Goal: Transaction & Acquisition: Purchase product/service

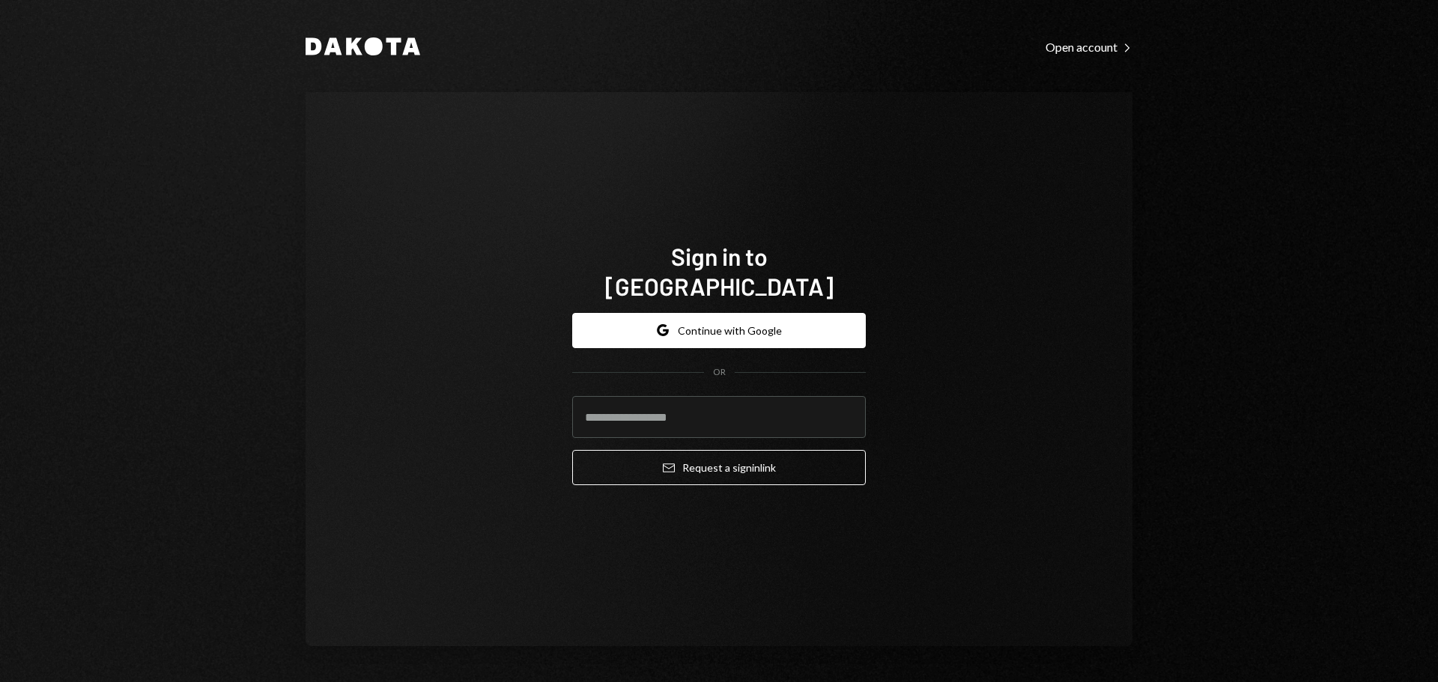
type input "**********"
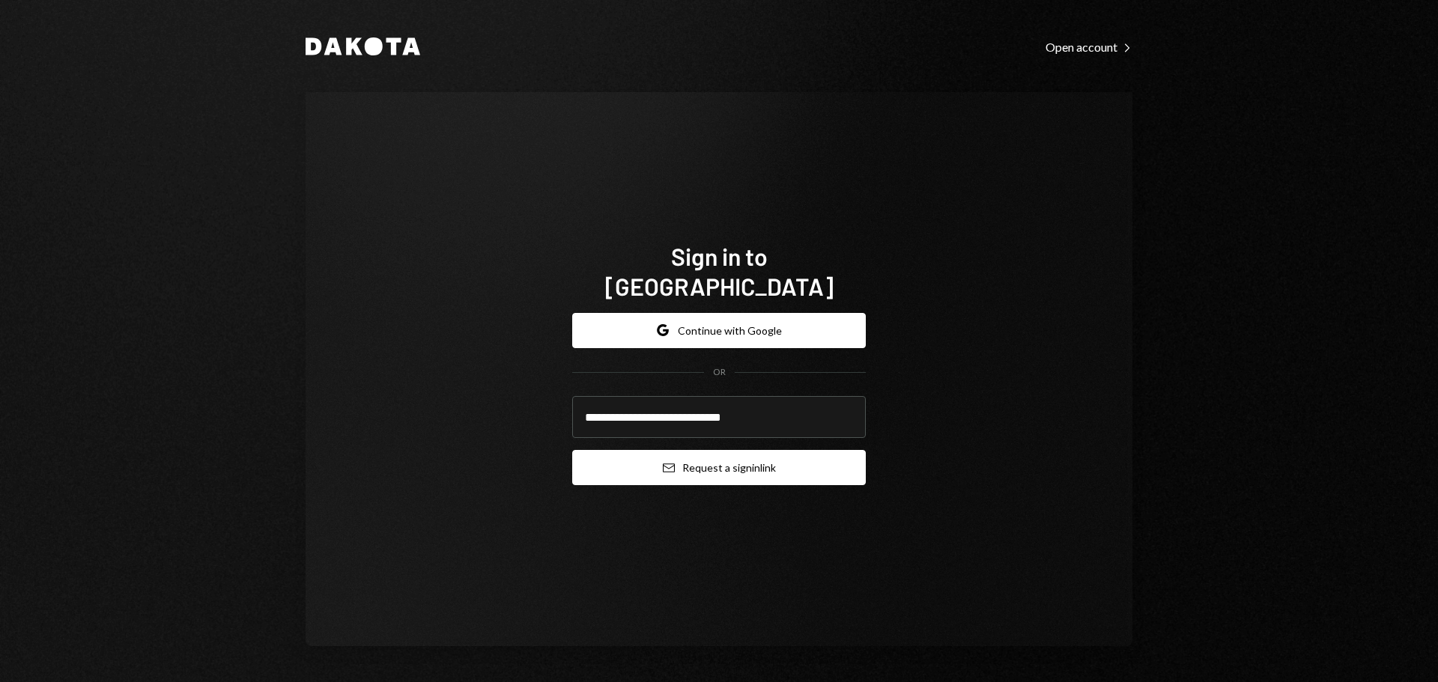
click at [652, 464] on button "Email Request a sign in link" at bounding box center [719, 467] width 294 height 35
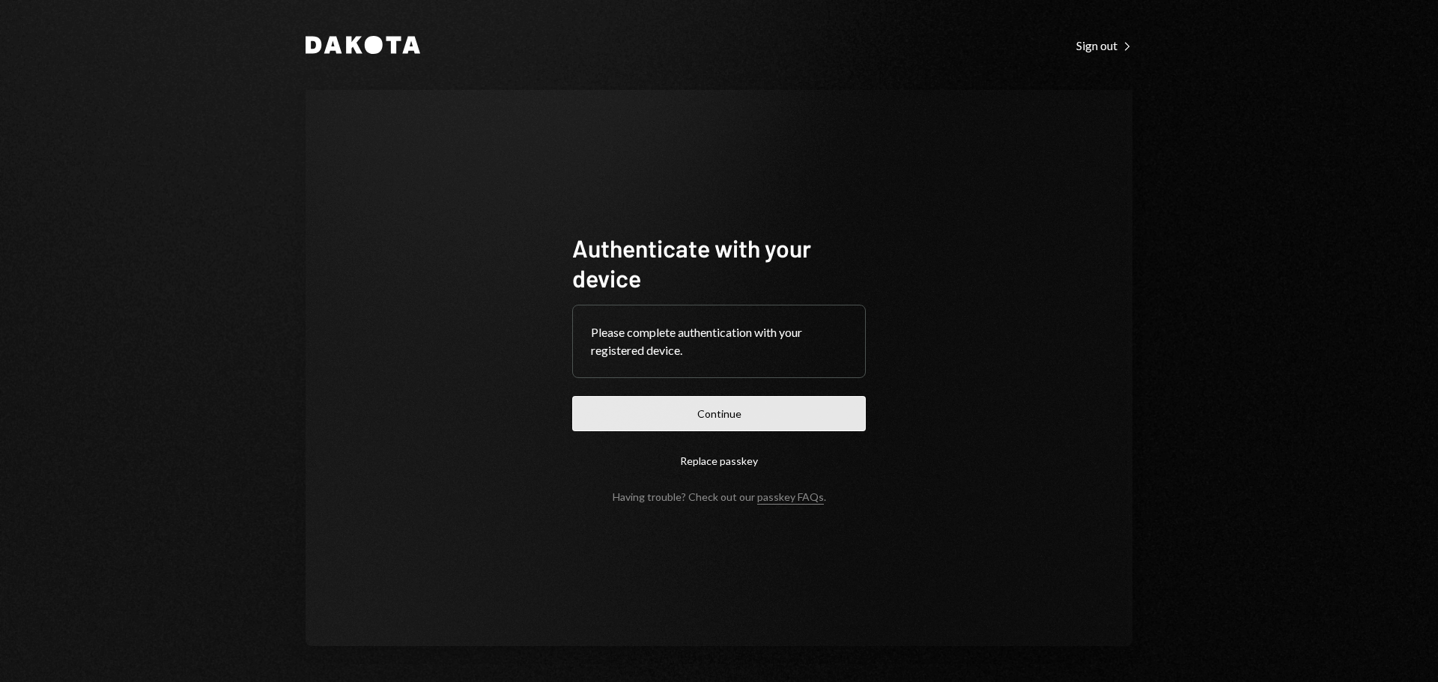
click at [765, 410] on button "Continue" at bounding box center [719, 413] width 294 height 35
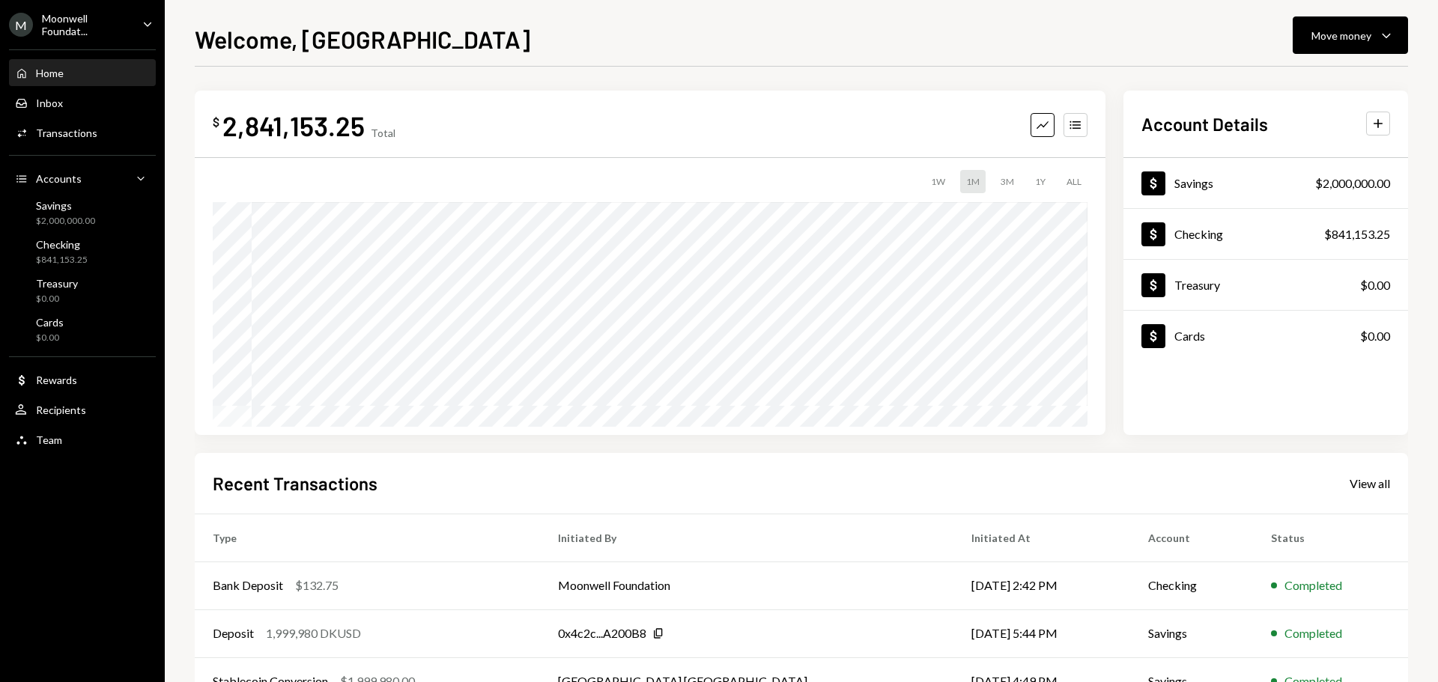
click at [76, 31] on div "Moonwell Foundat..." at bounding box center [86, 24] width 88 height 25
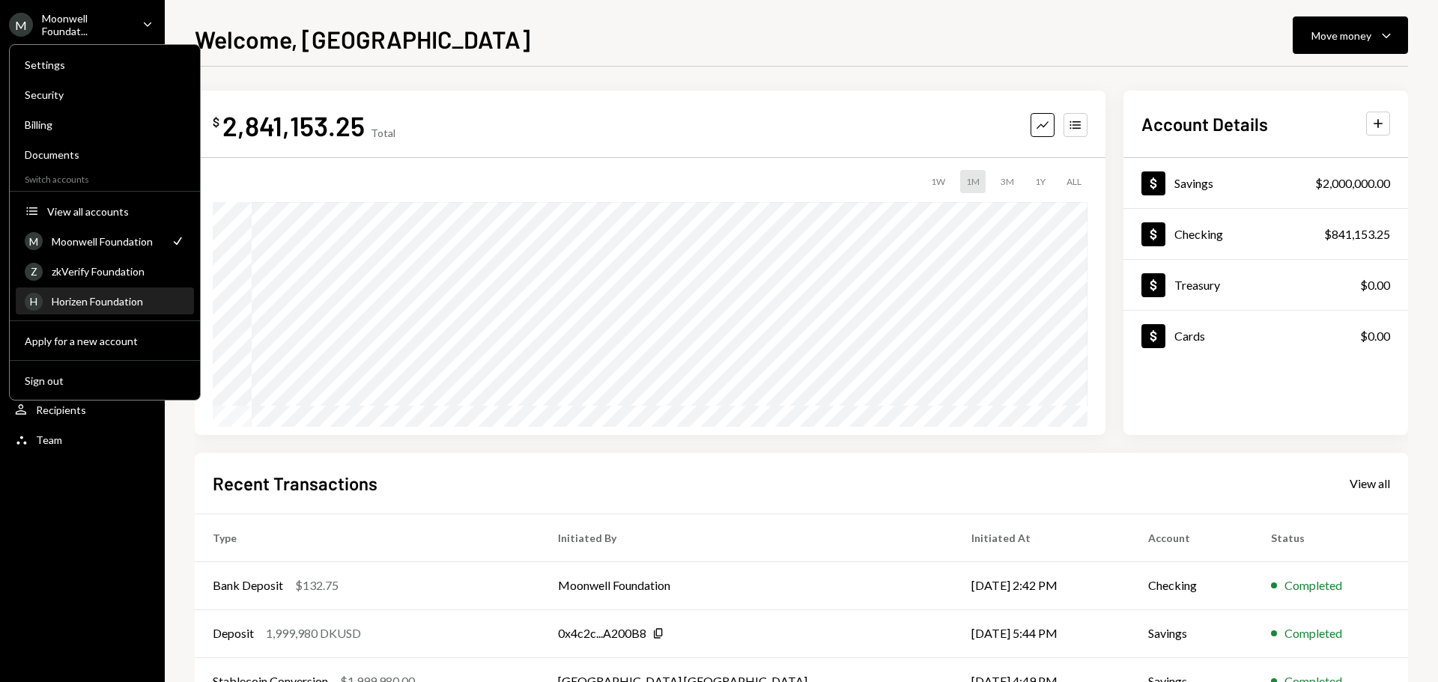
click at [123, 307] on div "Horizen Foundation" at bounding box center [118, 301] width 133 height 13
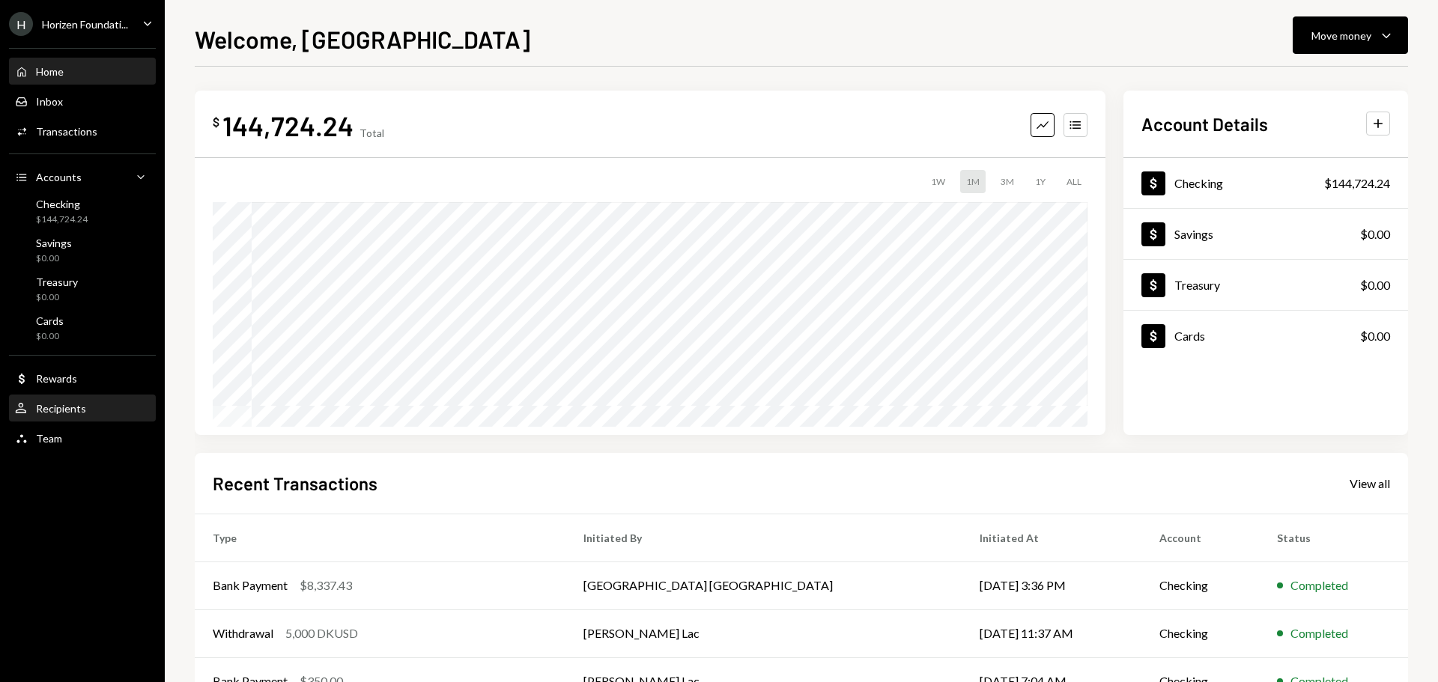
click at [46, 419] on div "User Recipients" at bounding box center [82, 408] width 135 height 25
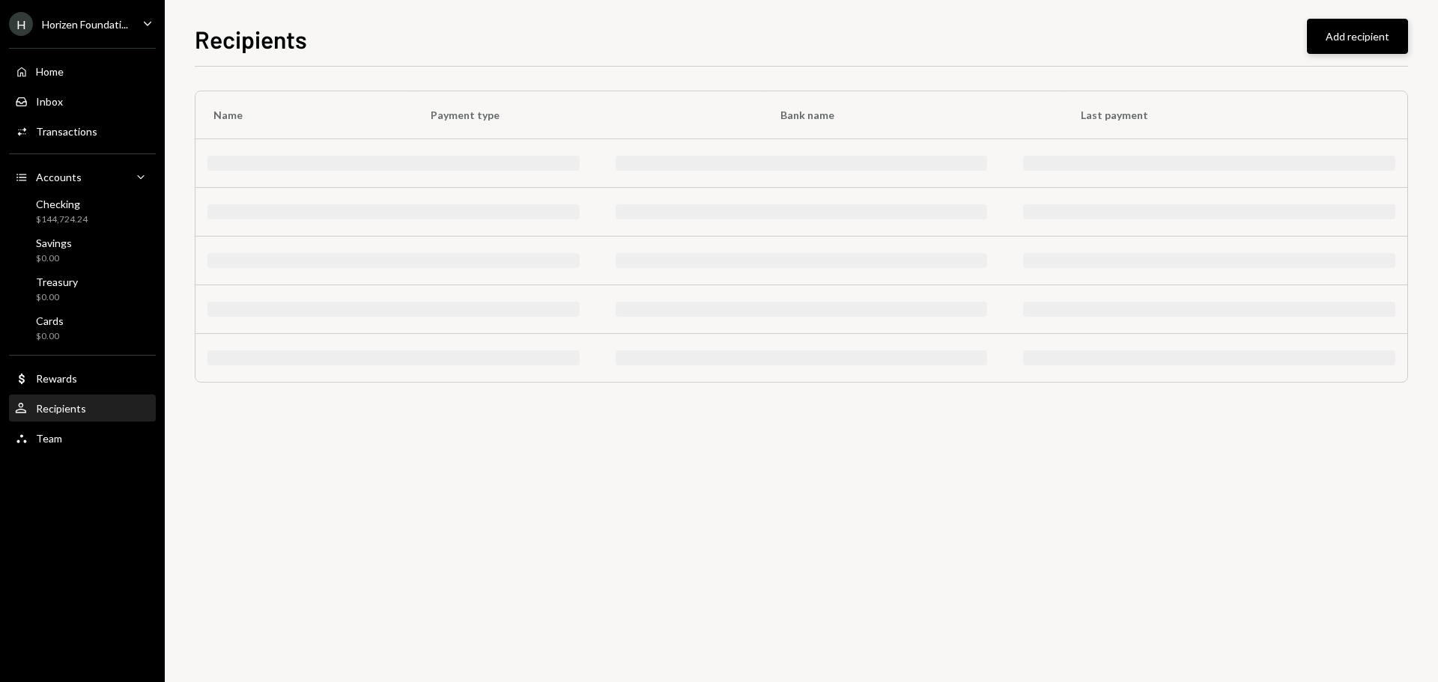
click at [1345, 47] on button "Add recipient" at bounding box center [1357, 36] width 101 height 35
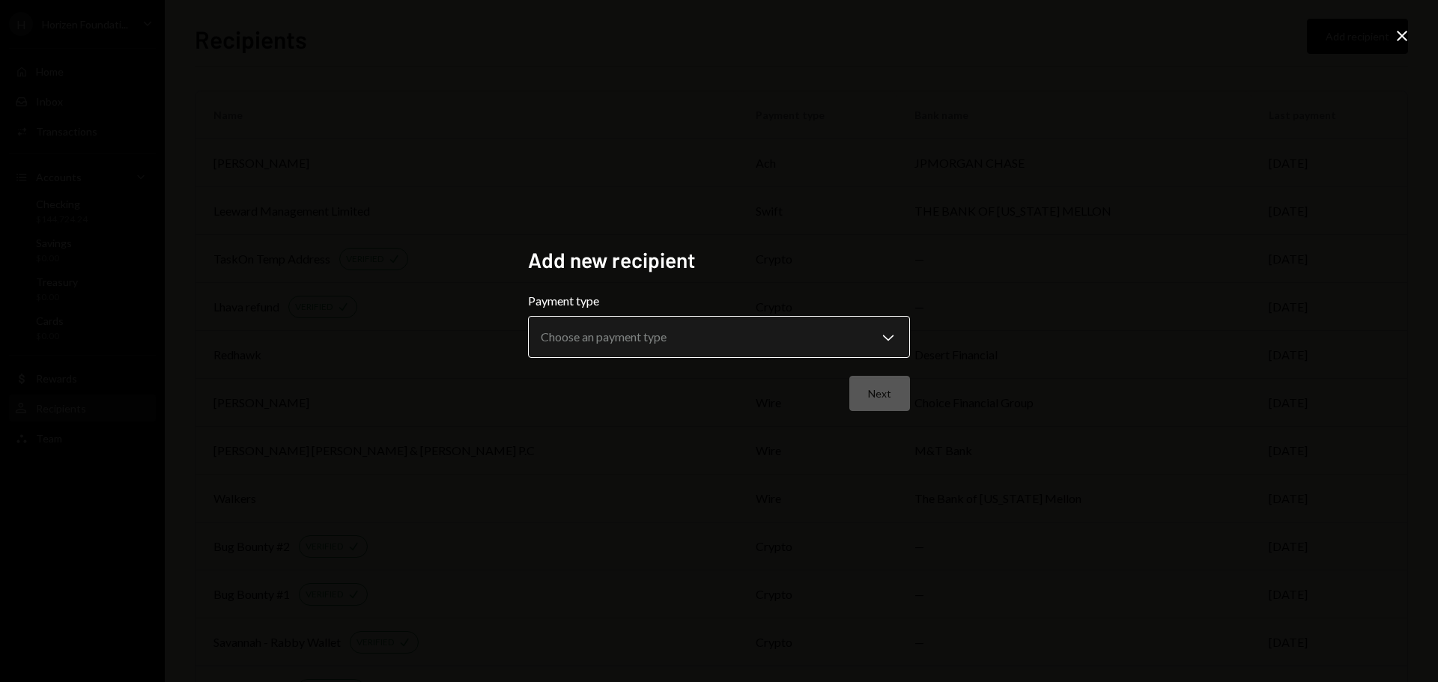
click at [567, 338] on body "H Horizen Foundati... Caret Down Home Home Inbox Inbox Activities Transactions …" at bounding box center [719, 341] width 1438 height 682
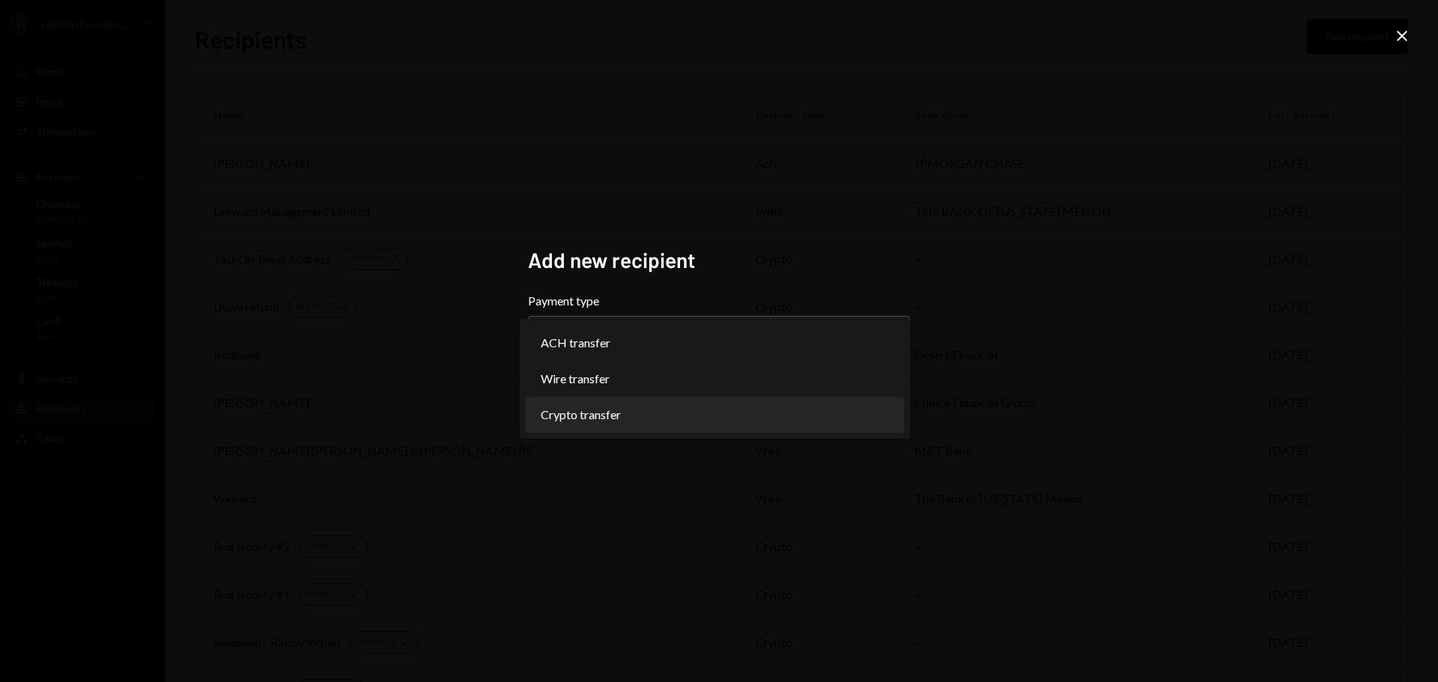
select select "******"
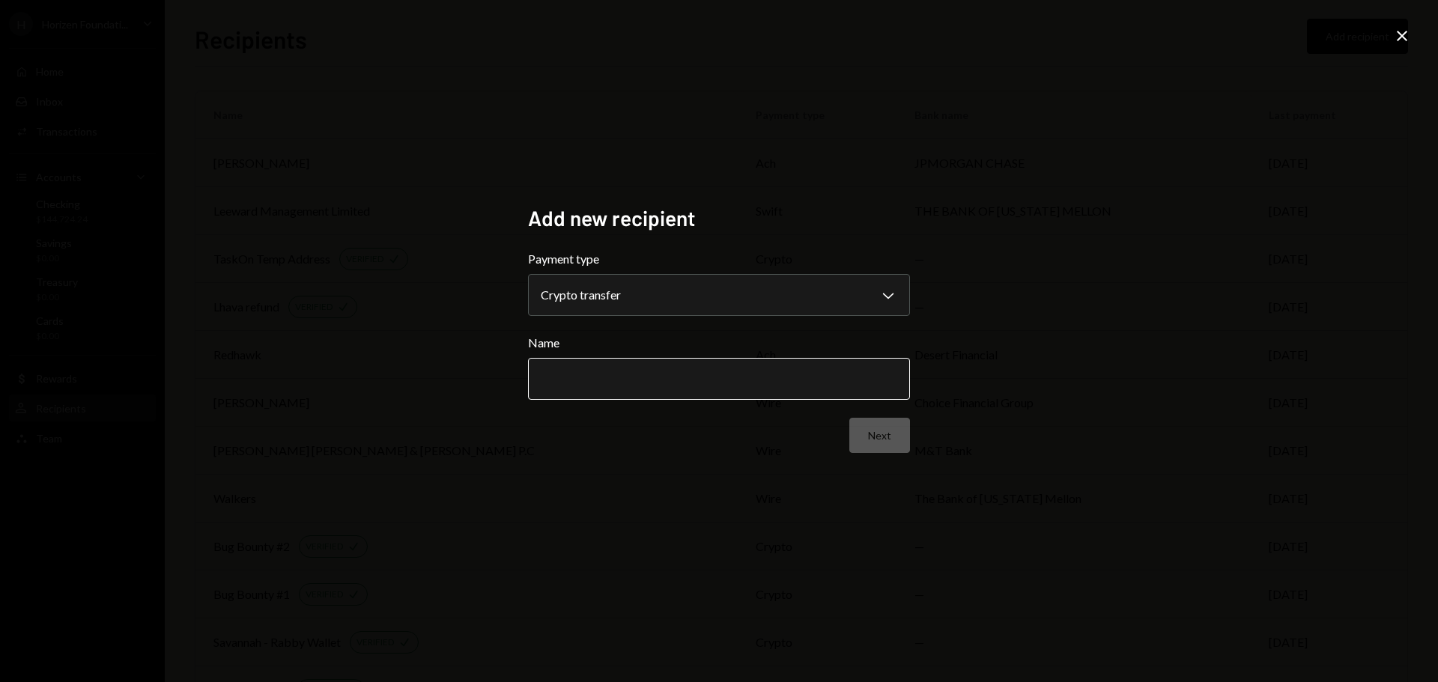
click at [610, 369] on input "Name" at bounding box center [719, 379] width 382 height 42
paste input "**********"
type input "**********"
click at [882, 443] on button "Next" at bounding box center [879, 435] width 61 height 35
click at [636, 289] on body "H Horizen Foundati... Caret Down Home Home Inbox Inbox Activities Transactions …" at bounding box center [719, 341] width 1438 height 682
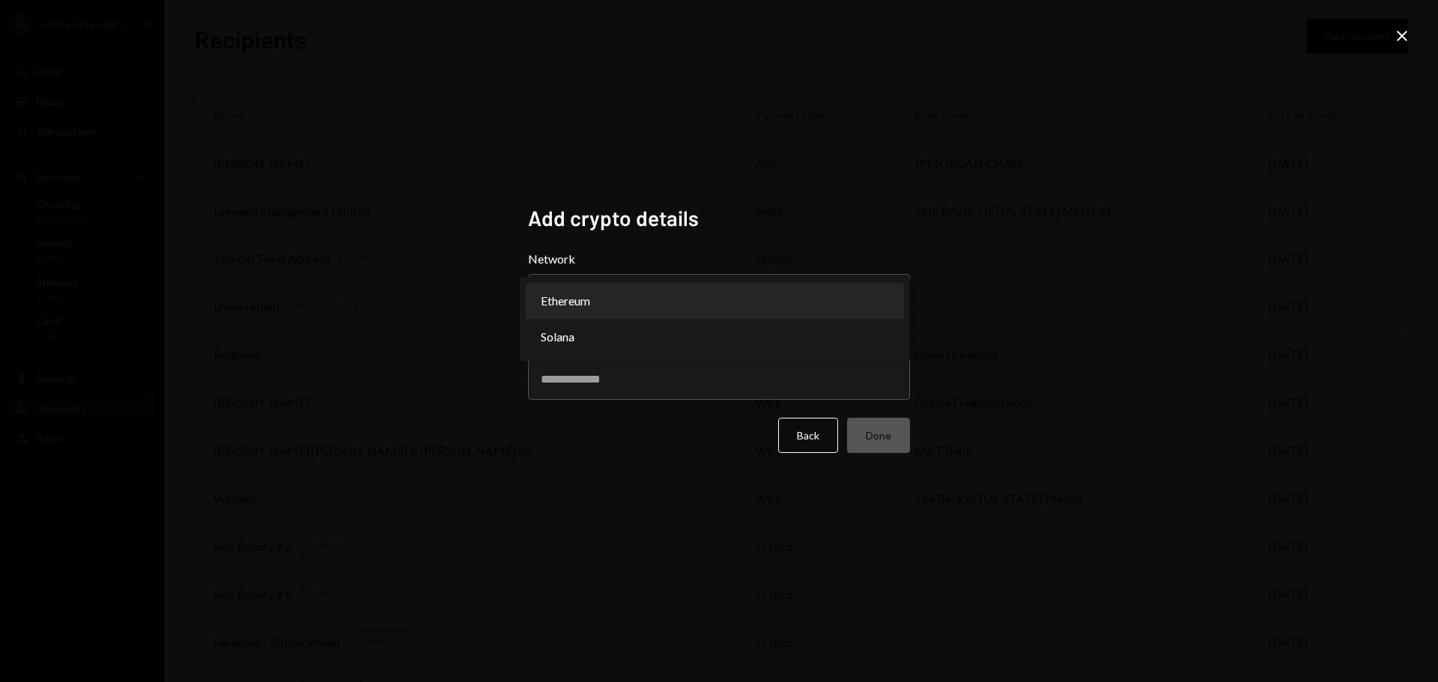
select select "**********"
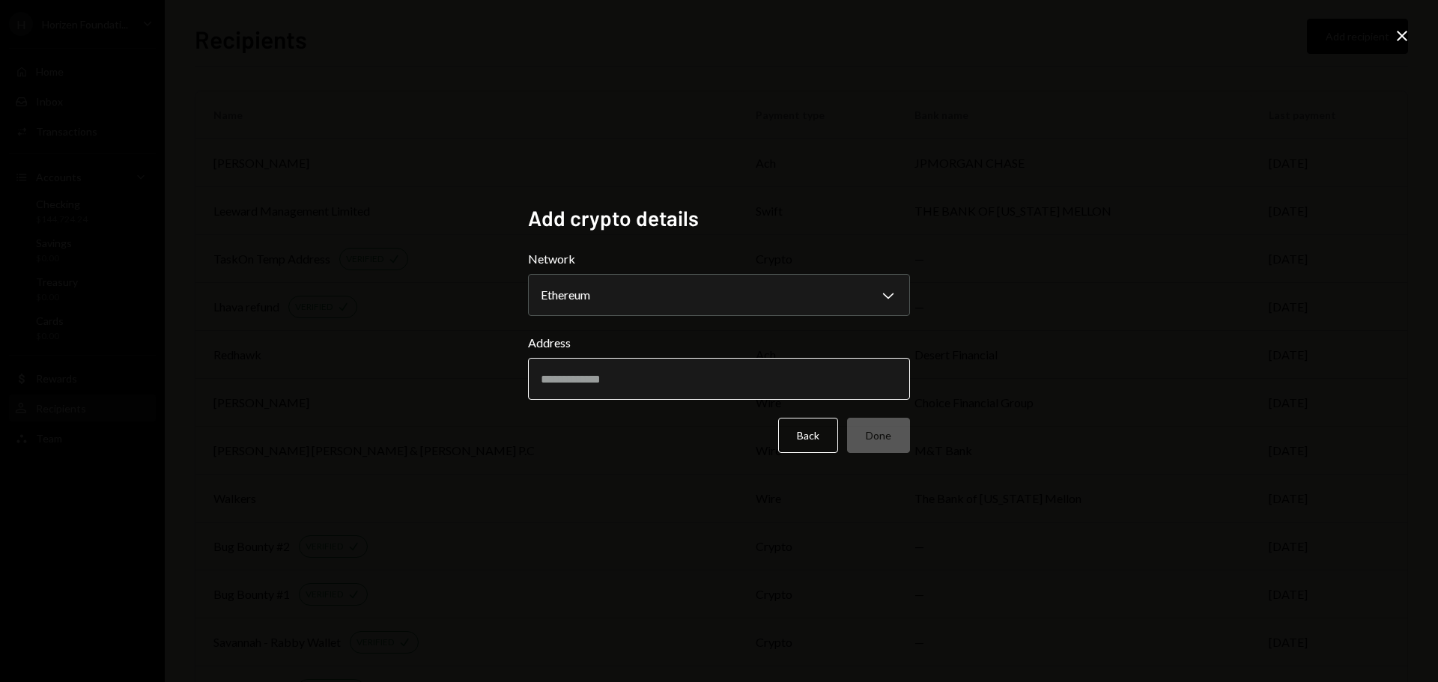
click at [580, 369] on input "Address" at bounding box center [719, 379] width 382 height 42
click at [580, 306] on body "H Horizen Foundati... Caret Down Home Home Inbox Inbox Activities Transactions …" at bounding box center [719, 341] width 1438 height 682
click at [573, 374] on input "Address" at bounding box center [719, 379] width 382 height 42
paste input "**********"
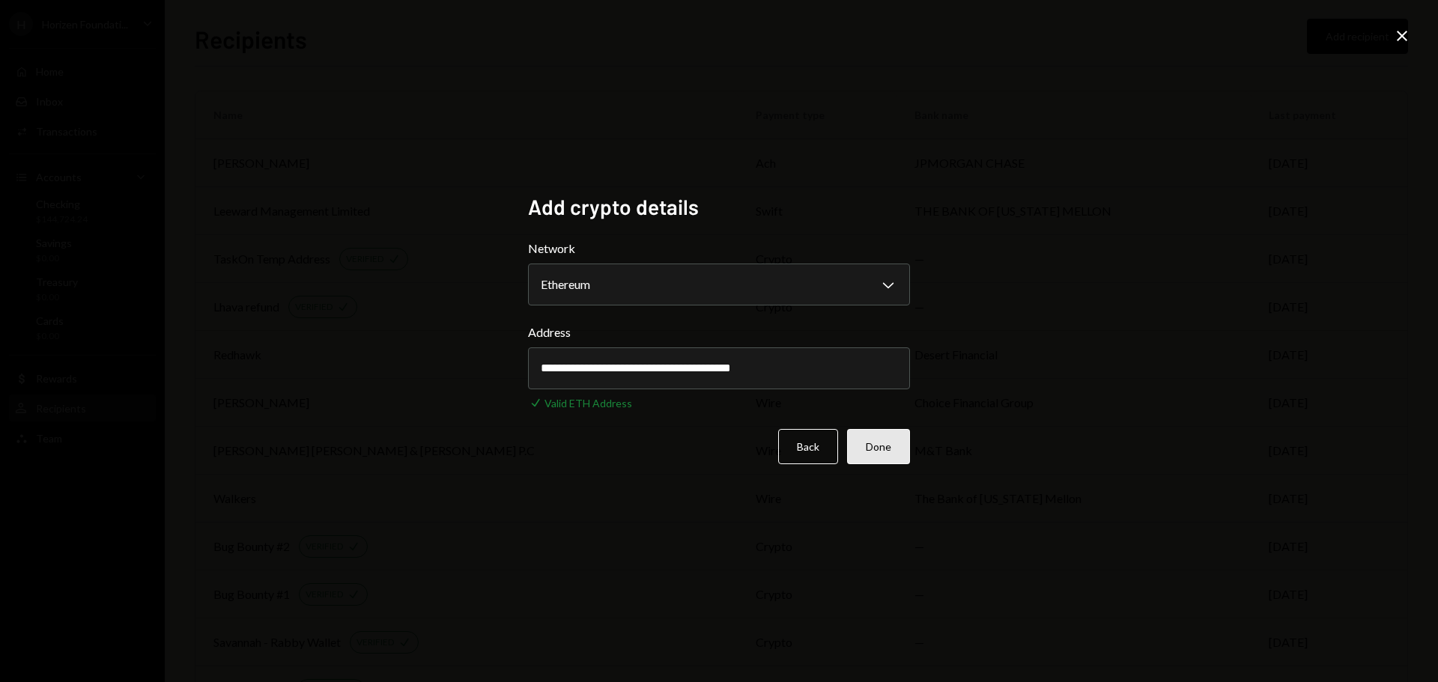
type input "**********"
click at [885, 451] on button "Done" at bounding box center [878, 446] width 63 height 35
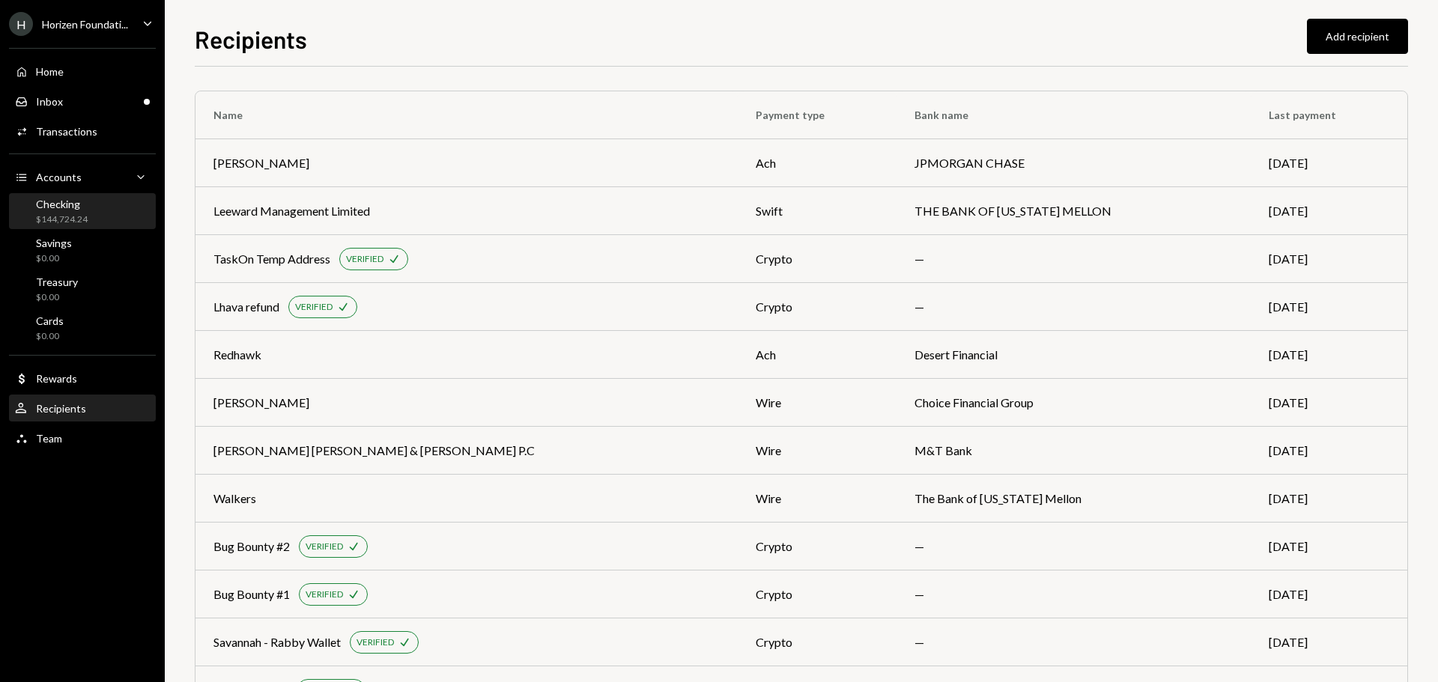
click at [87, 207] on div "Checking $144,724.24" at bounding box center [82, 212] width 135 height 28
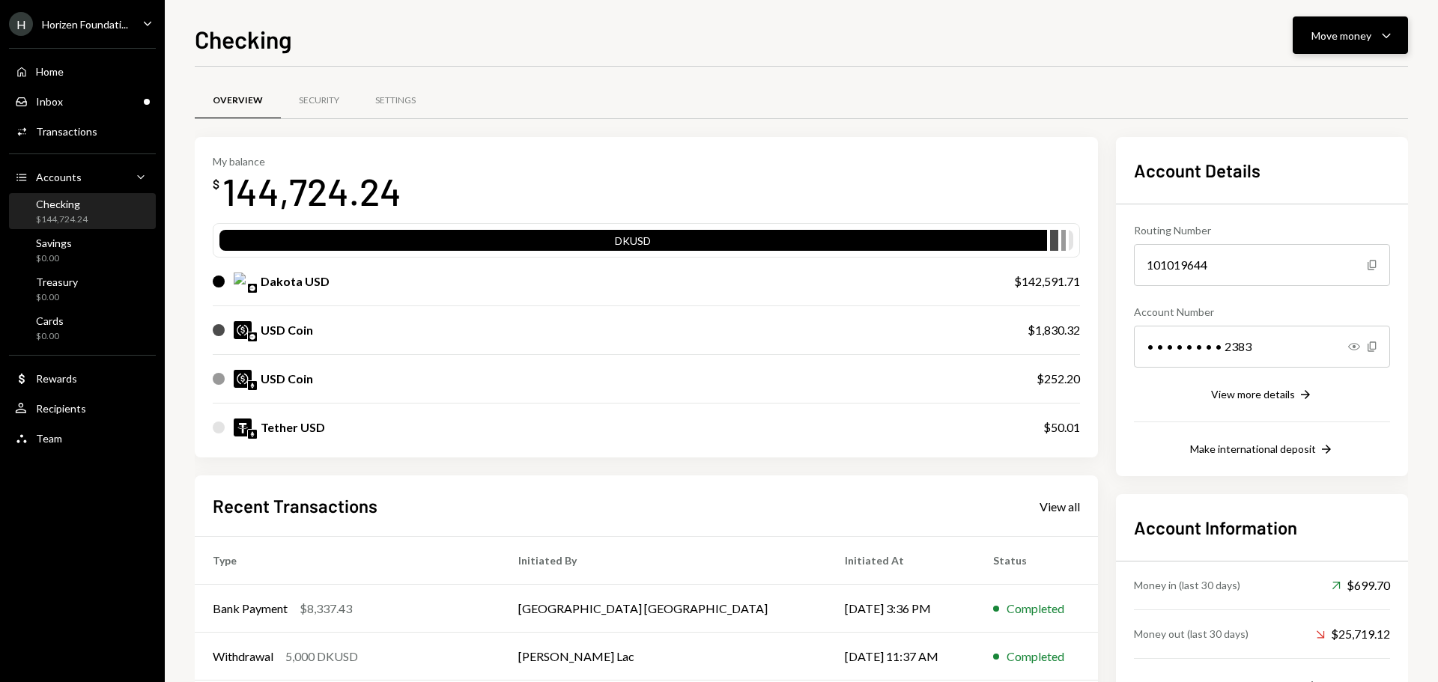
click at [1359, 29] on div "Move money" at bounding box center [1341, 36] width 60 height 16
click at [1307, 92] on div "Withdraw Send" at bounding box center [1327, 81] width 150 height 34
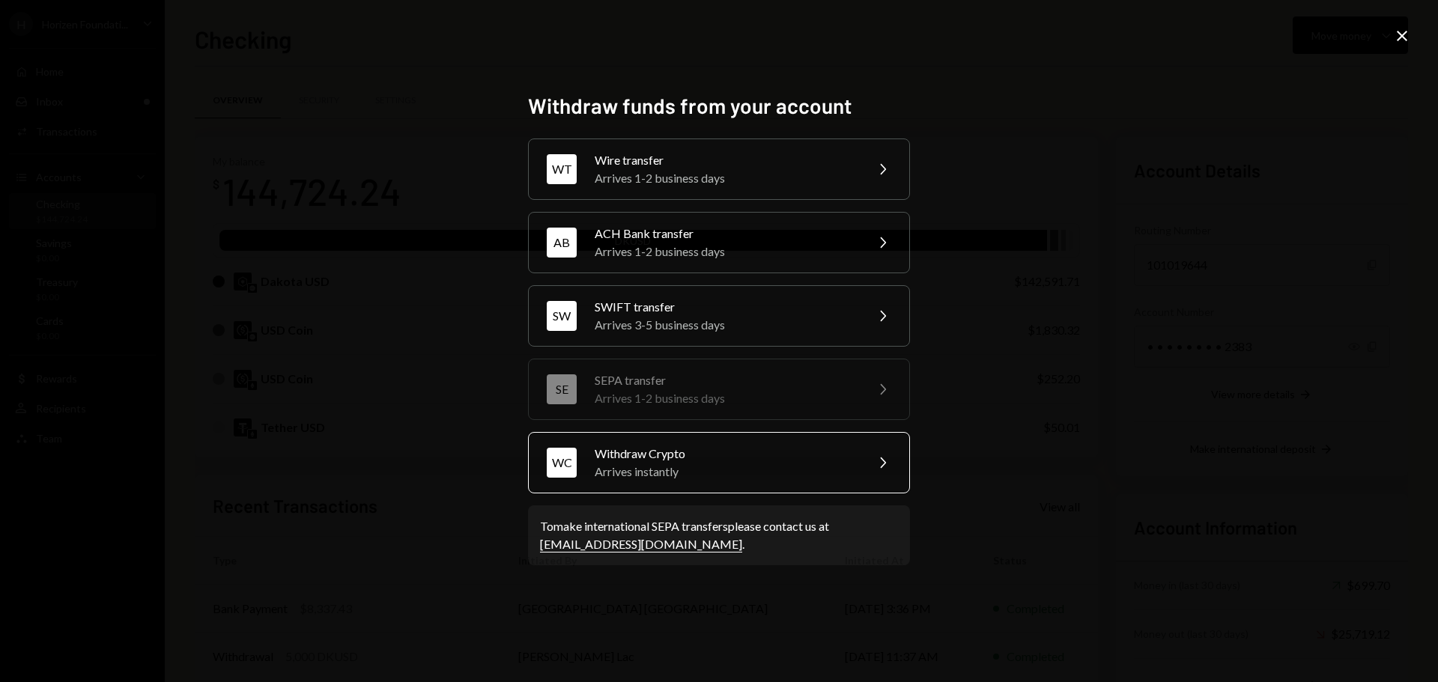
click at [712, 457] on div "Withdraw Crypto" at bounding box center [725, 454] width 261 height 18
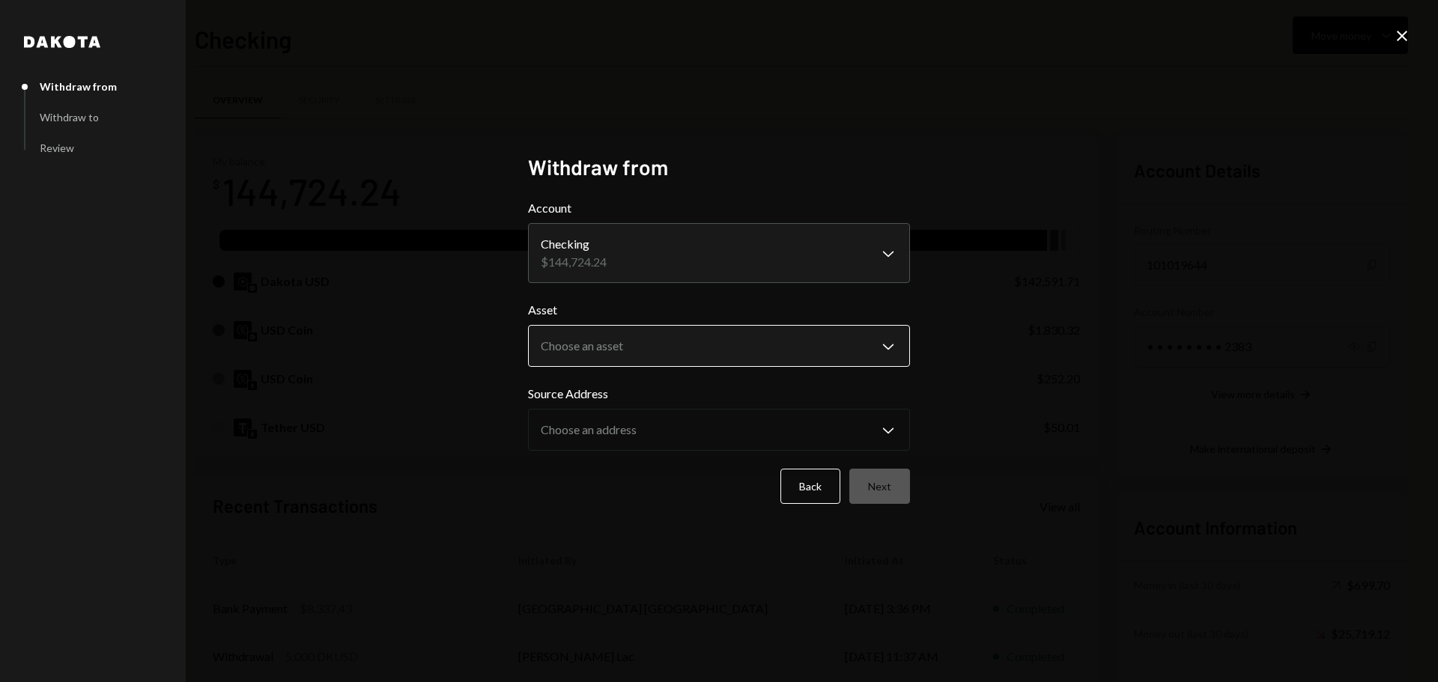
click at [588, 359] on body "H Horizen Foundati... Caret Down Home Home Inbox Inbox Activities Transactions …" at bounding box center [719, 341] width 1438 height 682
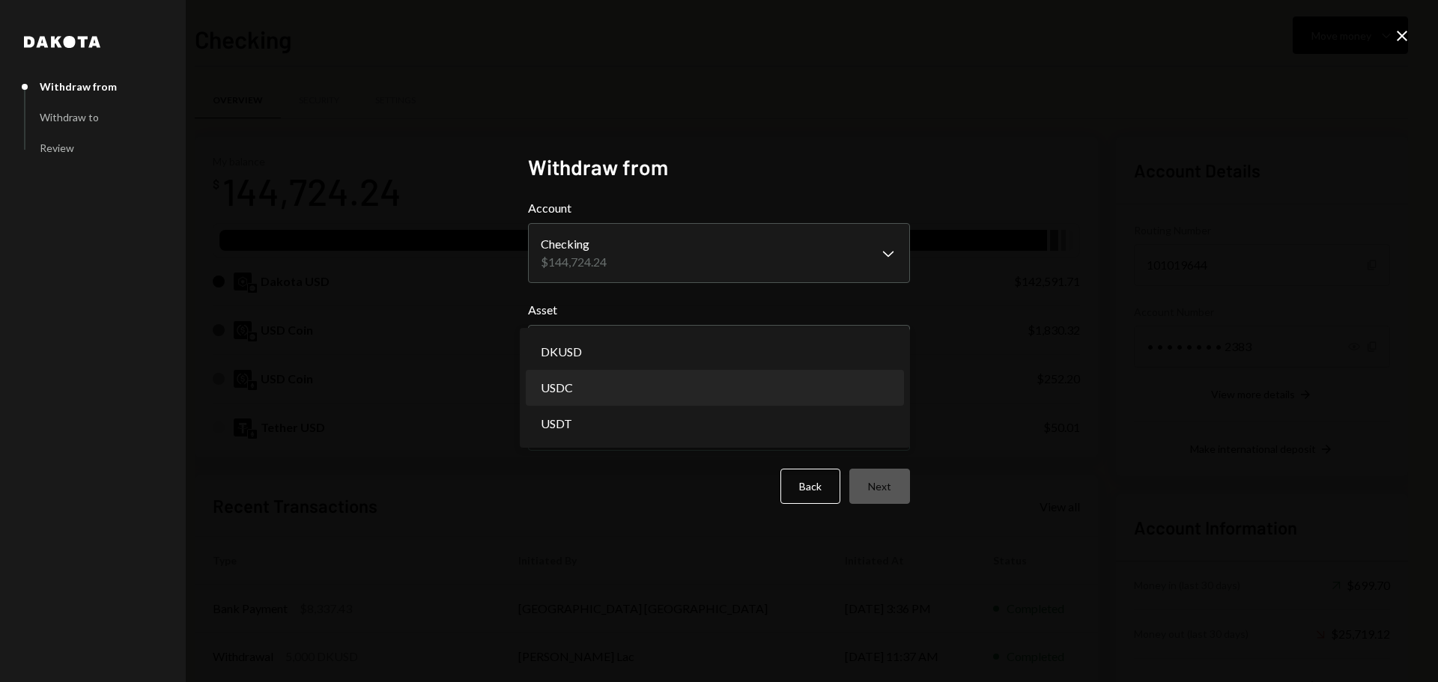
select select "****"
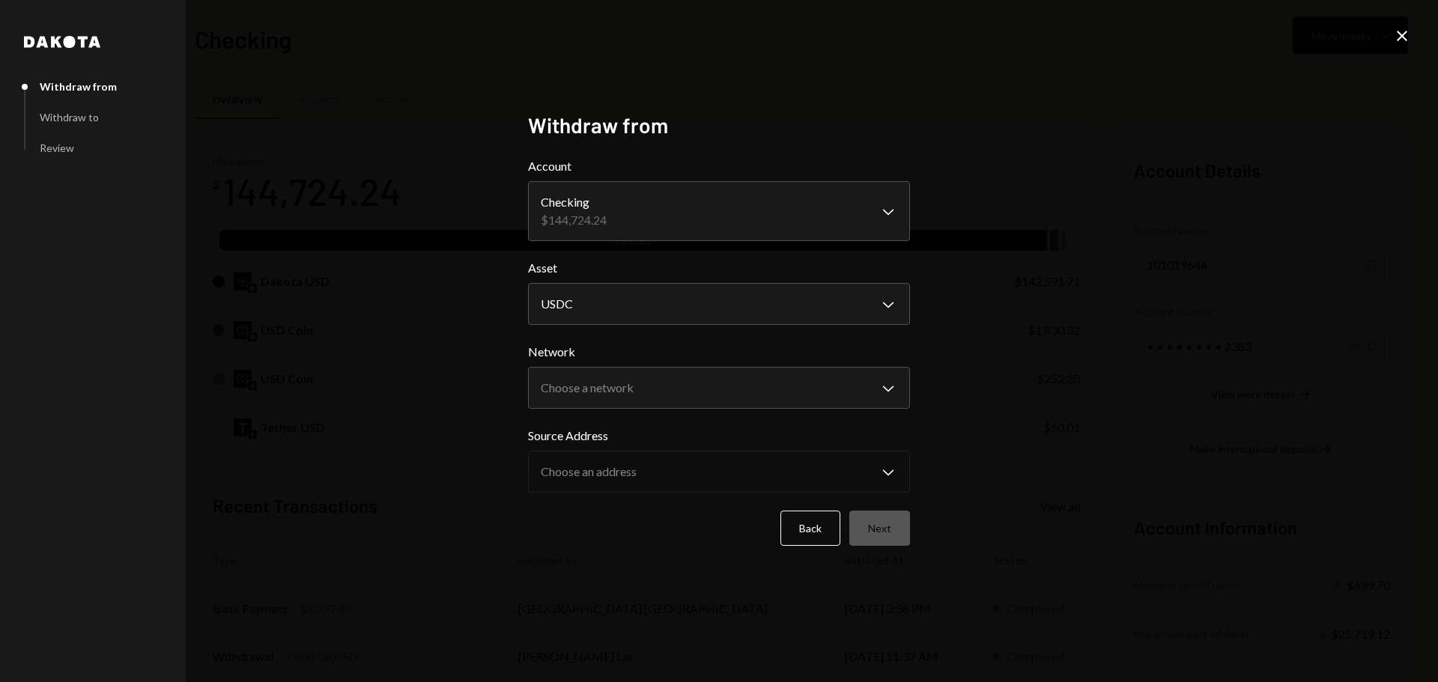
click at [1392, 22] on div "**********" at bounding box center [719, 341] width 1438 height 682
click at [1403, 34] on icon at bounding box center [1402, 36] width 10 height 10
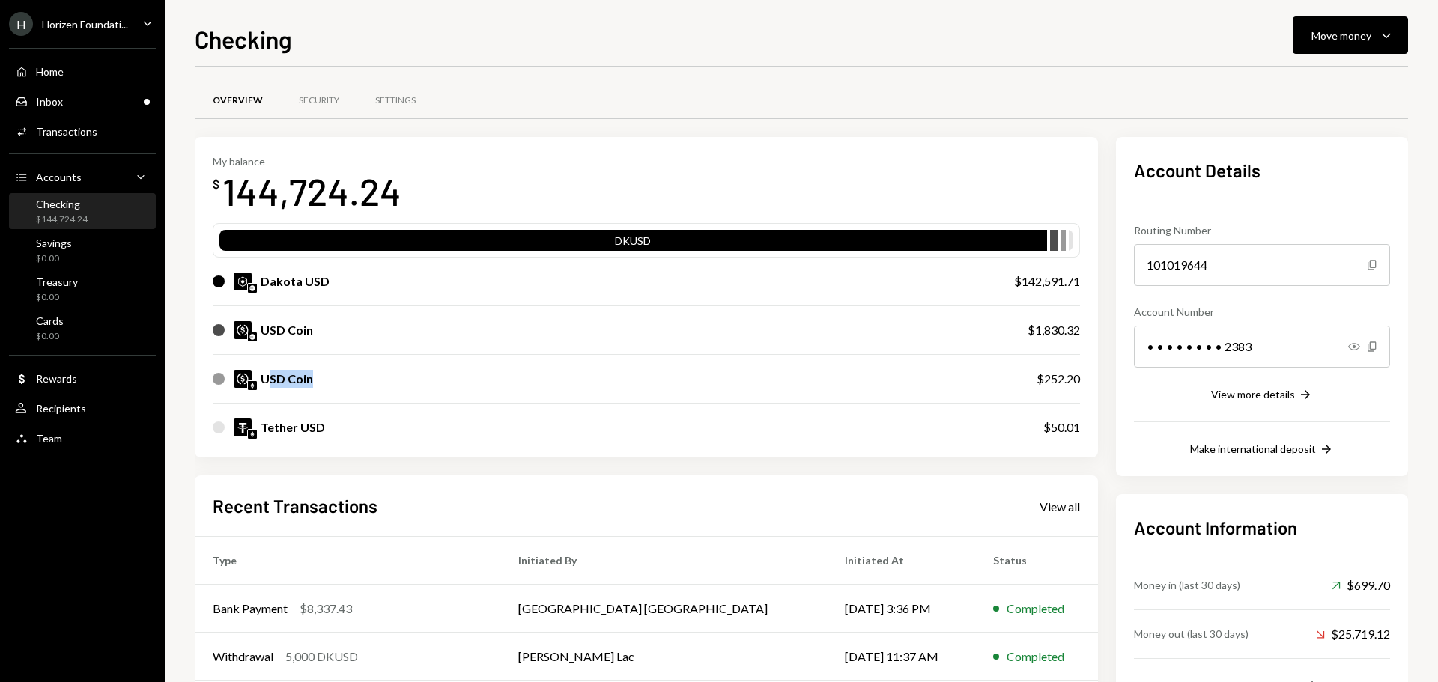
drag, startPoint x: 267, startPoint y: 380, endPoint x: 530, endPoint y: 384, distance: 262.2
click at [530, 384] on div "USD Coin" at bounding box center [610, 379] width 794 height 18
click at [270, 382] on div "USD Coin" at bounding box center [287, 379] width 52 height 18
drag, startPoint x: 262, startPoint y: 377, endPoint x: 1091, endPoint y: 377, distance: 829.1
click at [1091, 377] on div "My balance $ 144,724.24 DKUSD Dakota USD $142,591.71 USD Coin $1,830.32 USD Coi…" at bounding box center [646, 297] width 903 height 321
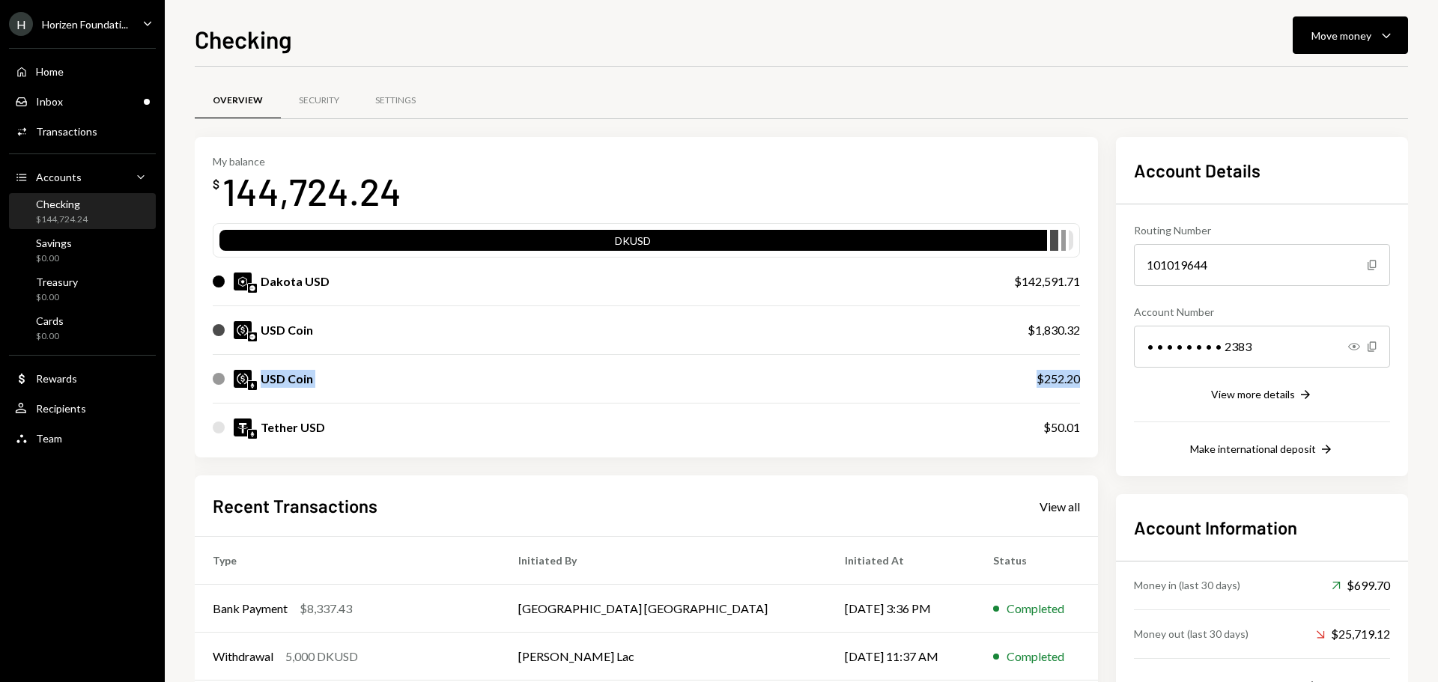
click at [285, 381] on div "USD Coin" at bounding box center [287, 379] width 52 height 18
drag, startPoint x: 258, startPoint y: 283, endPoint x: 1106, endPoint y: 282, distance: 848.6
click at [1106, 282] on div "My balance $ 144,724.24 DKUSD Dakota USD $142,591.71 USD Coin $1,830.32 USD Coi…" at bounding box center [801, 481] width 1213 height 688
drag, startPoint x: 263, startPoint y: 381, endPoint x: 285, endPoint y: 381, distance: 21.7
click at [285, 381] on div "USD Coin" at bounding box center [287, 379] width 52 height 18
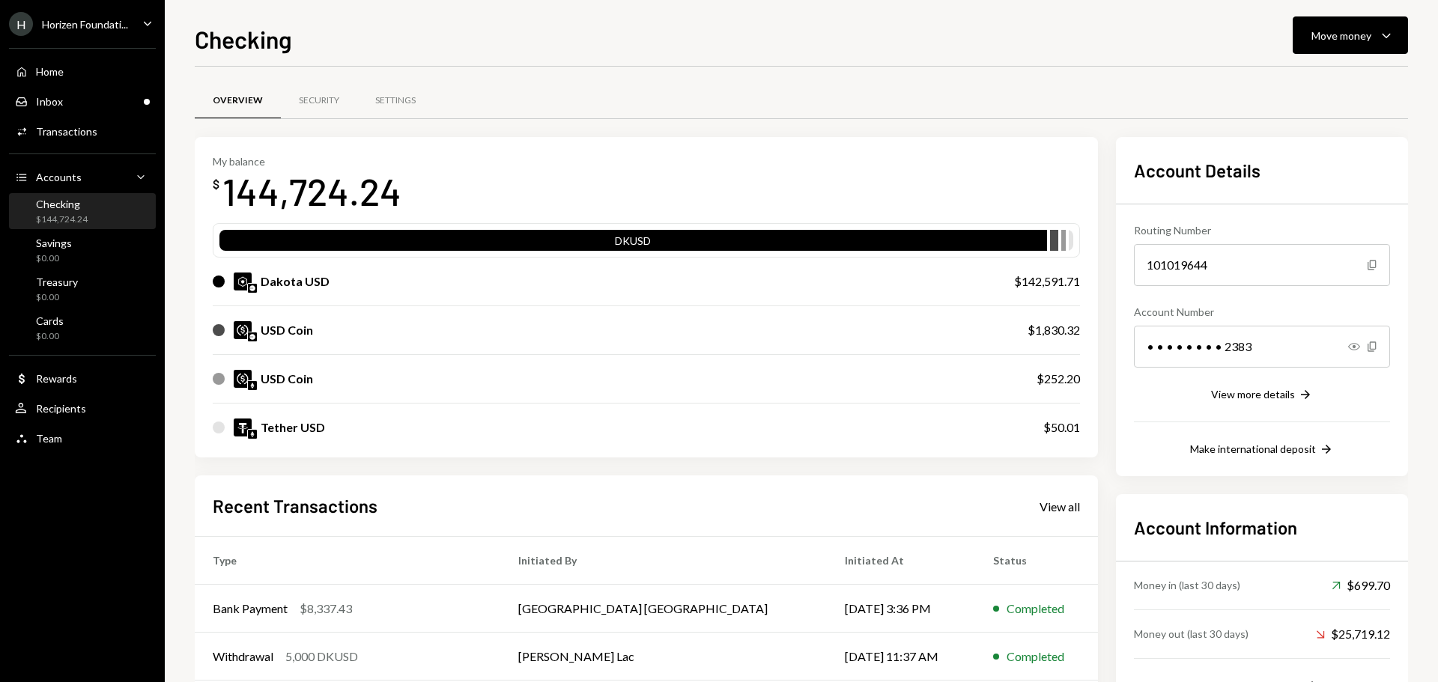
click at [261, 284] on div "Dakota USD" at bounding box center [295, 282] width 69 height 18
click at [1289, 23] on div "Checking Move money Caret Down" at bounding box center [801, 37] width 1213 height 33
click at [1341, 38] on div "Move money" at bounding box center [1341, 36] width 60 height 16
click at [1314, 84] on div "Send" at bounding box center [1338, 81] width 109 height 16
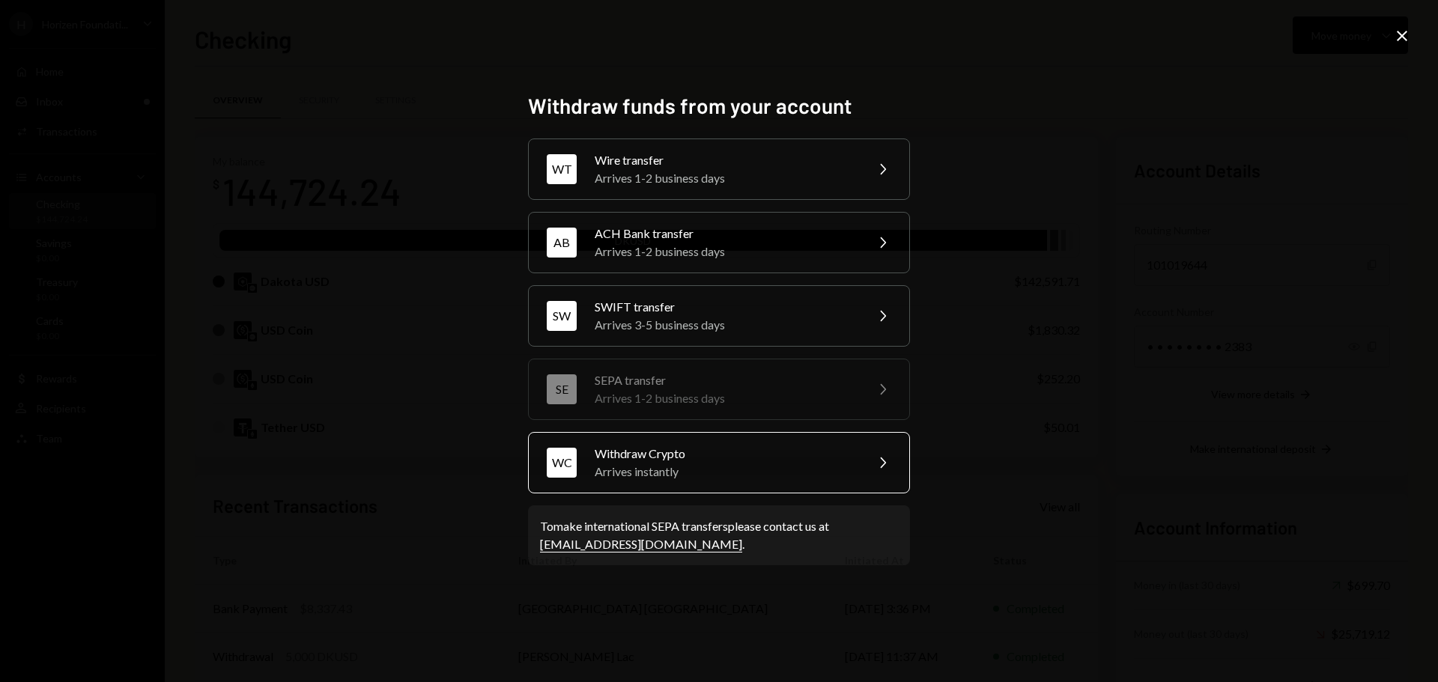
click at [685, 450] on div "Withdraw Crypto" at bounding box center [725, 454] width 261 height 18
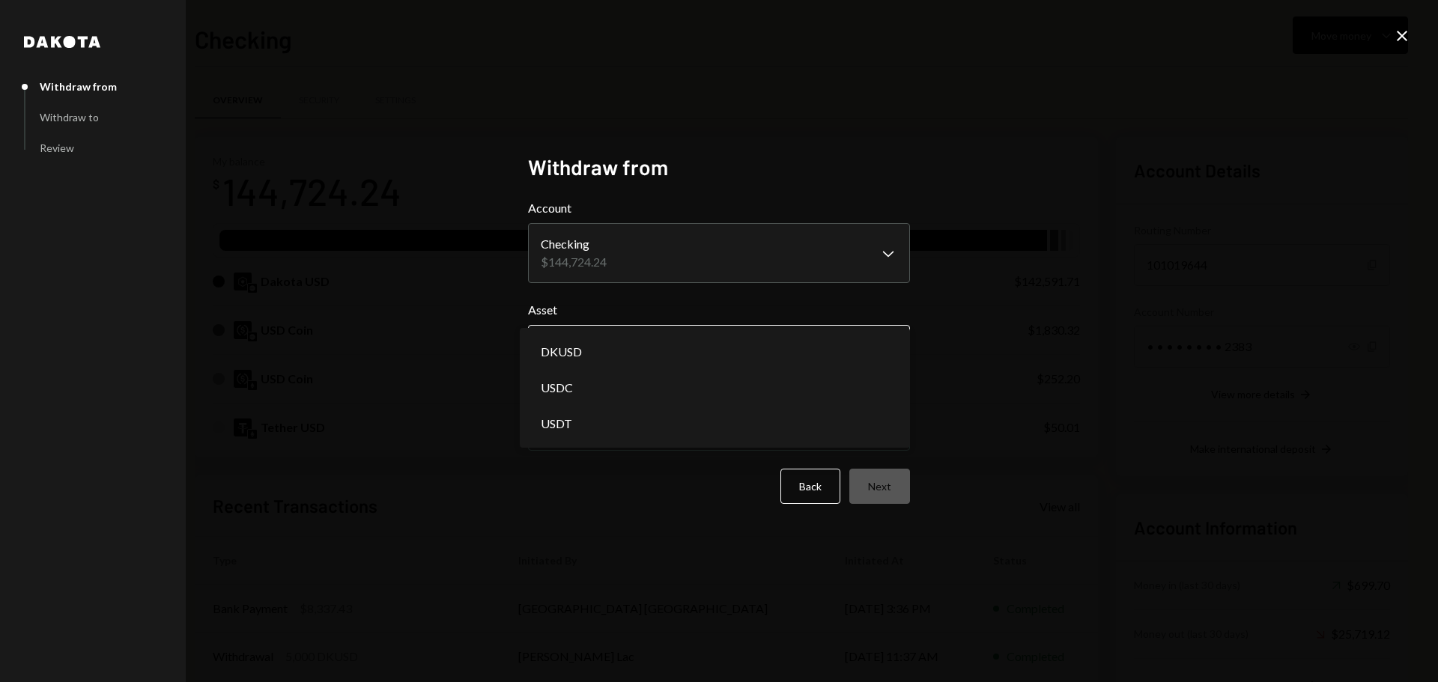
click at [597, 353] on body "H Horizen Foundati... Caret Down Home Home Inbox Inbox Activities Transactions …" at bounding box center [719, 341] width 1438 height 682
select select "*****"
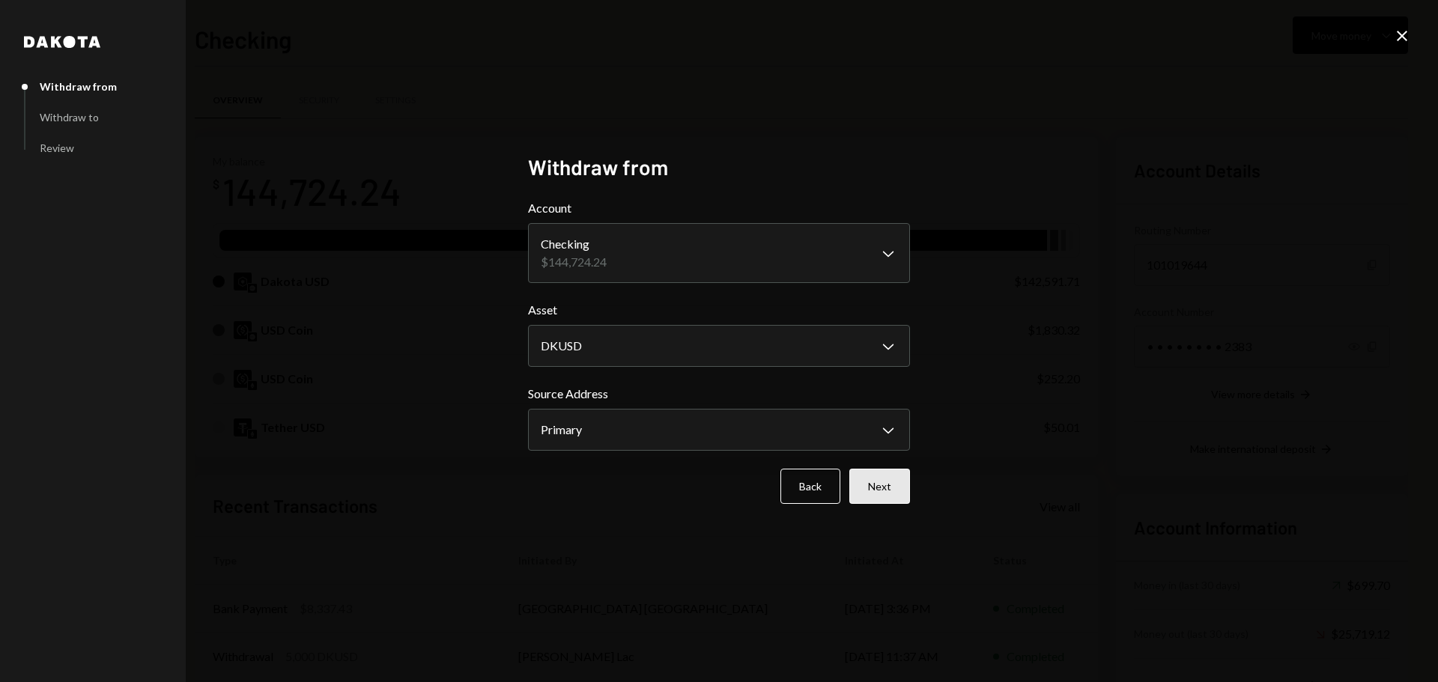
click at [880, 485] on button "Next" at bounding box center [879, 486] width 61 height 35
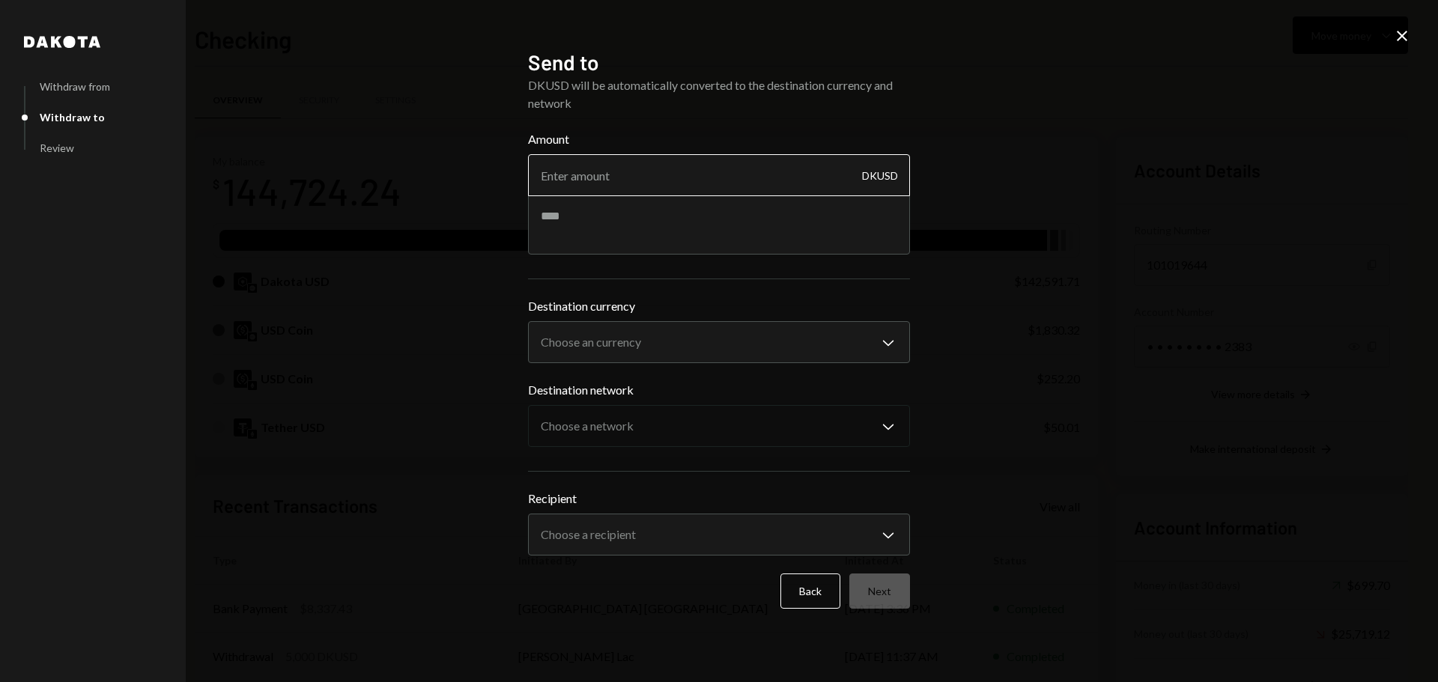
click at [612, 169] on input "Amount" at bounding box center [719, 175] width 382 height 42
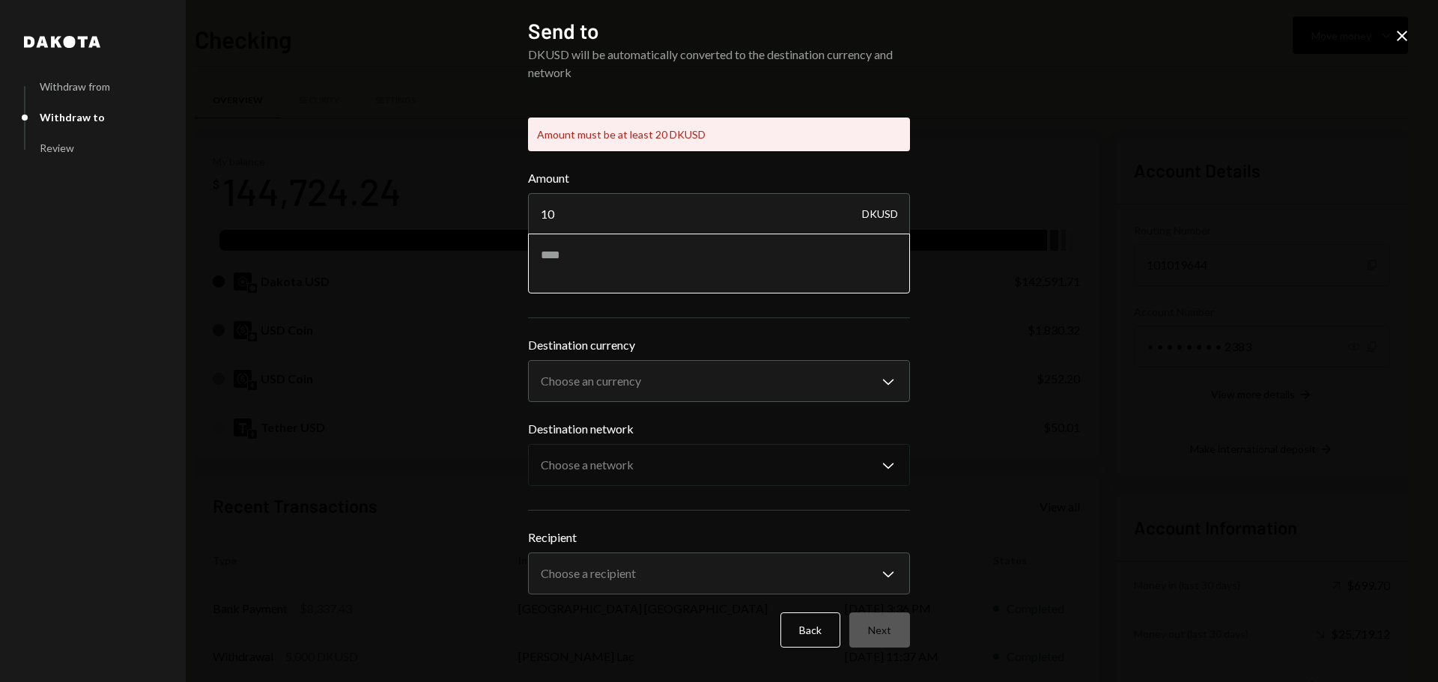
click at [601, 218] on div "Amount 10 DKUSD" at bounding box center [719, 231] width 382 height 124
type input "1"
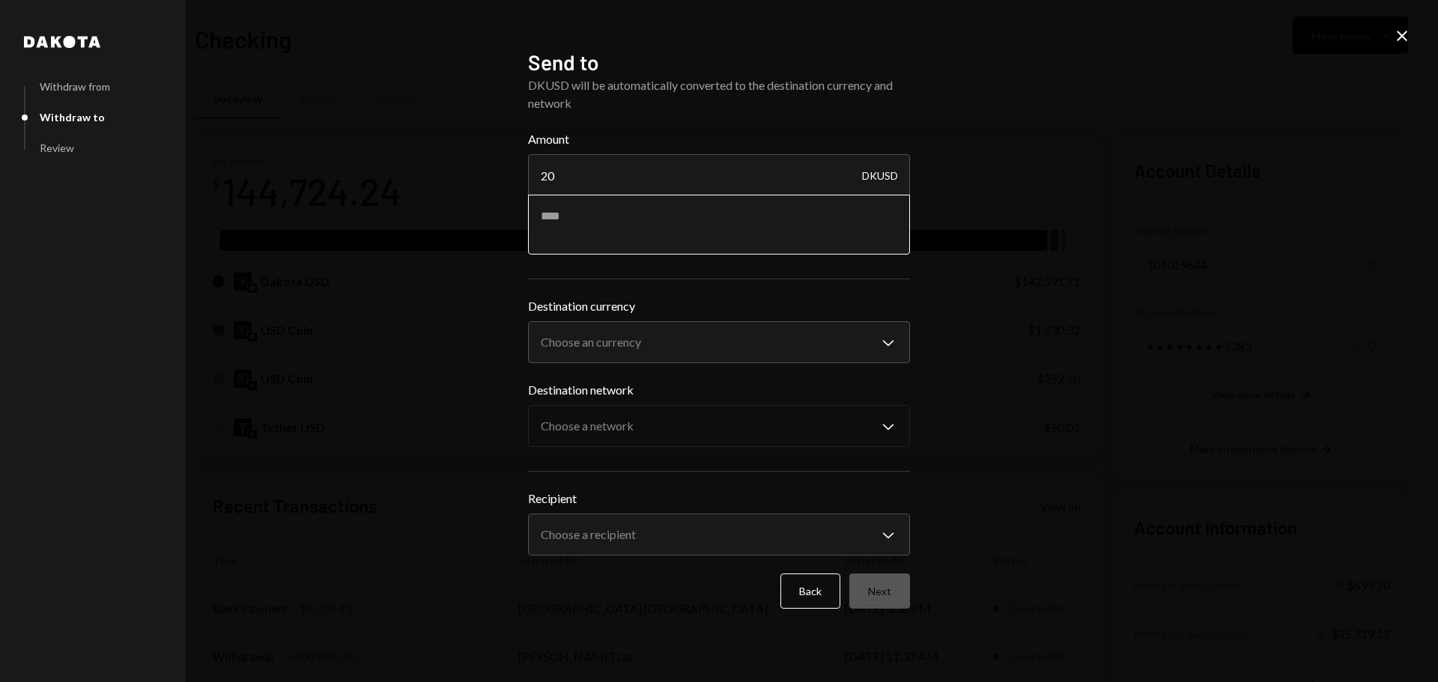
type input "20"
click at [601, 218] on textarea at bounding box center [719, 225] width 382 height 60
click at [640, 226] on textarea at bounding box center [719, 225] width 382 height 60
type textarea "**********"
click at [646, 338] on body "H Horizen Foundati... Caret Down Home Home Inbox Inbox Activities Transactions …" at bounding box center [719, 341] width 1438 height 682
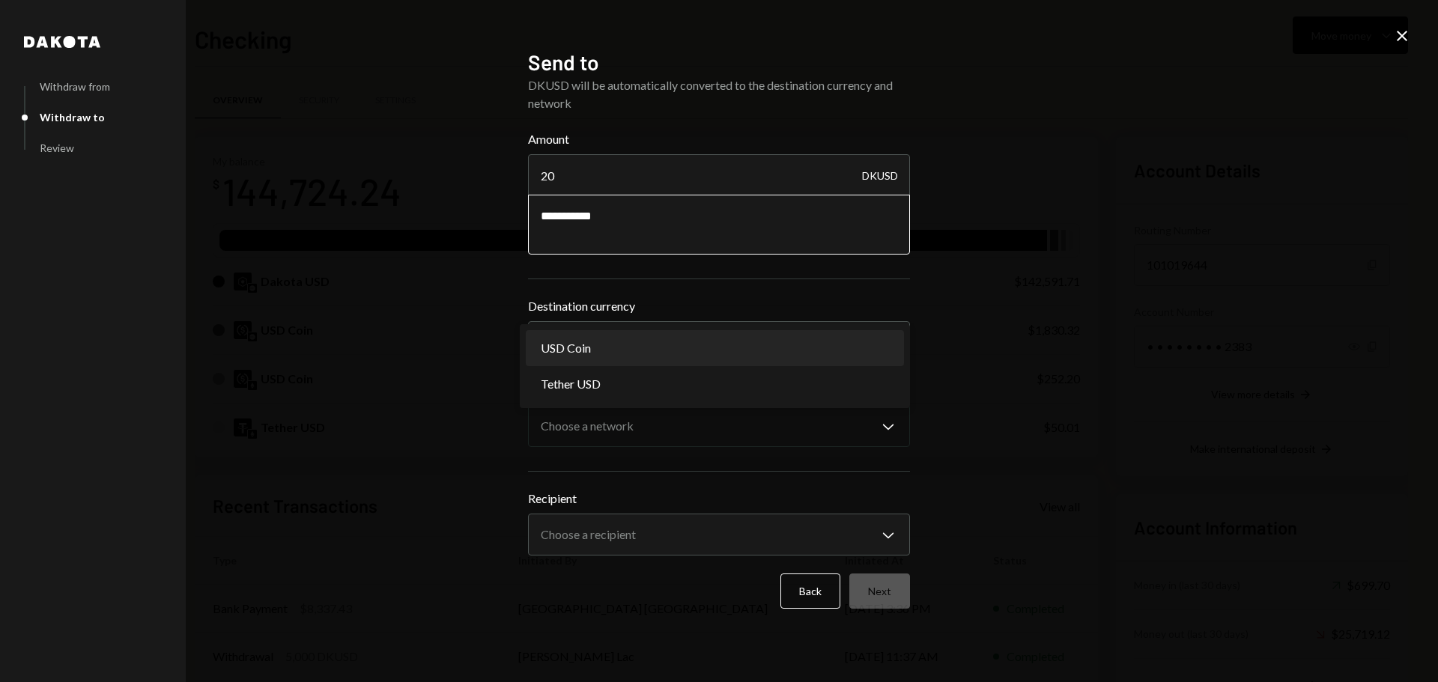
select select "****"
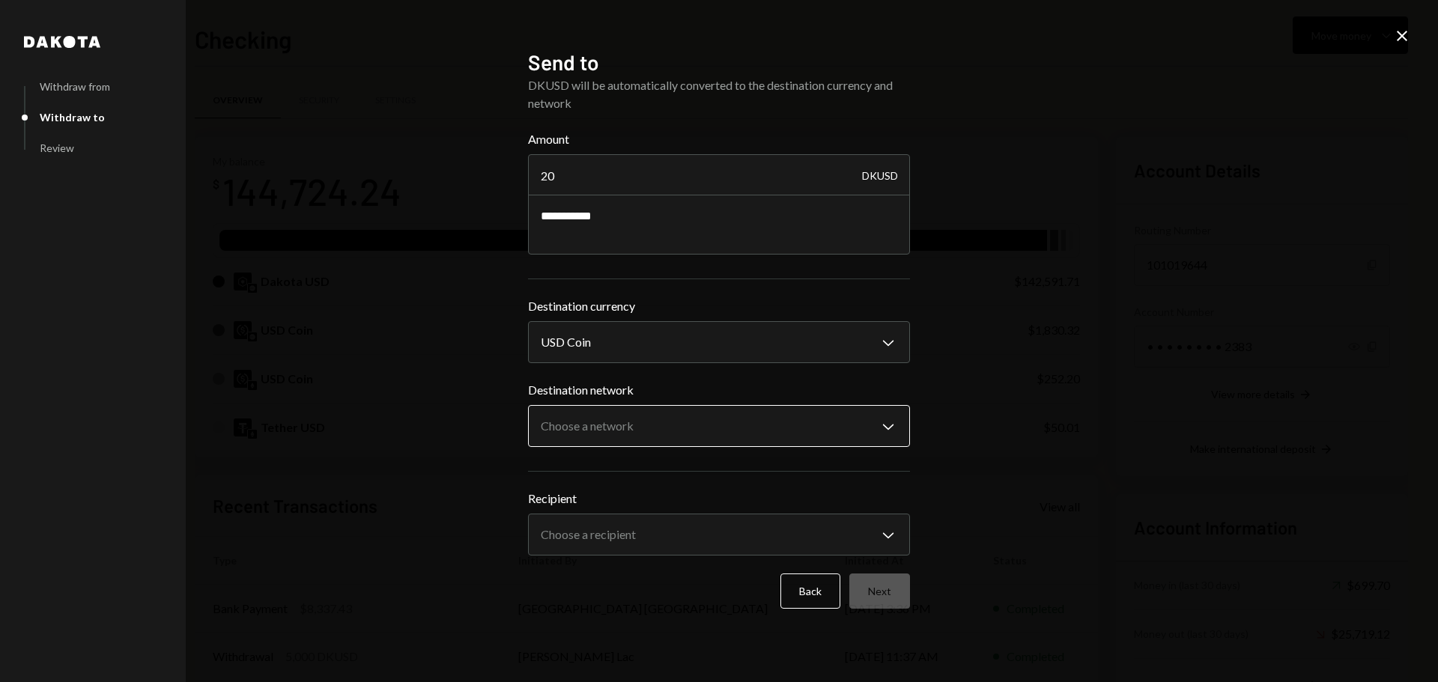
click at [607, 425] on body "H Horizen Foundati... Caret Down Home Home Inbox Inbox Activities Transactions …" at bounding box center [719, 341] width 1438 height 682
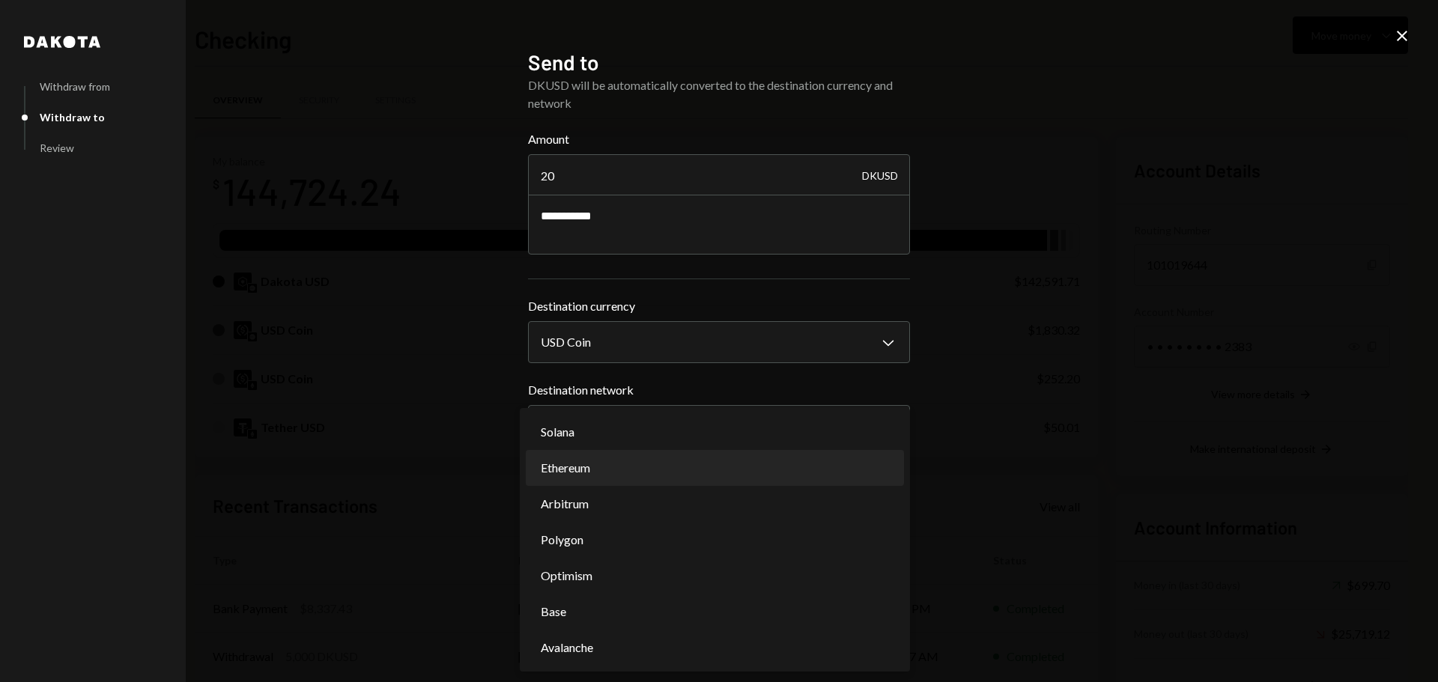
select select "**********"
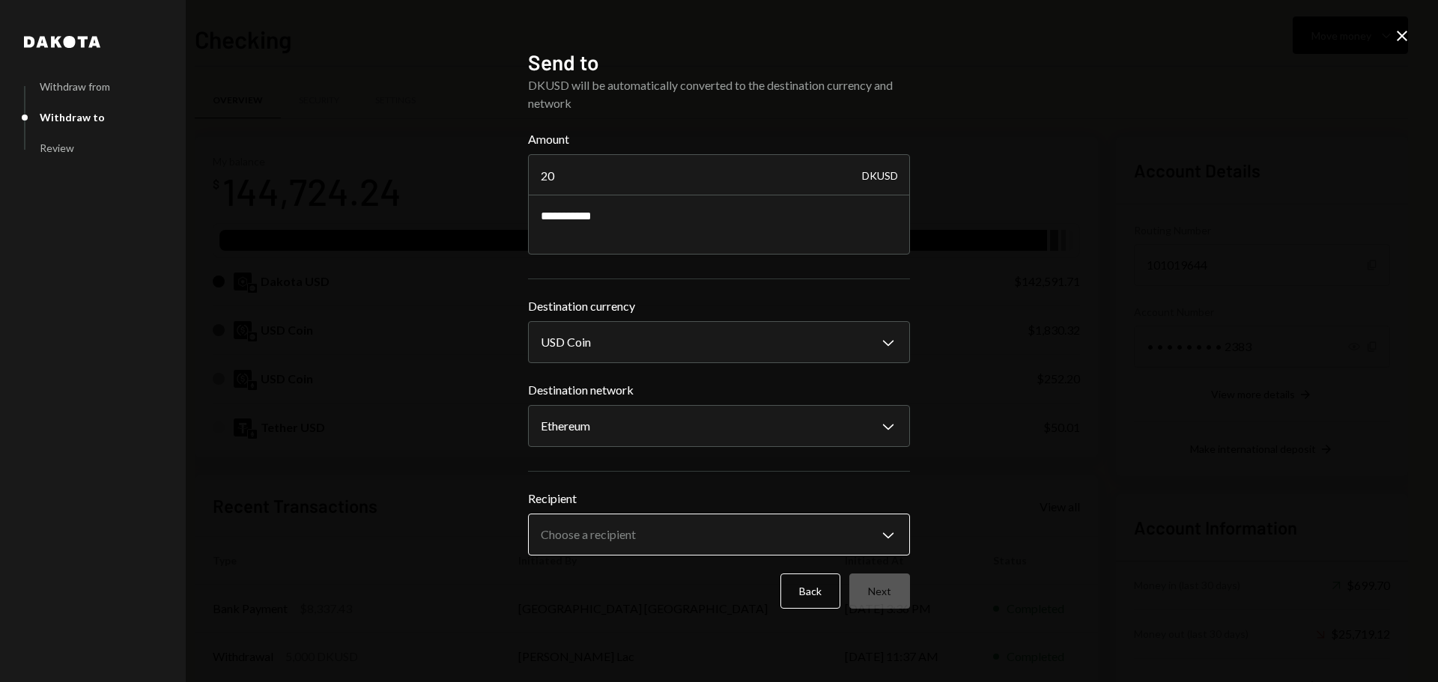
click at [618, 533] on body "H Horizen Foundati... Caret Down Home Home Inbox Inbox Activities Transactions …" at bounding box center [719, 341] width 1438 height 682
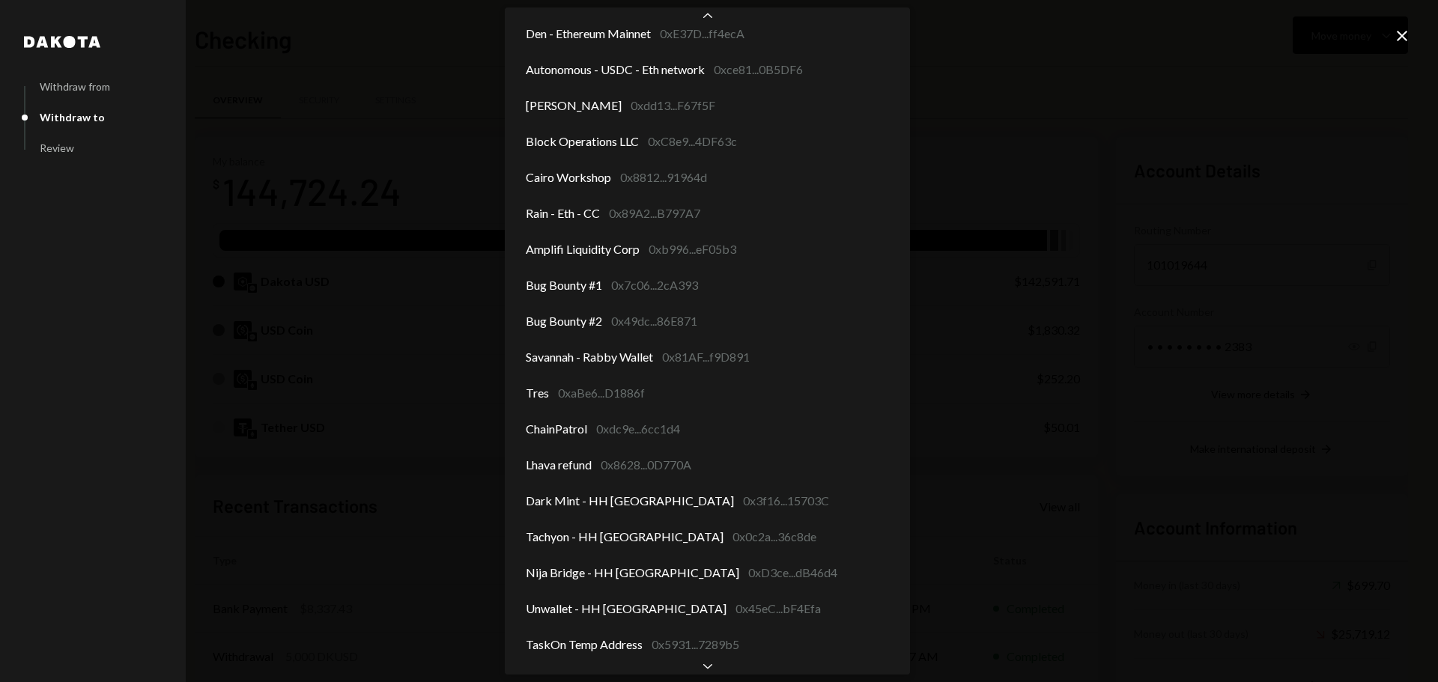
scroll to position [82, 0]
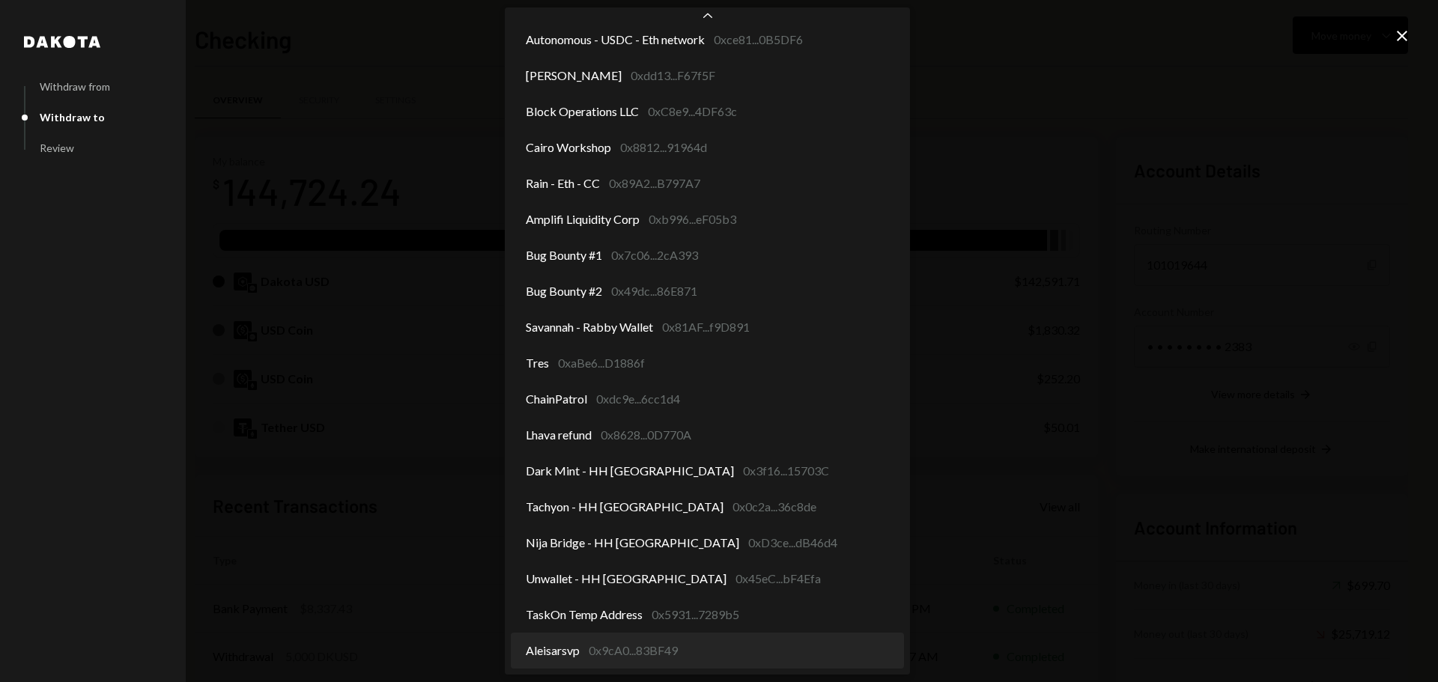
select select "**********"
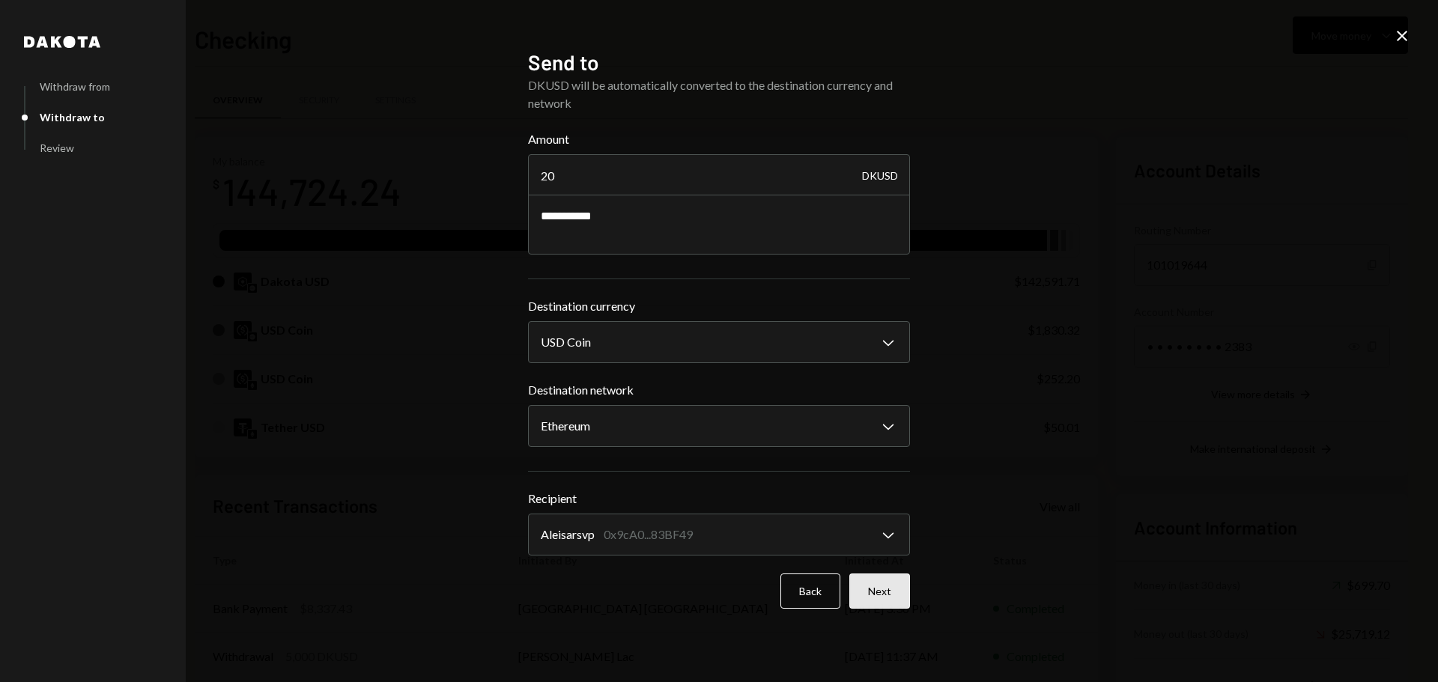
click at [878, 597] on button "Next" at bounding box center [879, 591] width 61 height 35
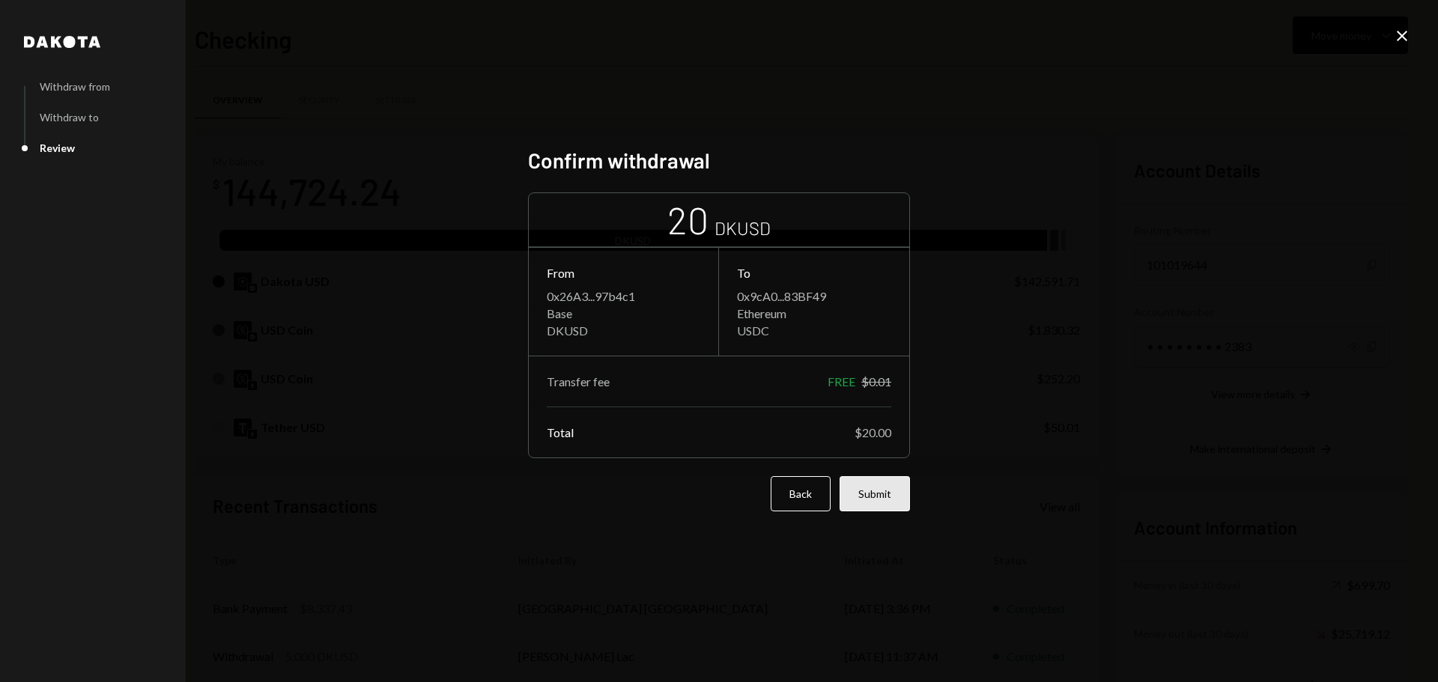
click at [866, 494] on button "Submit" at bounding box center [875, 493] width 70 height 35
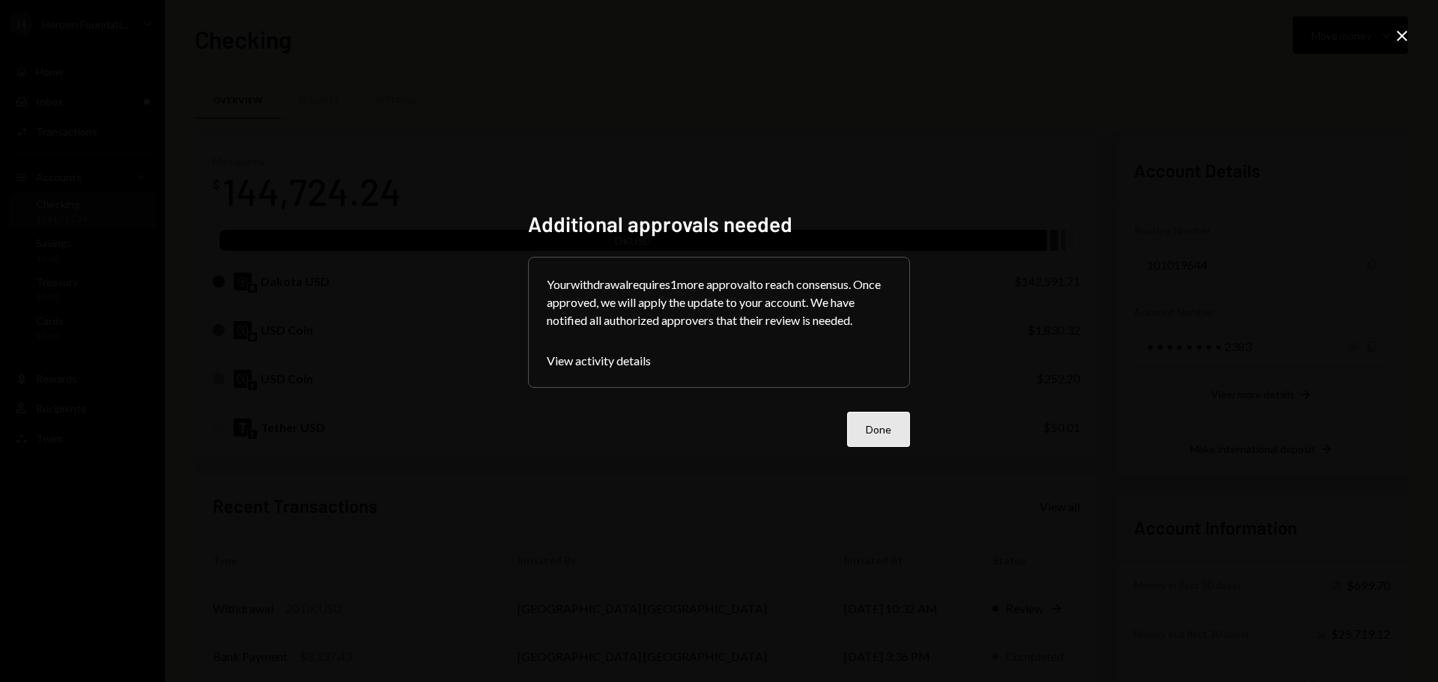
click at [888, 434] on button "Done" at bounding box center [878, 429] width 63 height 35
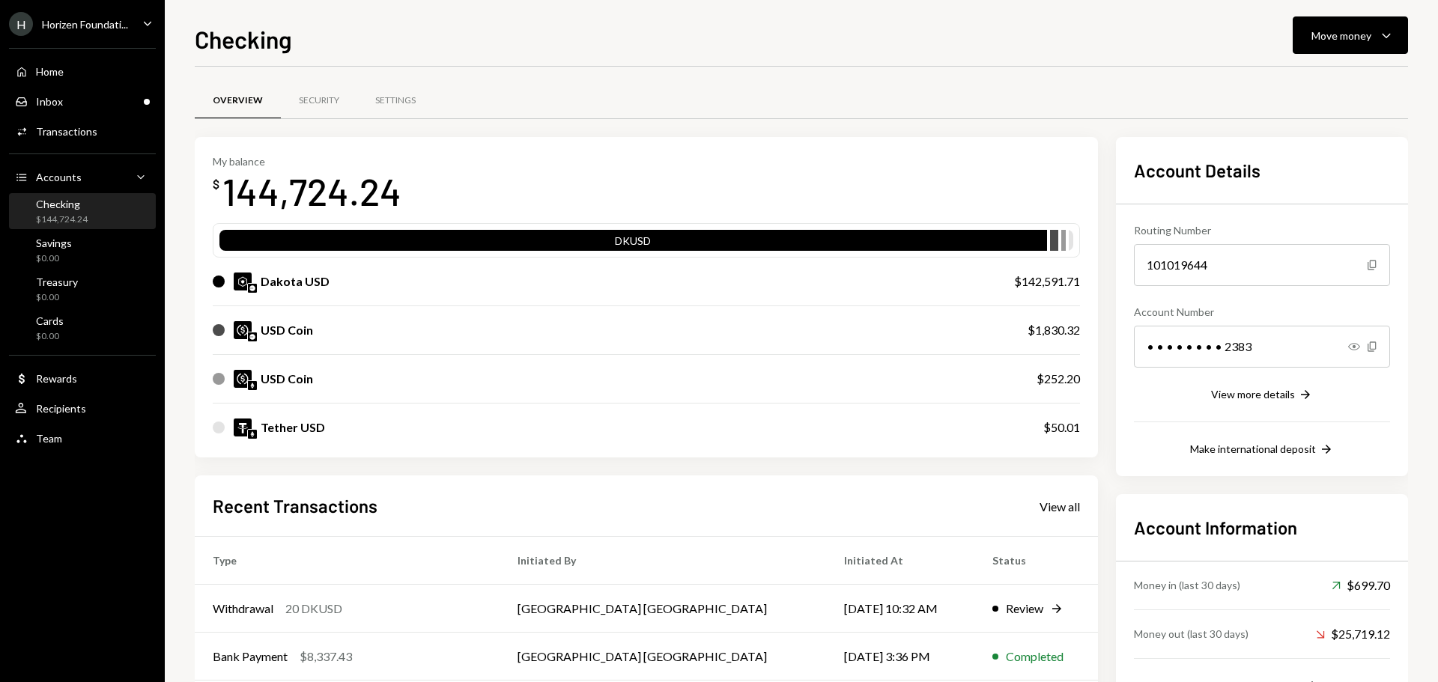
click at [91, 214] on div "Checking $144,724.24" at bounding box center [82, 212] width 135 height 28
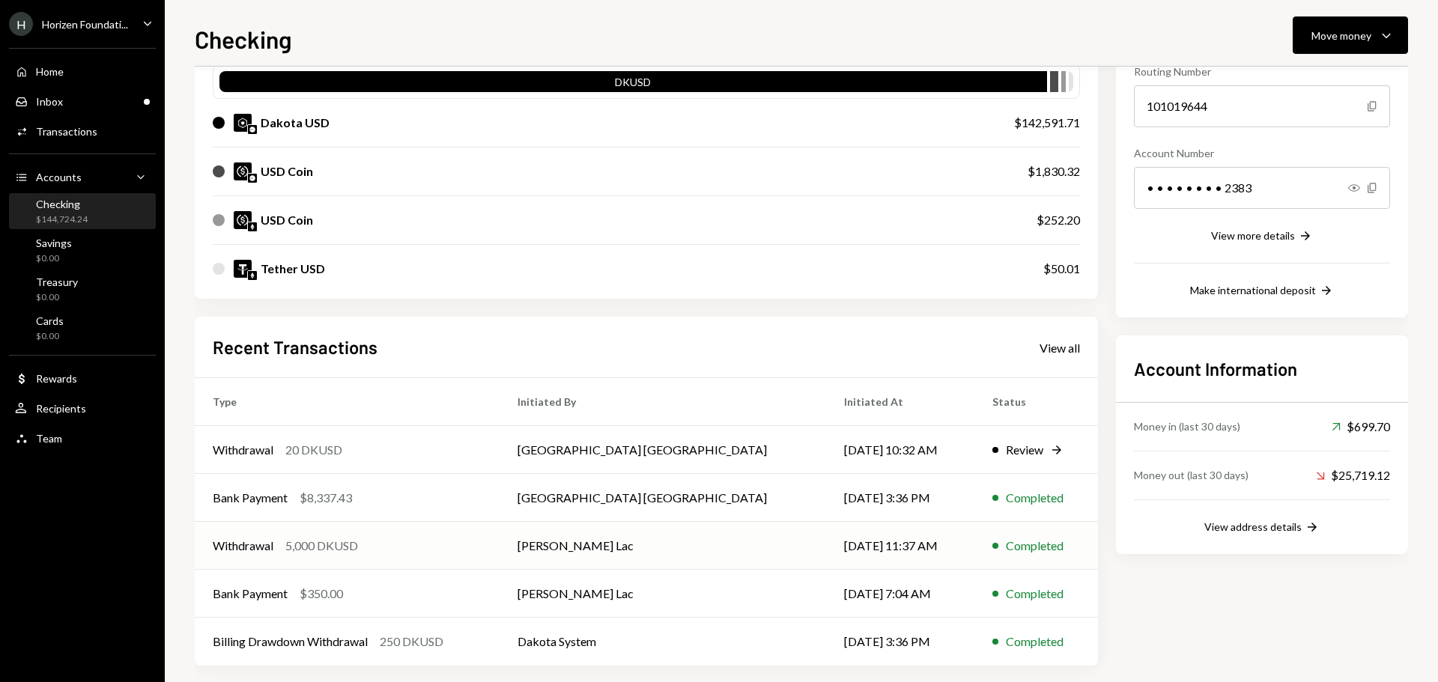
scroll to position [172, 0]
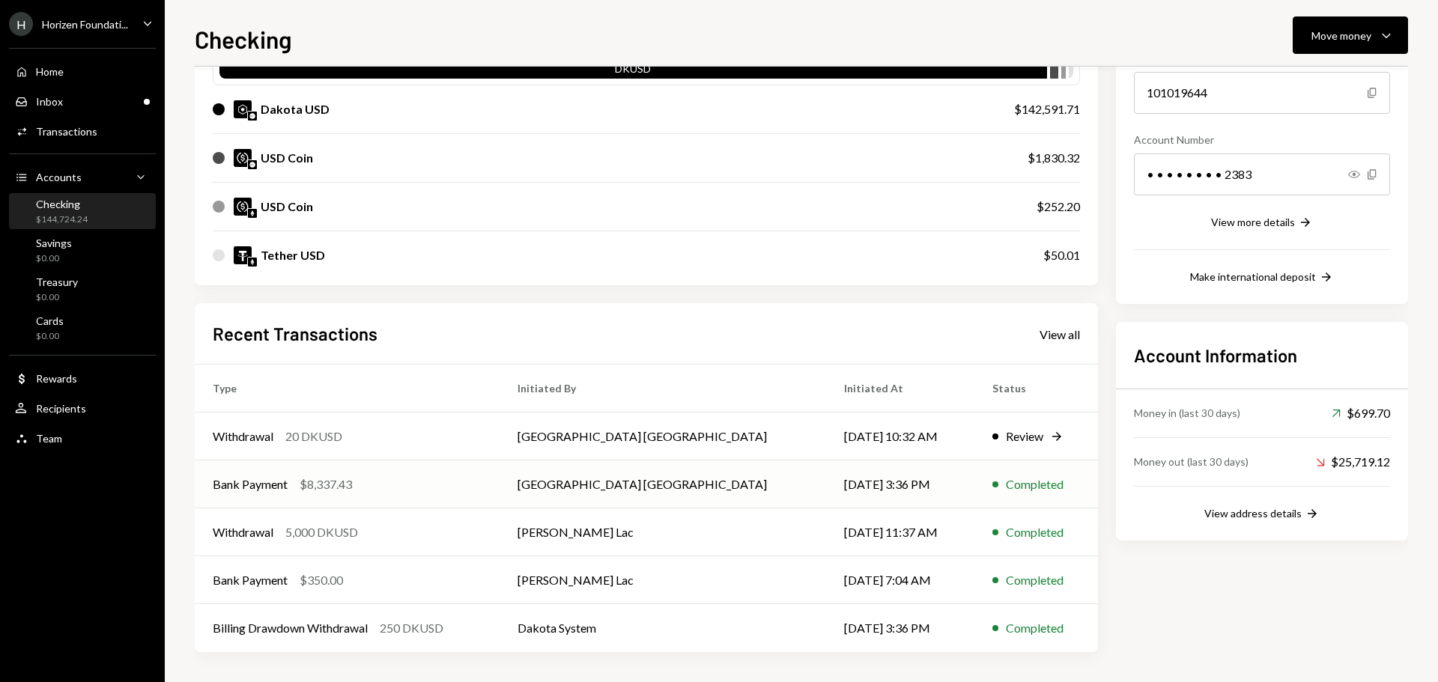
click at [476, 465] on td "Bank Payment $8,337.43" at bounding box center [347, 485] width 305 height 48
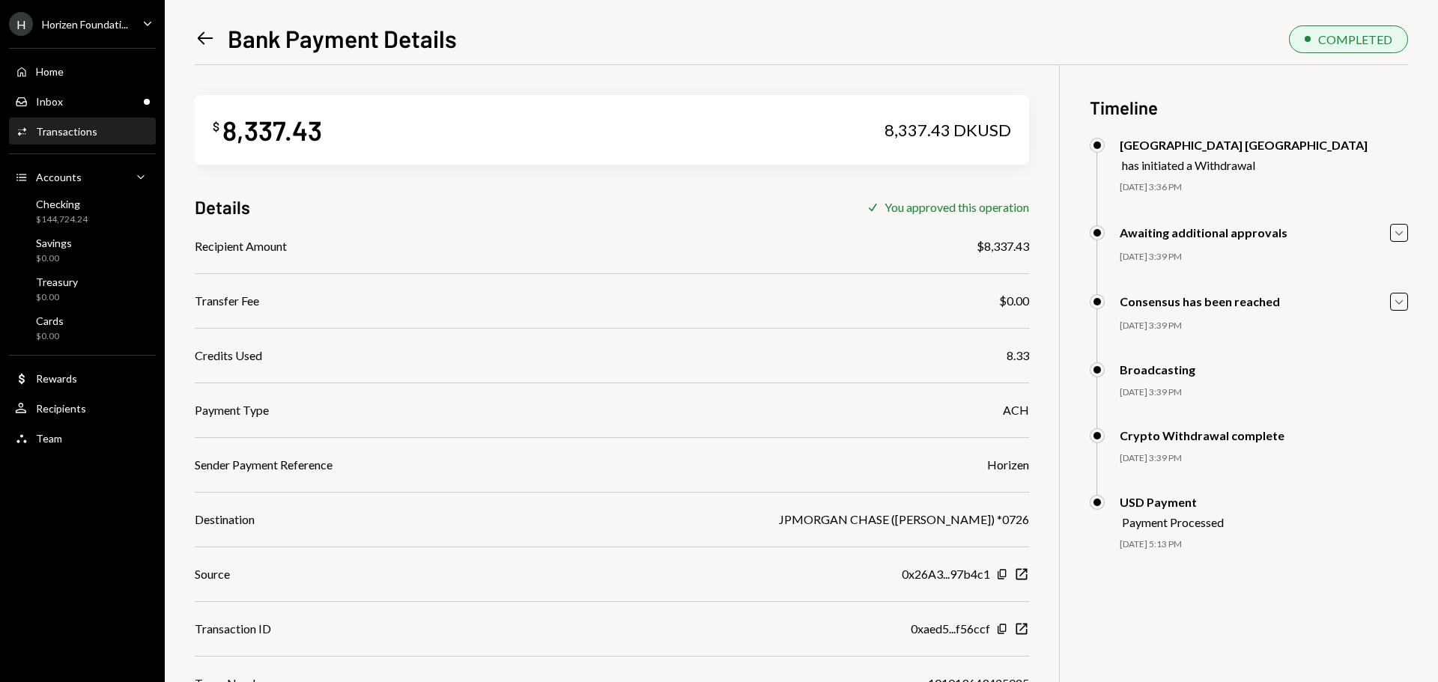
scroll to position [65, 0]
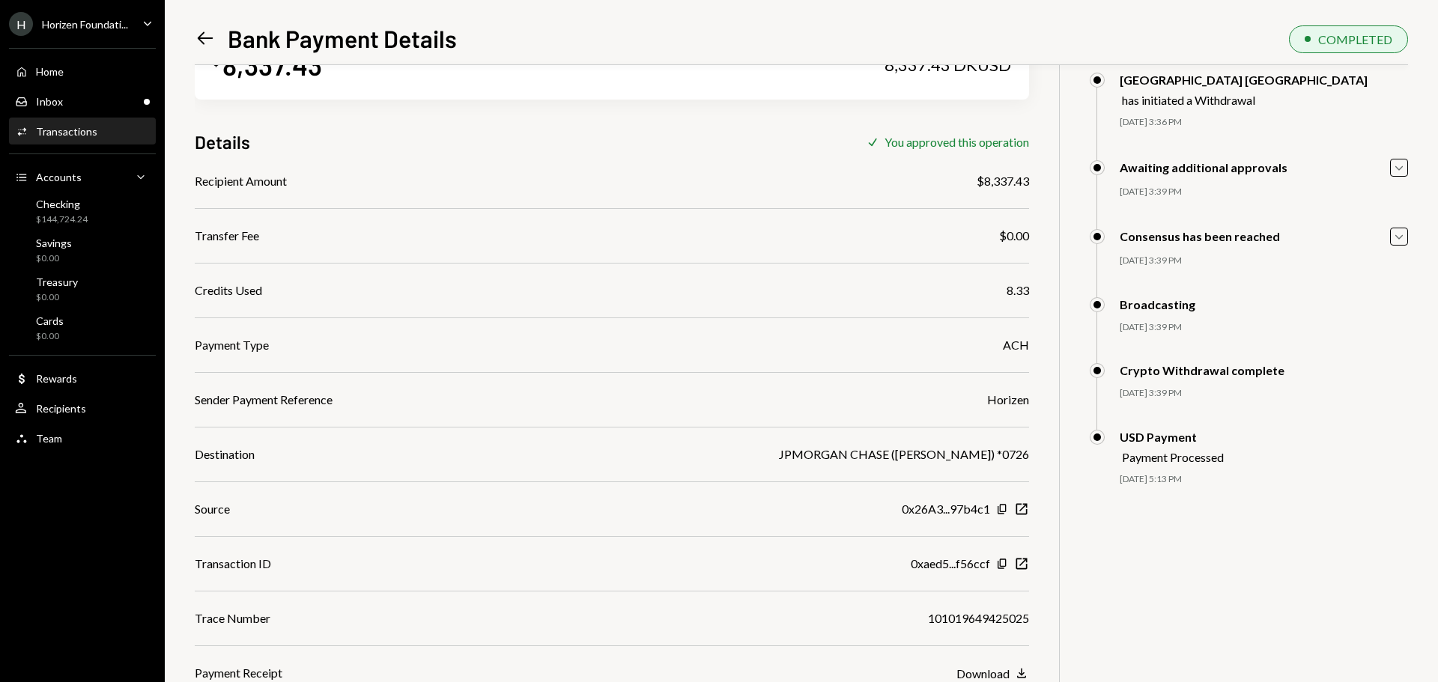
click at [210, 37] on icon "Left Arrow" at bounding box center [205, 38] width 21 height 21
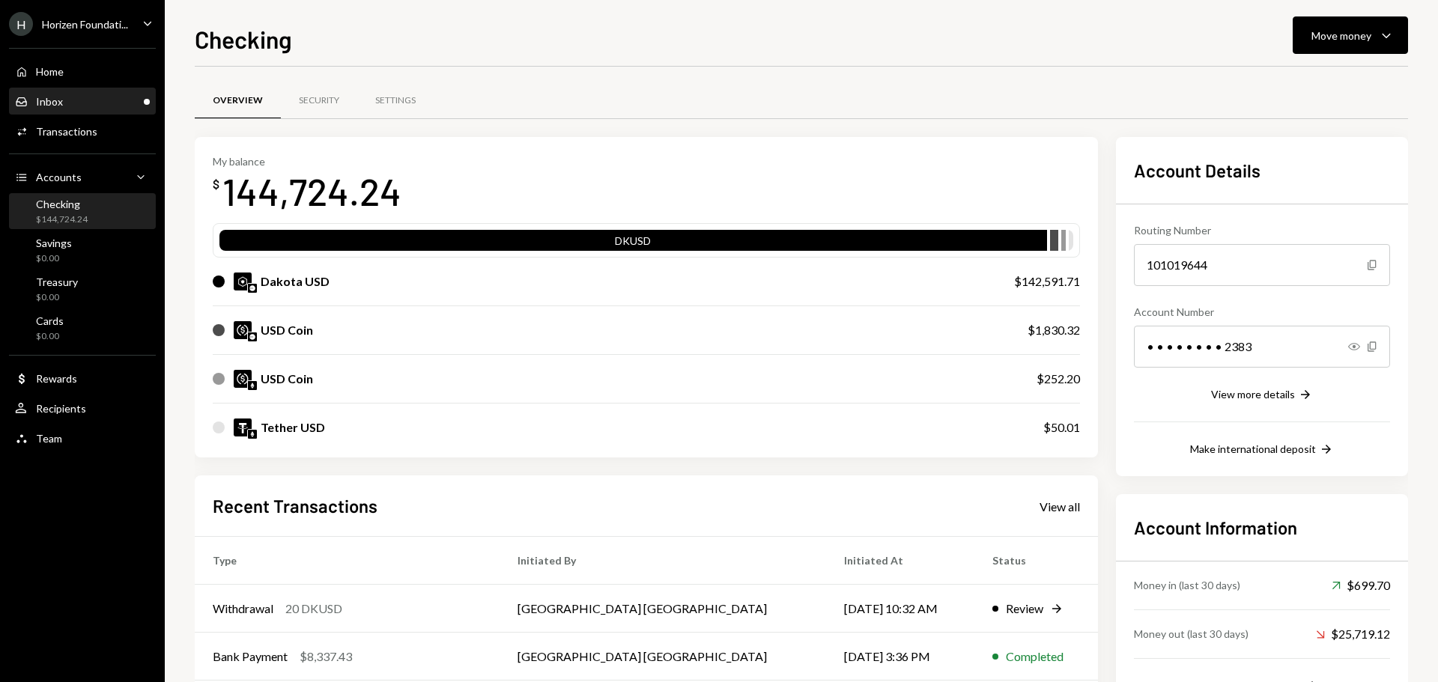
click at [104, 98] on div "Inbox Inbox" at bounding box center [82, 101] width 135 height 13
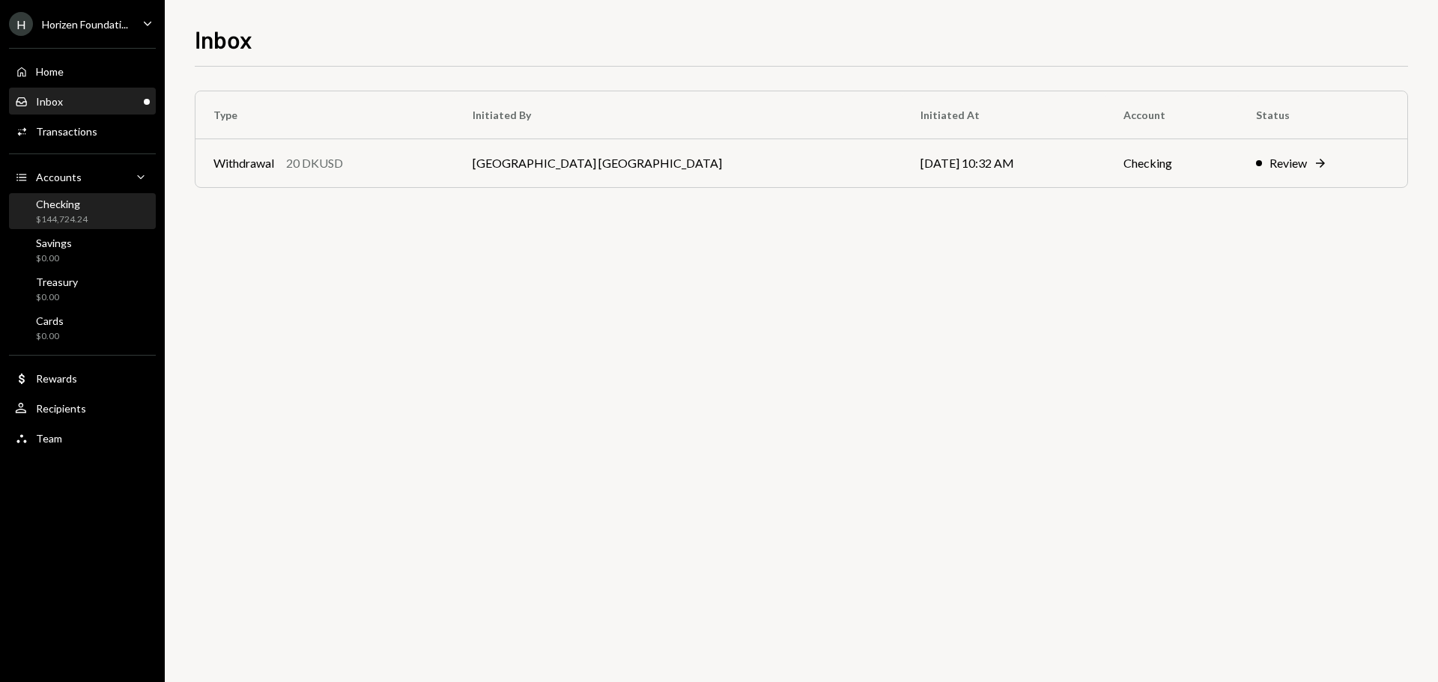
click at [101, 207] on div "Checking $144,724.24" at bounding box center [82, 212] width 135 height 28
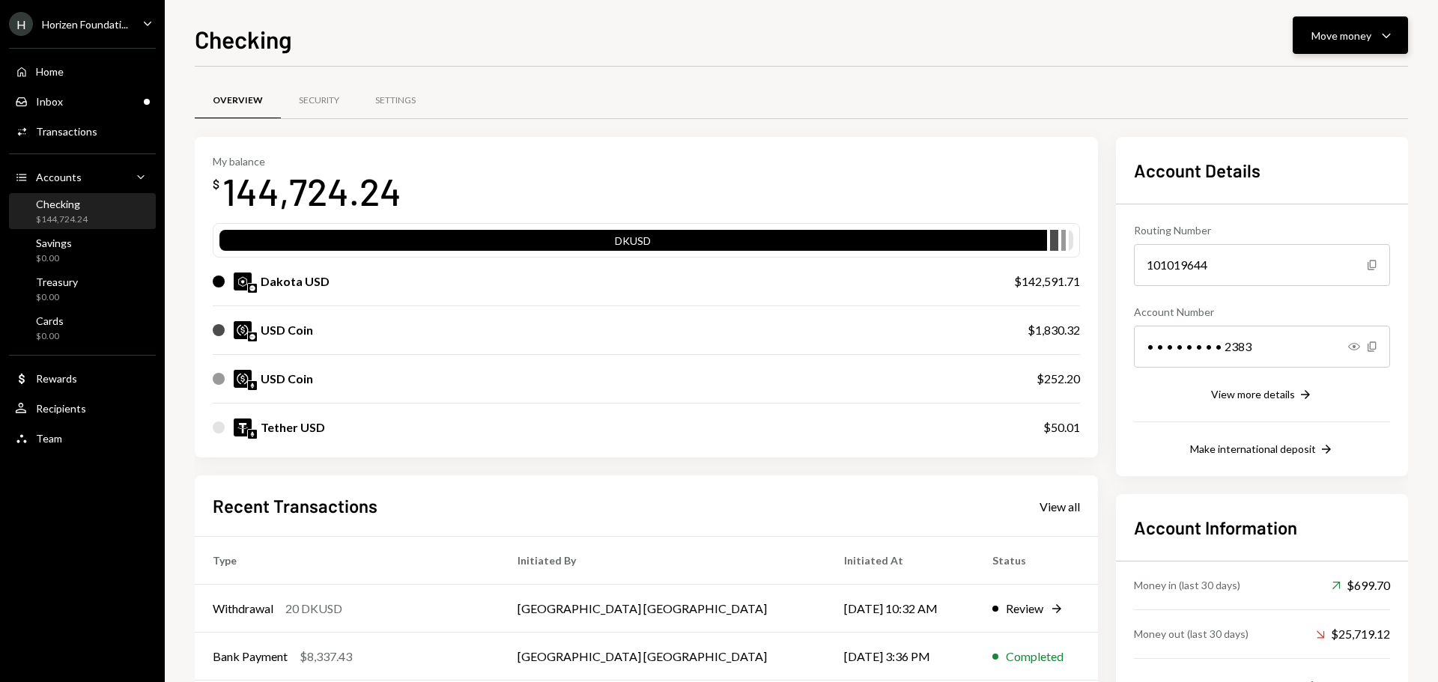
click at [1331, 30] on div "Move money" at bounding box center [1341, 36] width 60 height 16
click at [1310, 87] on div "Send" at bounding box center [1338, 81] width 109 height 16
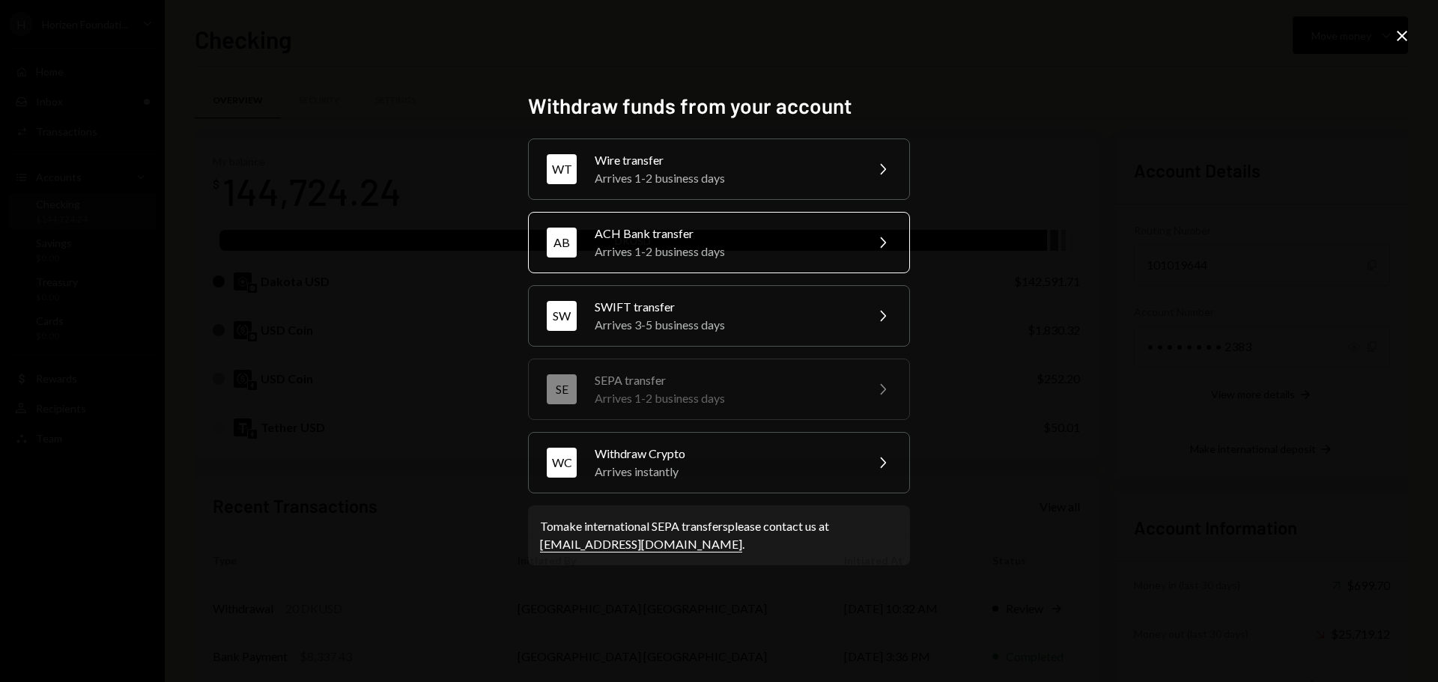
click at [610, 245] on div "Arrives 1-2 business days" at bounding box center [725, 252] width 261 height 18
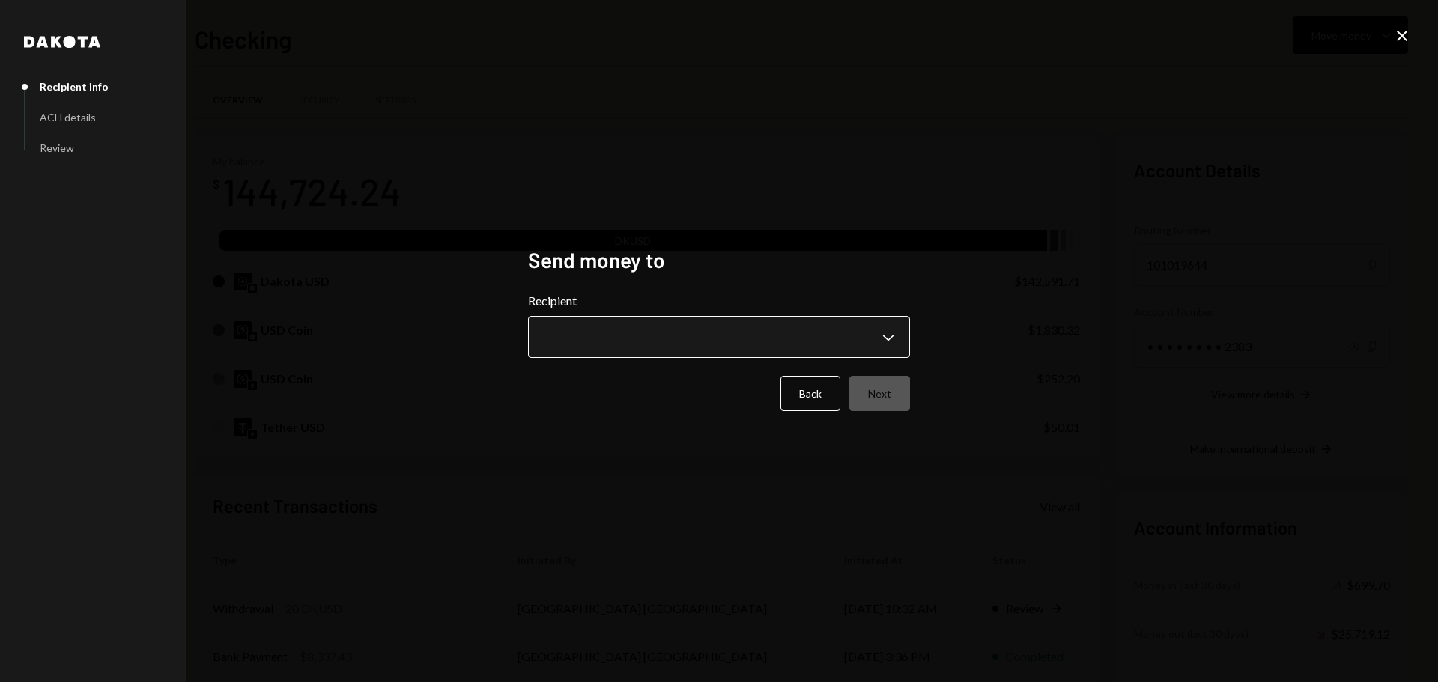
click at [618, 340] on body "H Horizen Foundati... Caret Down Home Home Inbox Inbox Activities Transactions …" at bounding box center [719, 341] width 1438 height 682
click at [419, 311] on div "**********" at bounding box center [719, 341] width 1438 height 682
click at [815, 398] on button "Back" at bounding box center [810, 393] width 60 height 35
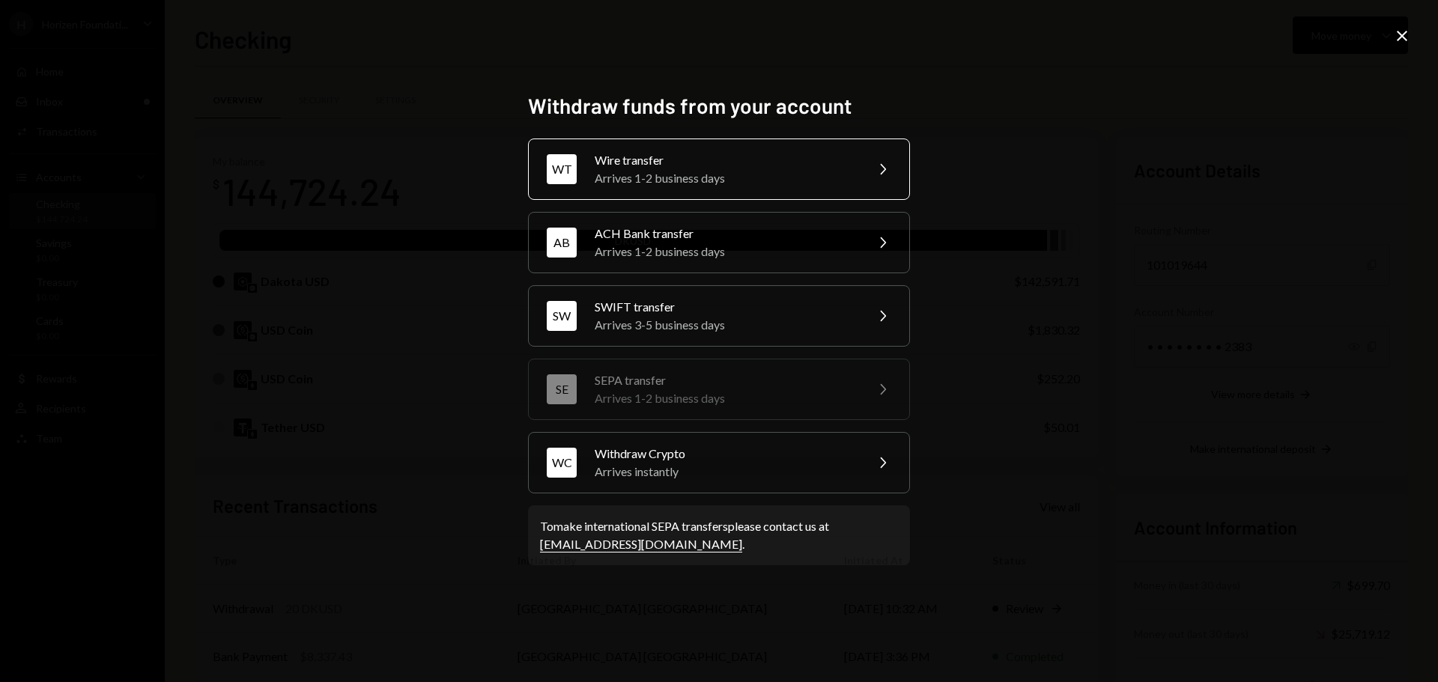
click at [628, 164] on div "Wire transfer" at bounding box center [725, 160] width 261 height 18
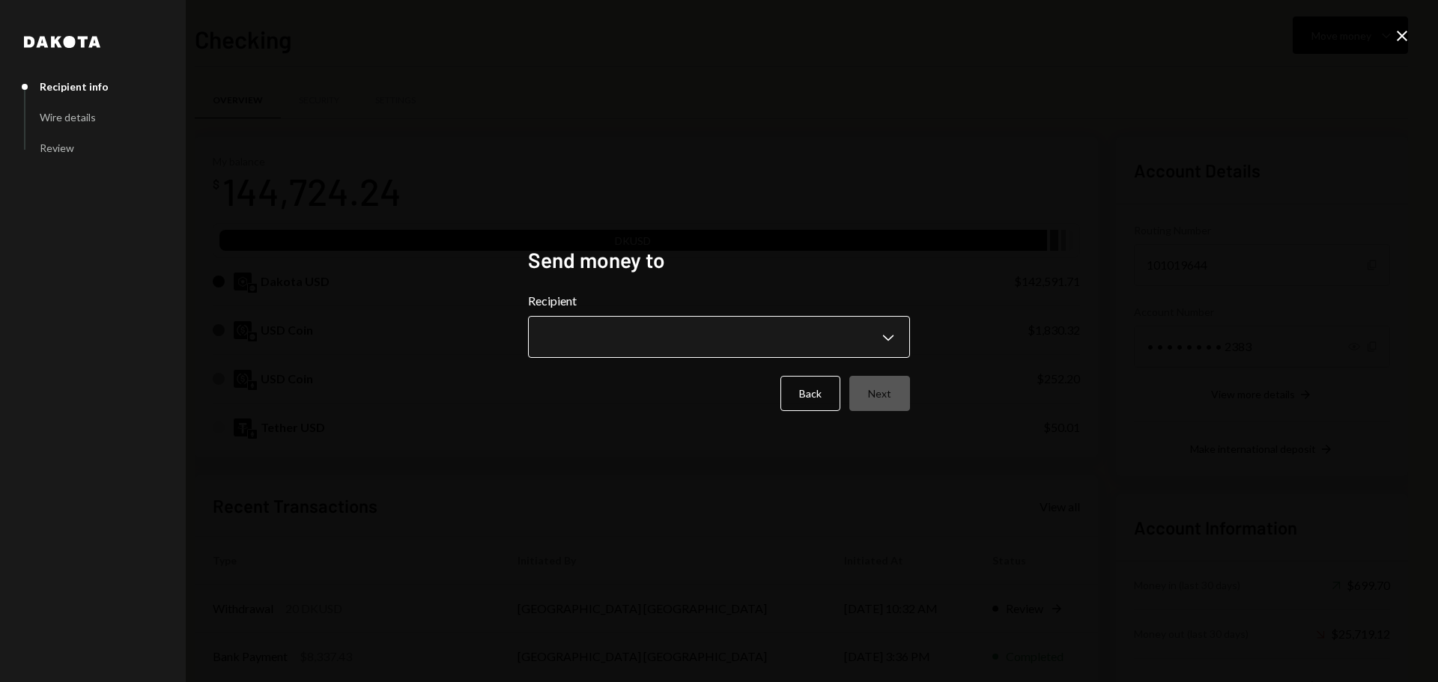
click at [789, 345] on body "H Horizen Foundati... Caret Down Home Home Inbox Inbox Activities Transactions …" at bounding box center [719, 341] width 1438 height 682
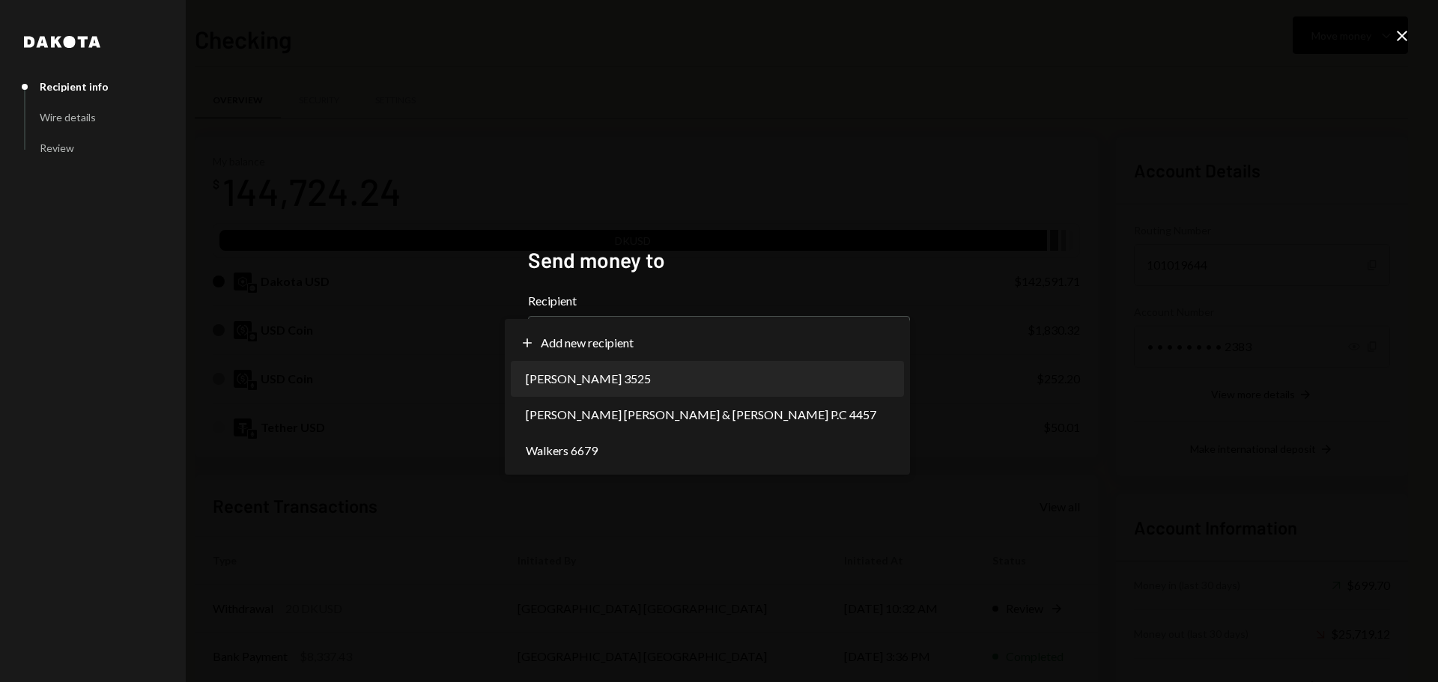
select select "**********"
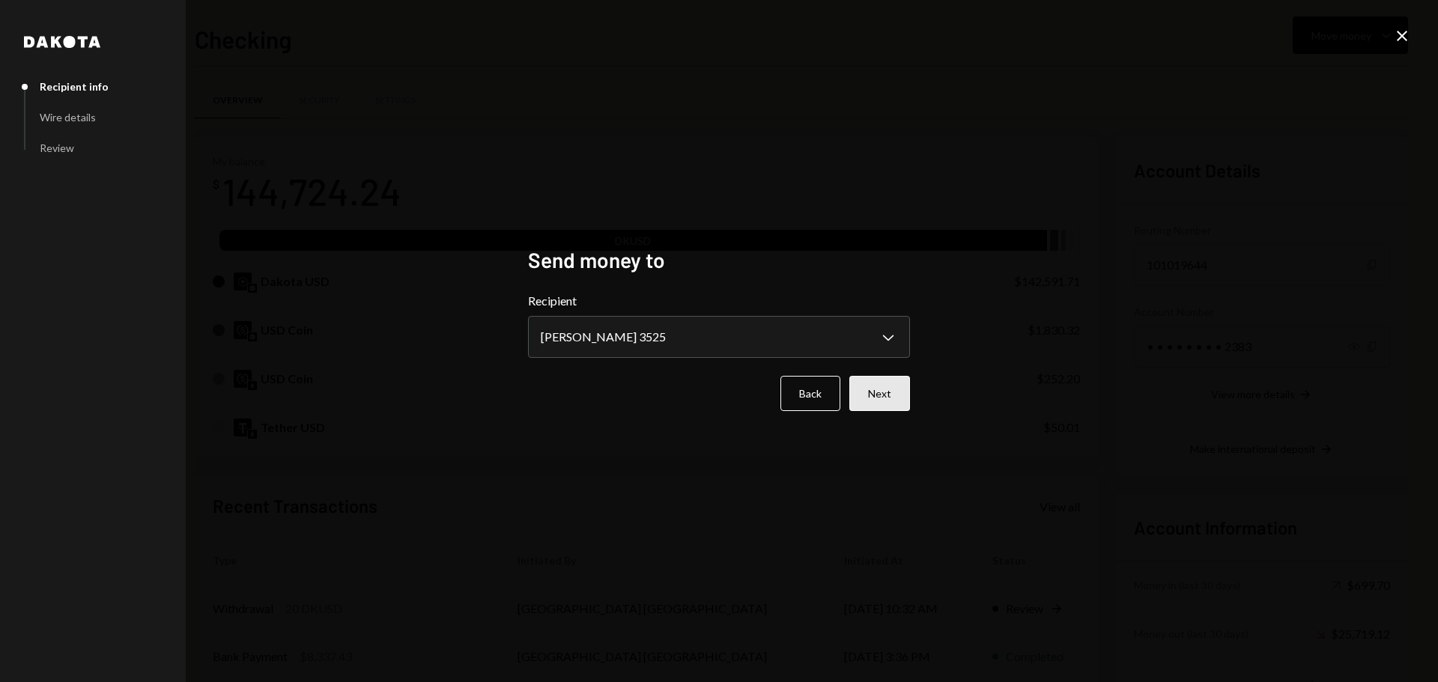
click at [890, 399] on button "Next" at bounding box center [879, 393] width 61 height 35
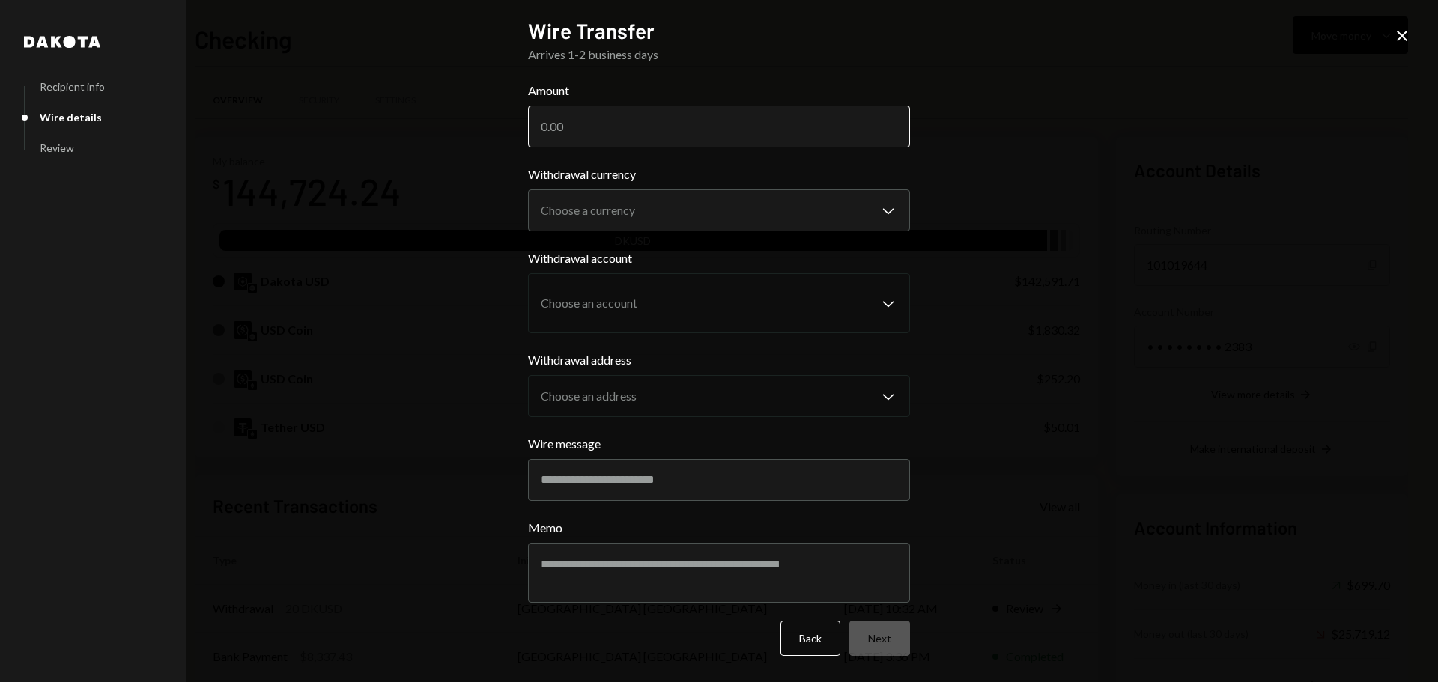
click at [571, 132] on input "Amount" at bounding box center [719, 127] width 382 height 42
type input "4125"
click at [567, 206] on body "H Horizen Foundati... Caret Down Home Home Inbox Inbox Activities Transactions …" at bounding box center [719, 341] width 1438 height 682
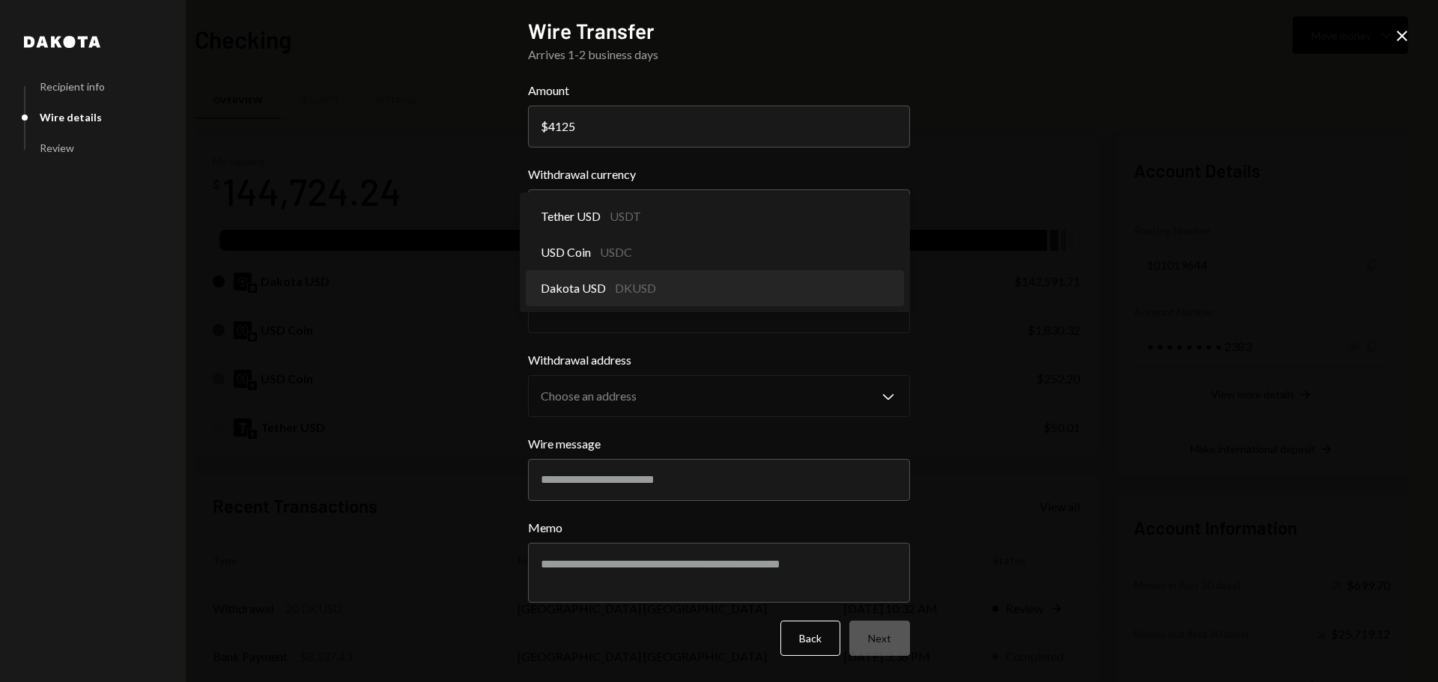
select select "*****"
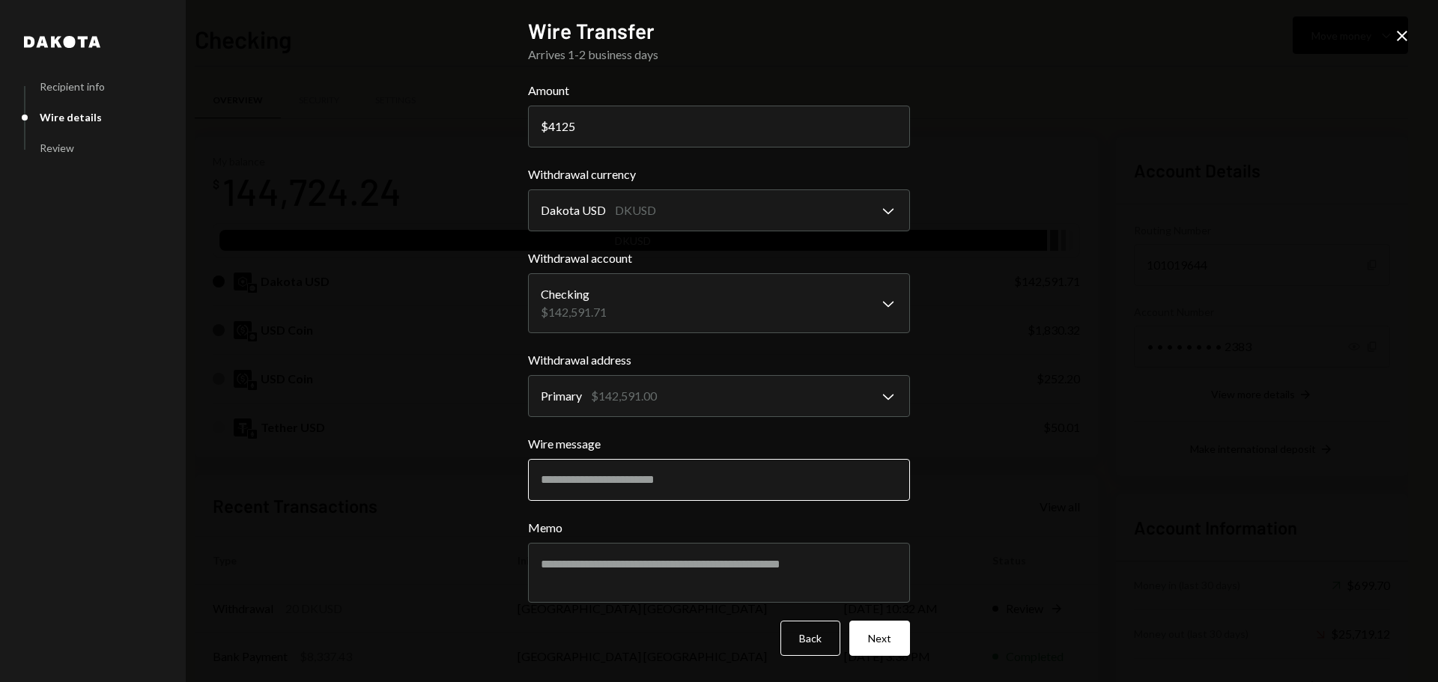
click at [610, 486] on input "Wire message" at bounding box center [719, 480] width 382 height 42
paste input "**********"
type input "**********"
click at [580, 577] on textarea "Memo" at bounding box center [719, 573] width 382 height 60
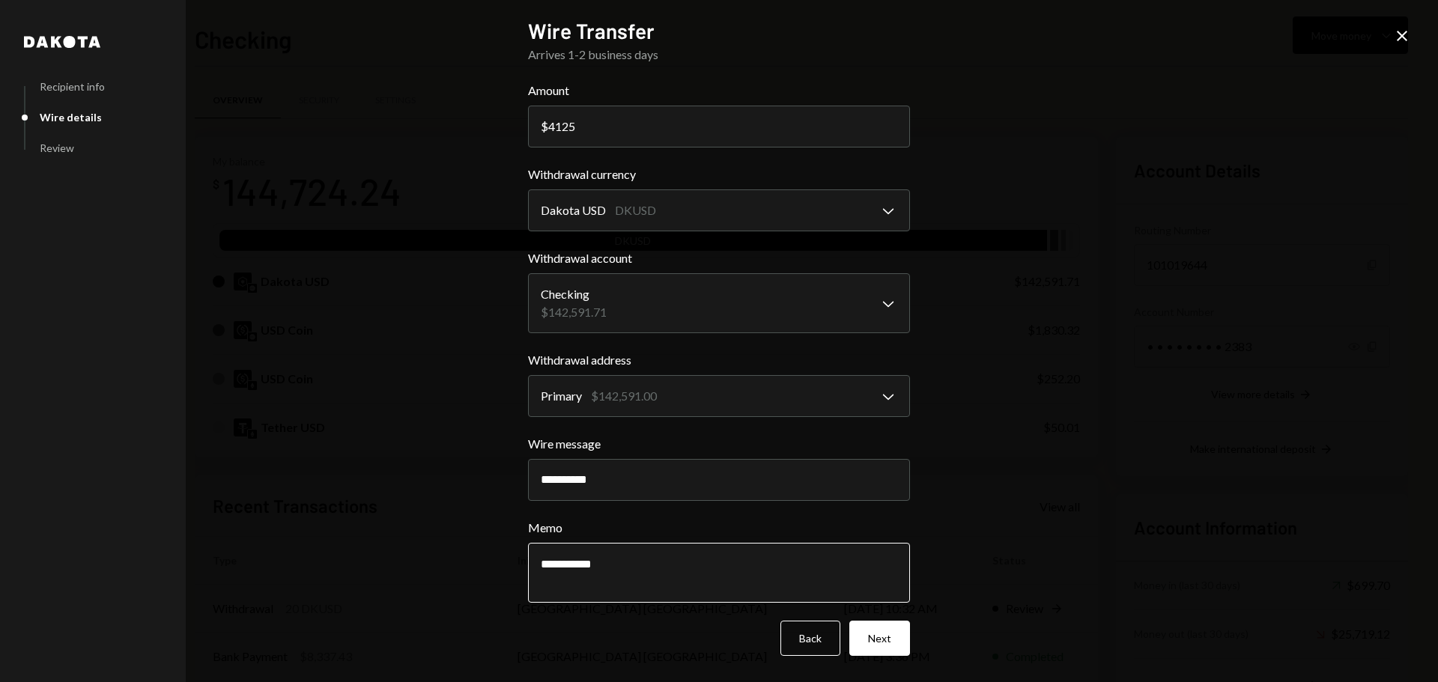
click at [580, 564] on textarea "**********" at bounding box center [719, 573] width 382 height 60
type textarea "**********"
click at [867, 640] on button "Next" at bounding box center [879, 638] width 61 height 35
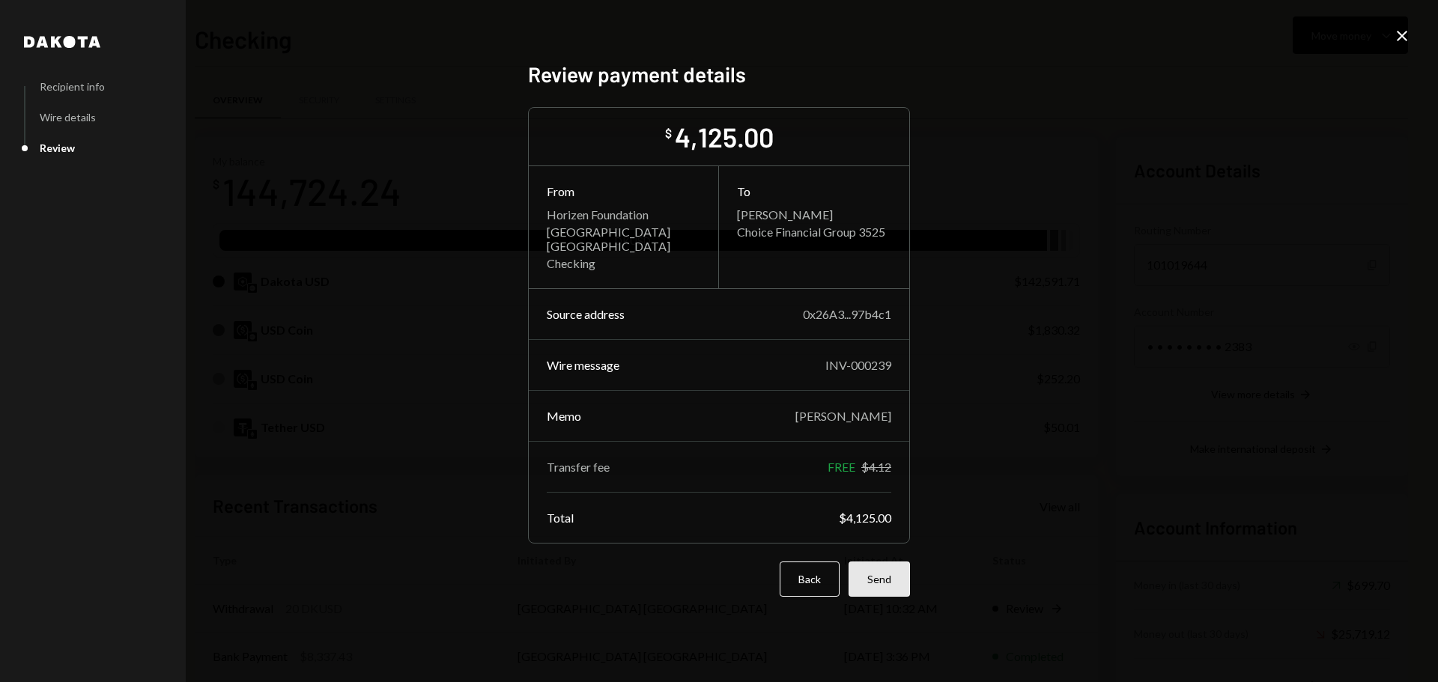
click at [887, 577] on button "Send" at bounding box center [879, 579] width 61 height 35
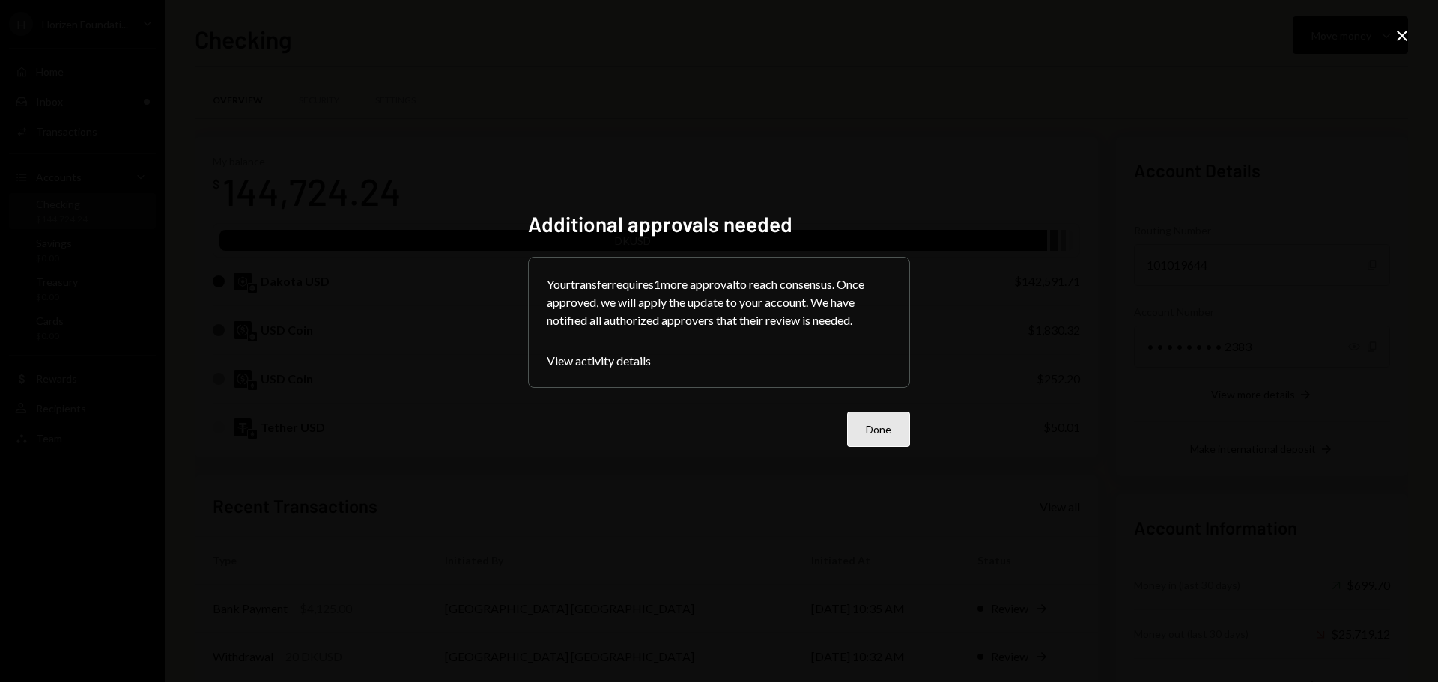
click at [877, 436] on button "Done" at bounding box center [878, 429] width 63 height 35
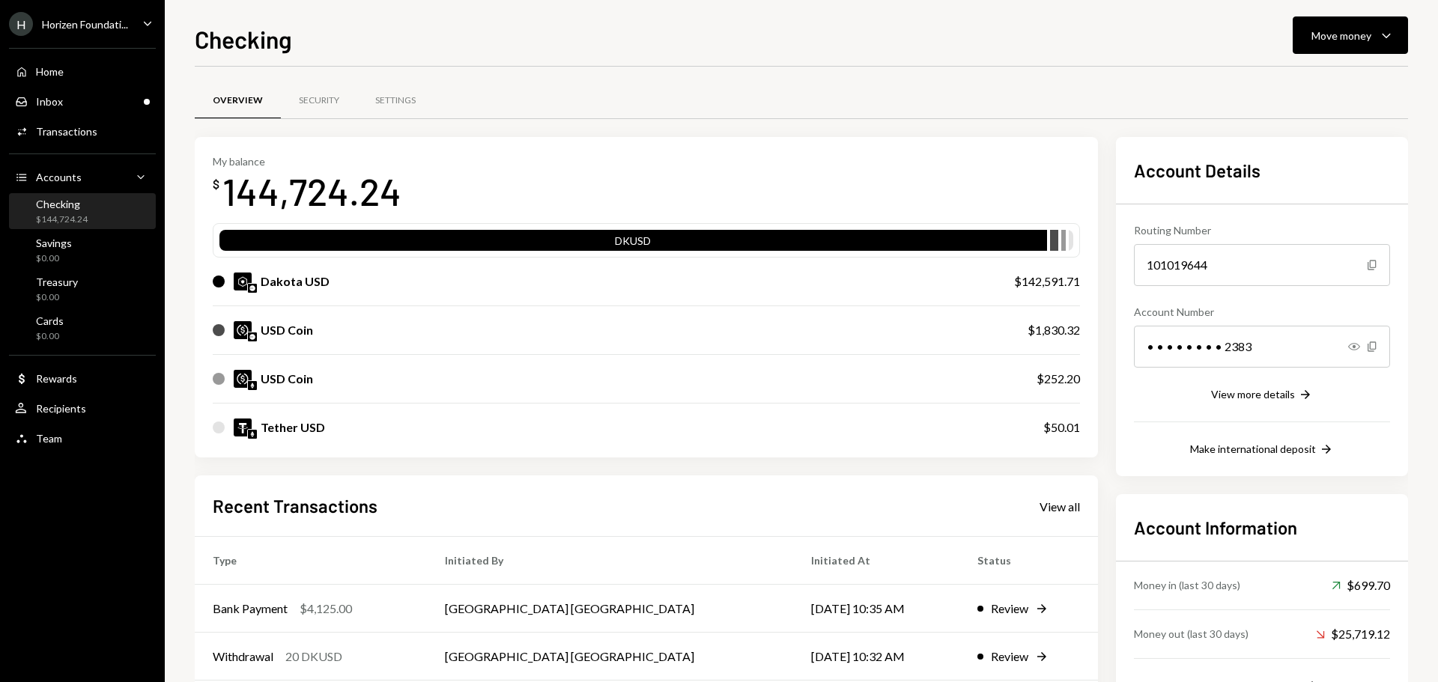
click at [73, 207] on div "Checking" at bounding box center [62, 204] width 52 height 13
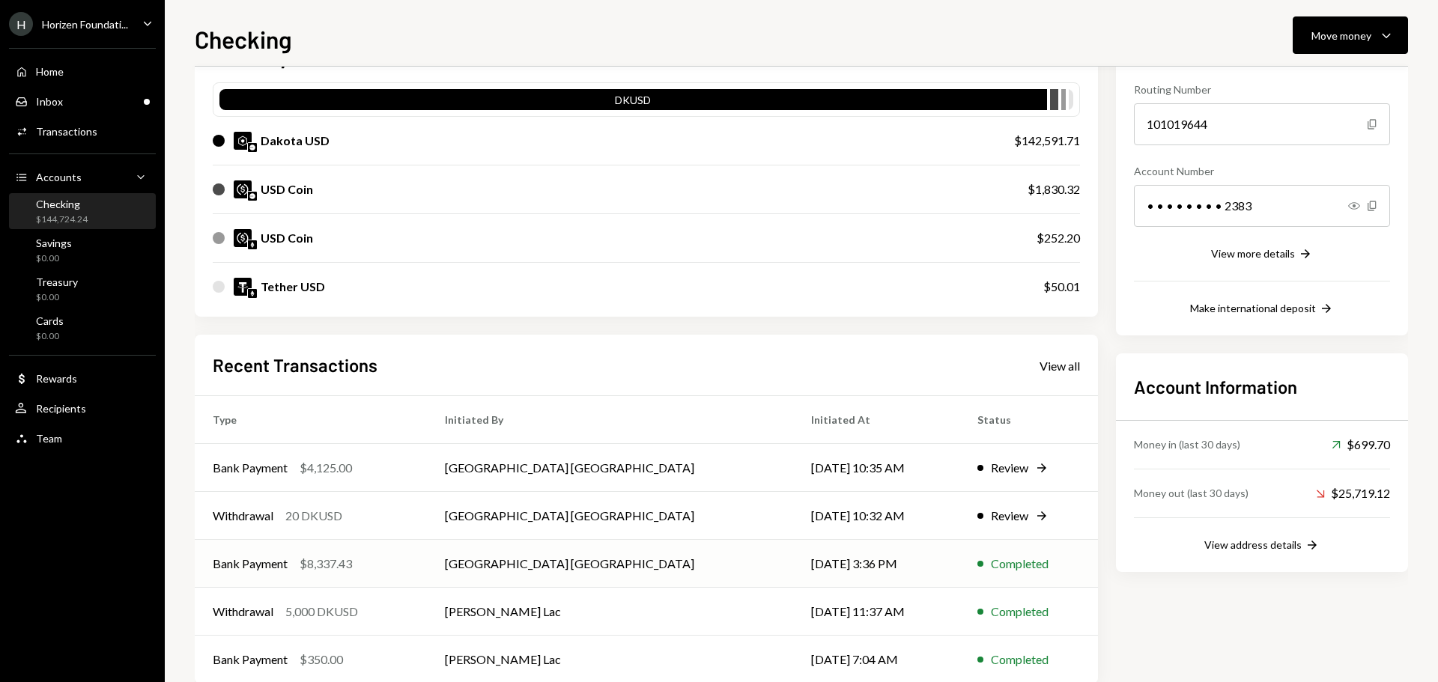
scroll to position [172, 0]
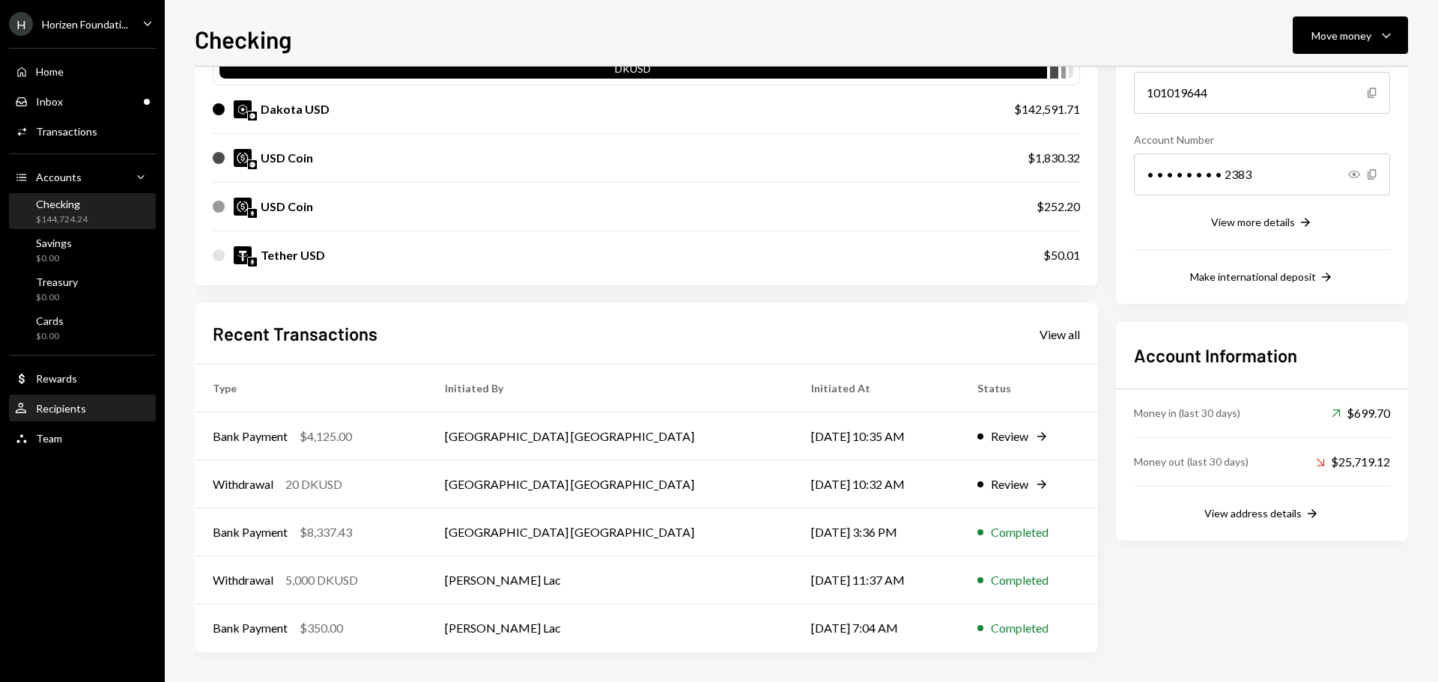
click at [58, 413] on div "Recipients" at bounding box center [61, 408] width 50 height 13
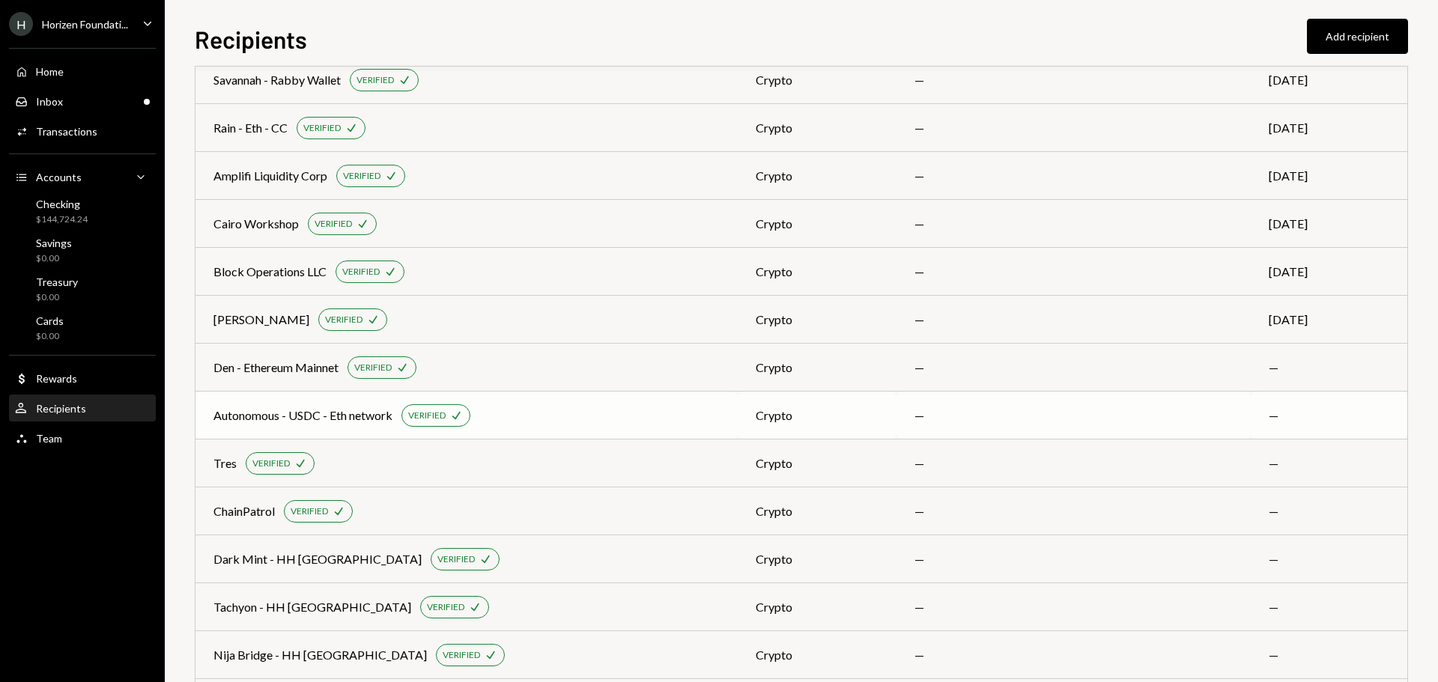
scroll to position [686, 0]
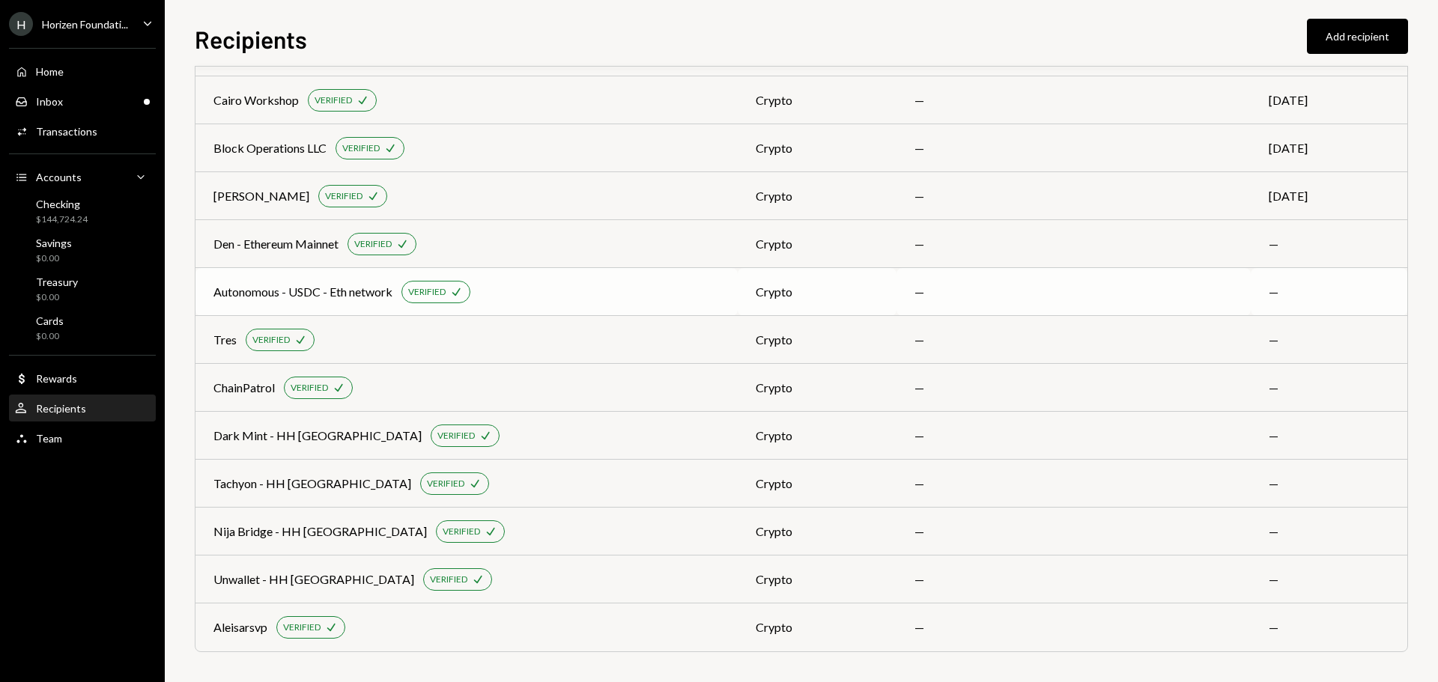
click at [328, 306] on td "Autonomous - USDC - Eth network VERIFIED Check" at bounding box center [466, 292] width 542 height 48
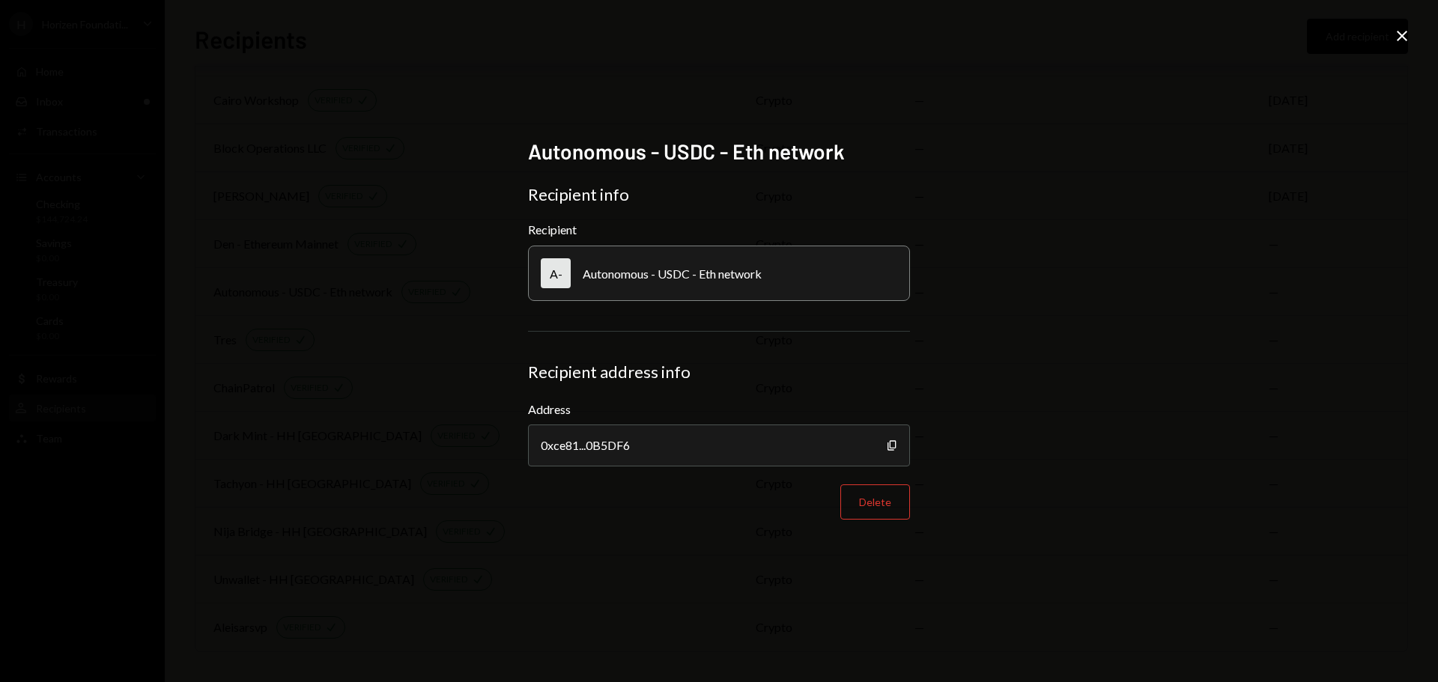
click at [1395, 31] on icon "Close" at bounding box center [1402, 36] width 18 height 18
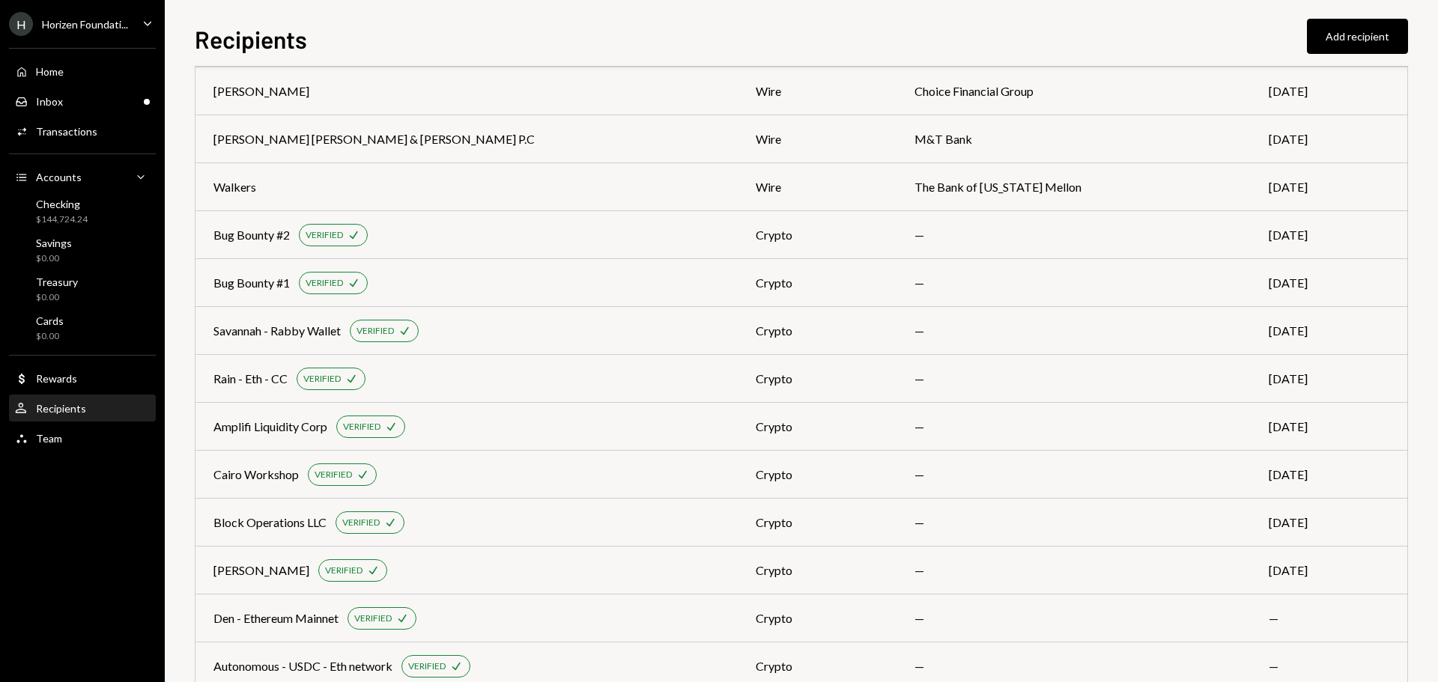
scroll to position [0, 0]
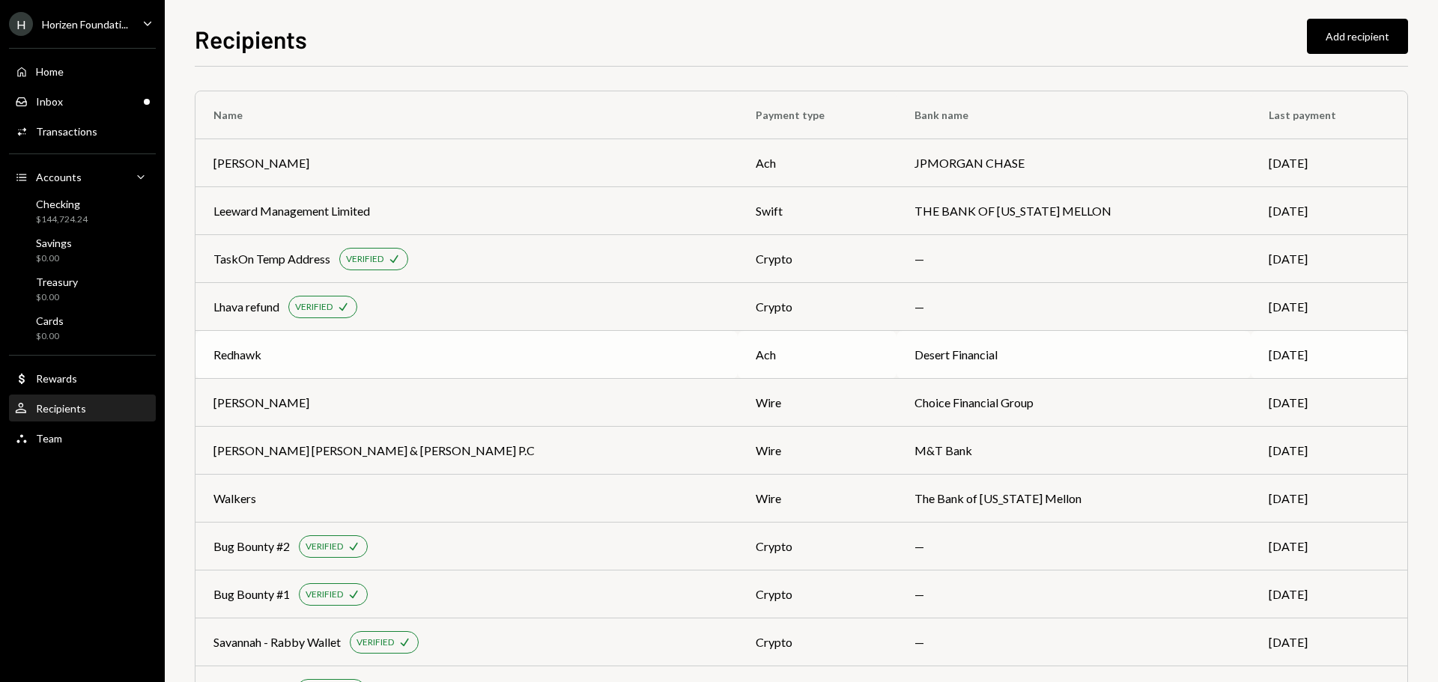
click at [258, 360] on div "Redhawk" at bounding box center [237, 355] width 48 height 18
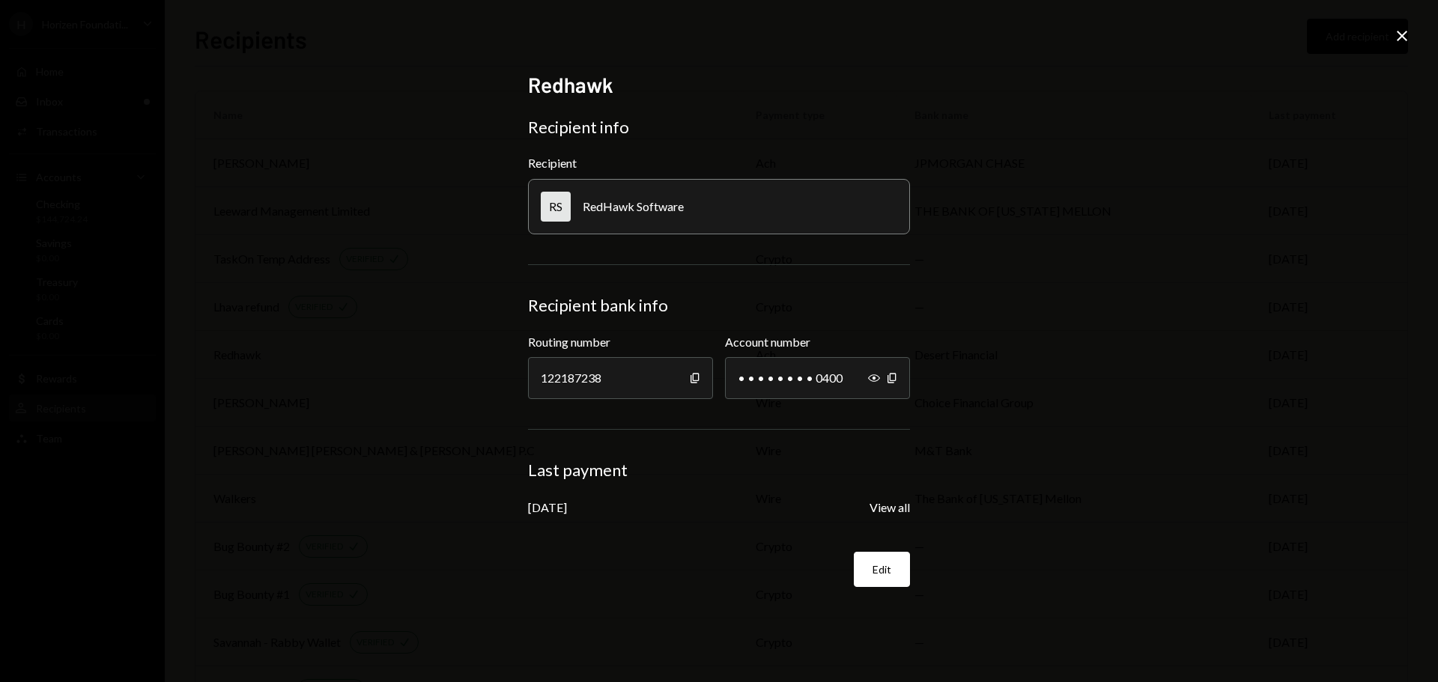
click at [330, 380] on div "Redhawk Recipient info Recipient RS RedHawk Software Recipient bank info Routin…" at bounding box center [719, 341] width 1438 height 682
click at [1392, 41] on div "Redhawk Recipient info Recipient RS RedHawk Software Recipient bank info Routin…" at bounding box center [719, 341] width 1438 height 682
click at [1402, 39] on icon "Close" at bounding box center [1402, 36] width 18 height 18
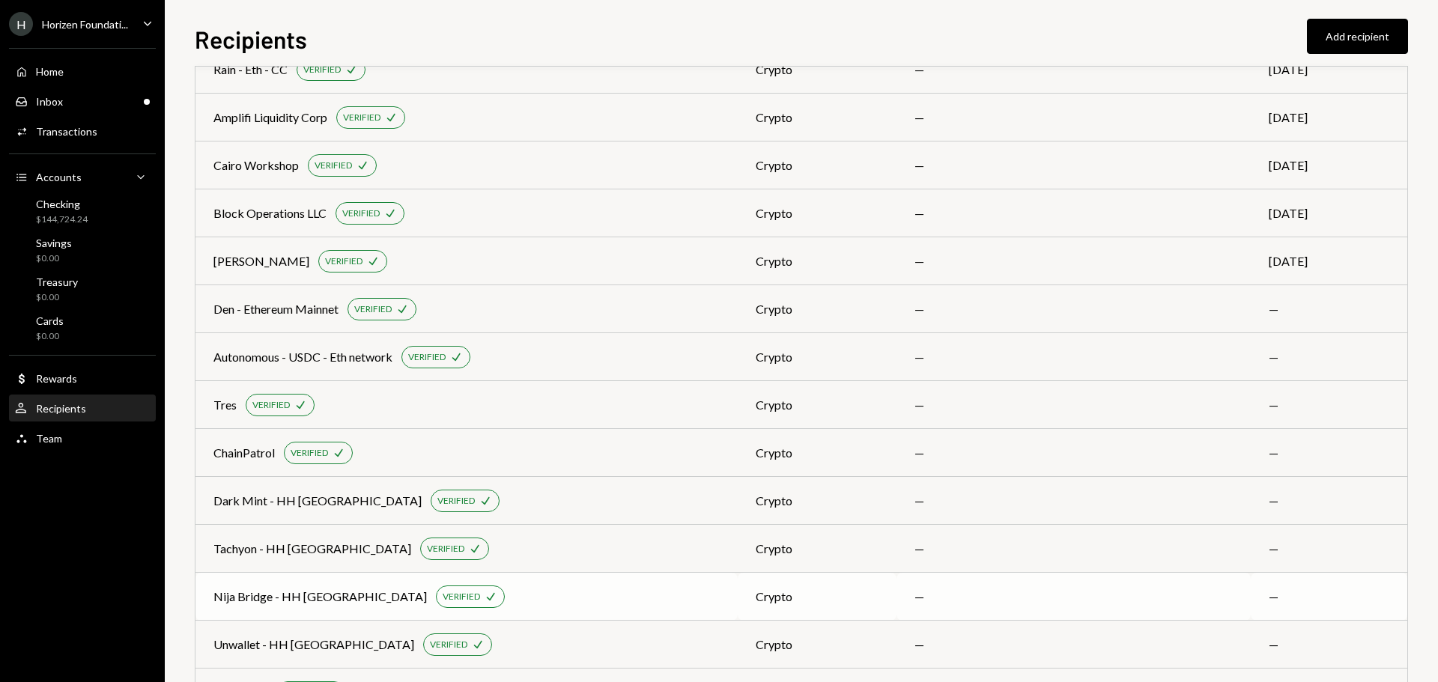
scroll to position [686, 0]
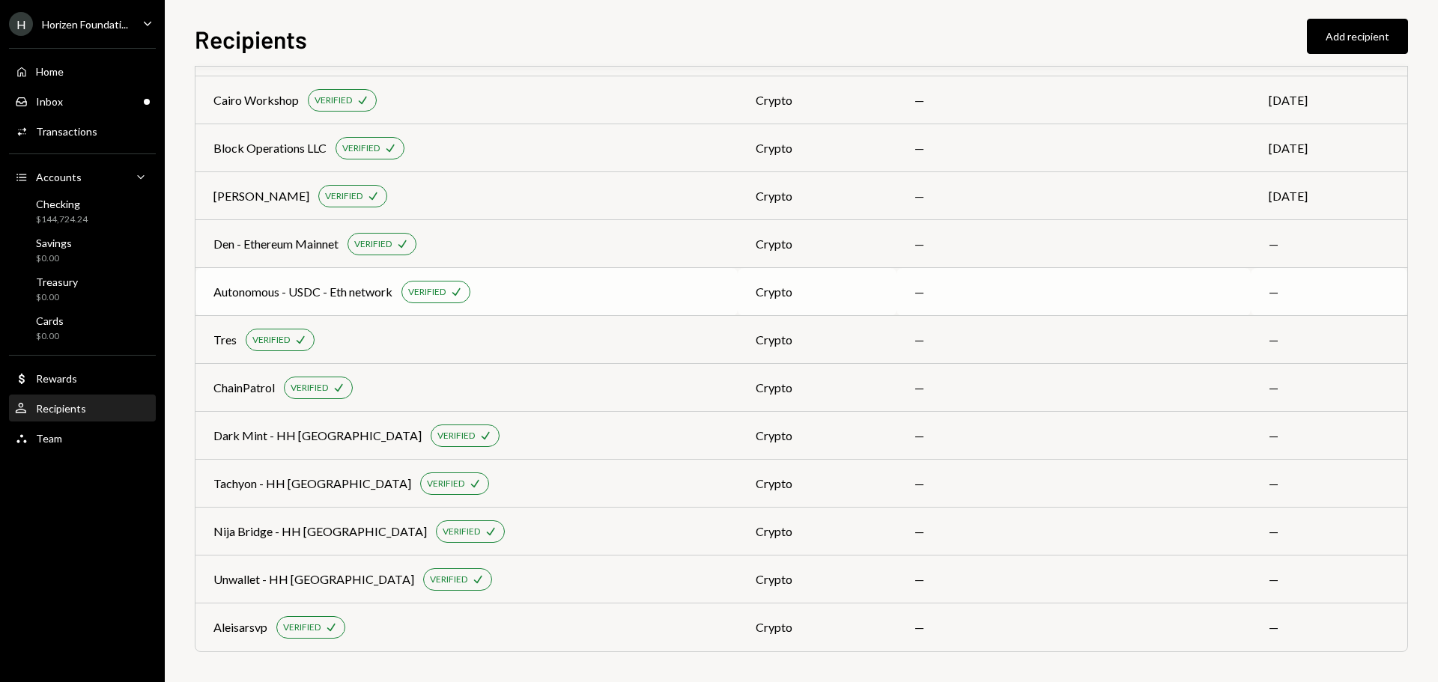
click at [345, 303] on div "Autonomous - USDC - Eth network VERIFIED Check" at bounding box center [466, 292] width 506 height 22
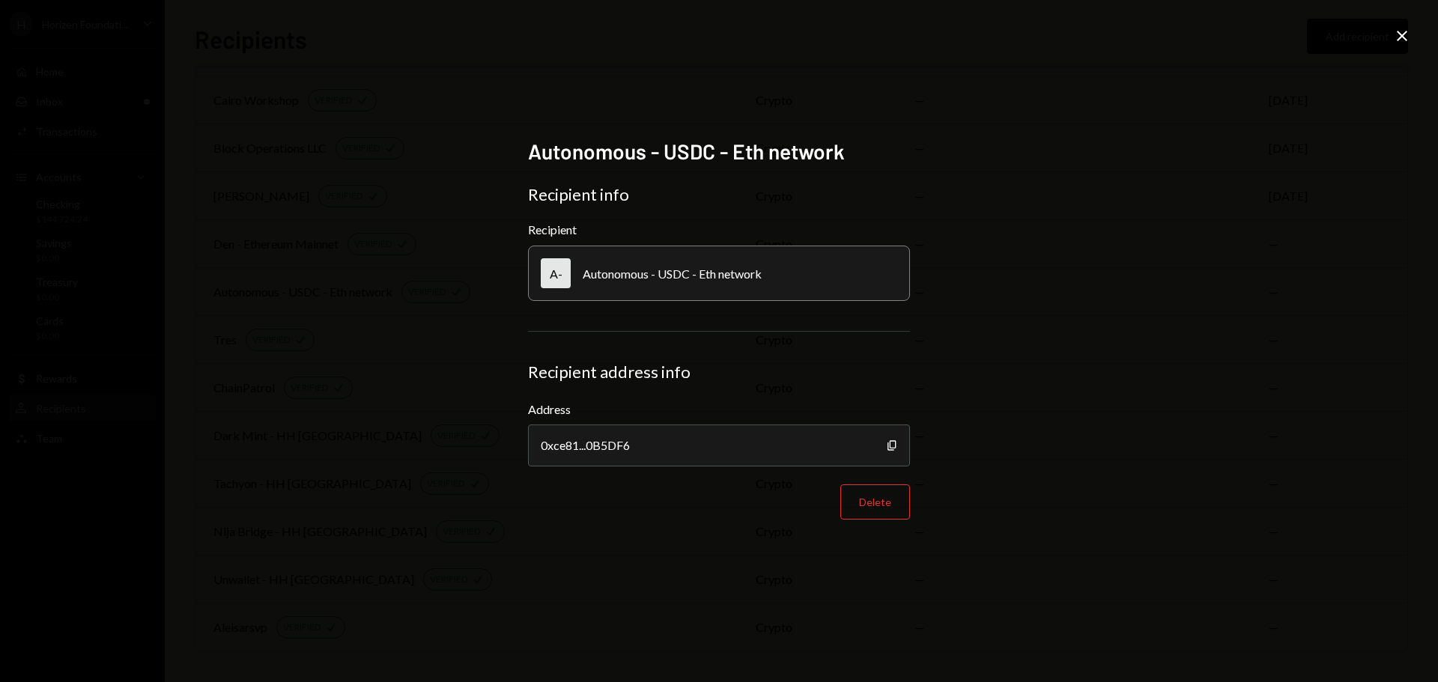
click at [1401, 38] on icon at bounding box center [1402, 36] width 10 height 10
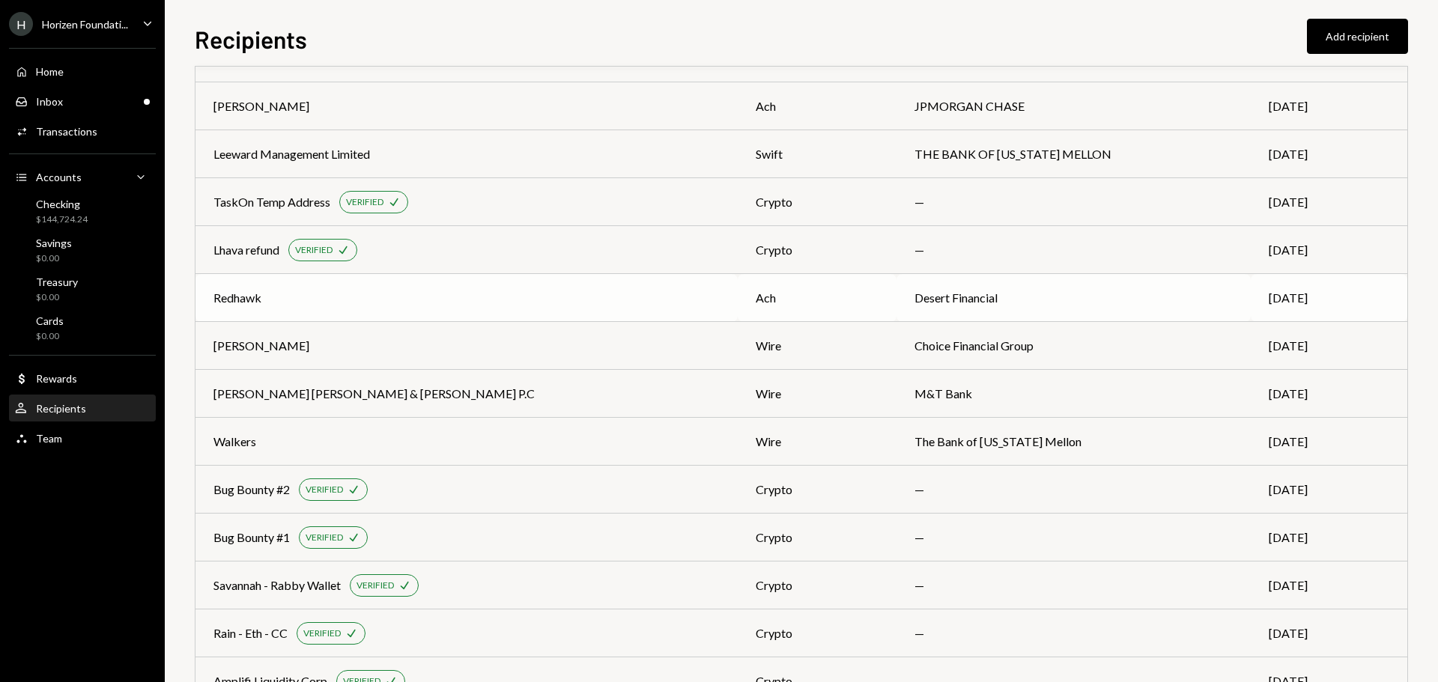
scroll to position [0, 0]
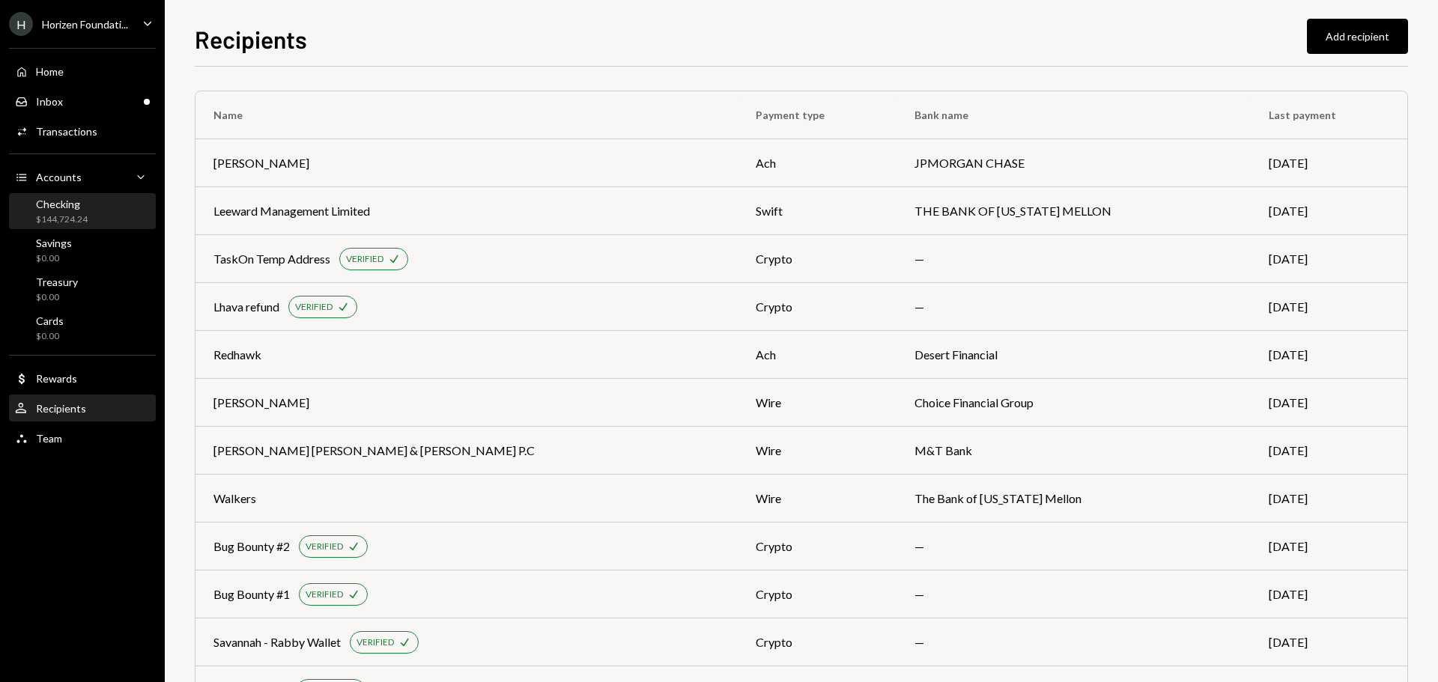
click at [81, 224] on div "$144,724.24" at bounding box center [62, 219] width 52 height 13
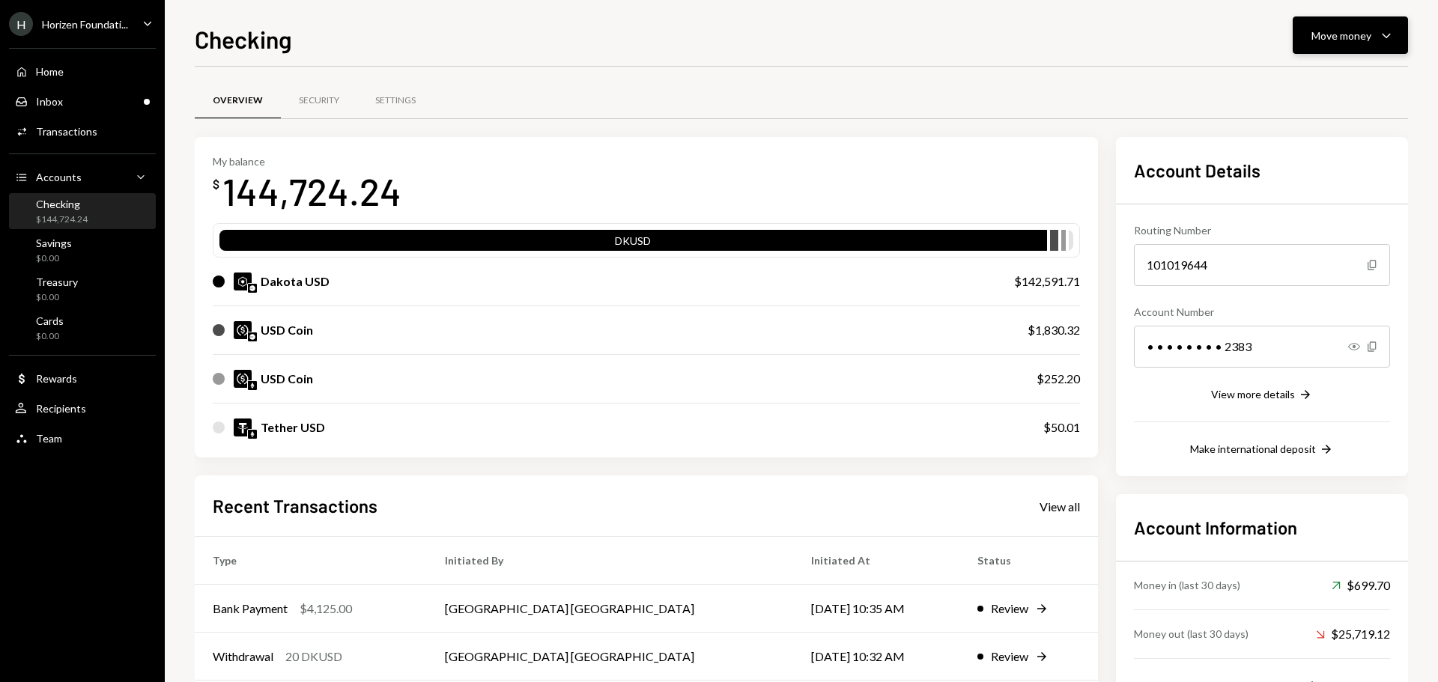
click at [1351, 40] on div "Move money" at bounding box center [1341, 36] width 60 height 16
click at [1311, 80] on div "Send" at bounding box center [1338, 81] width 109 height 16
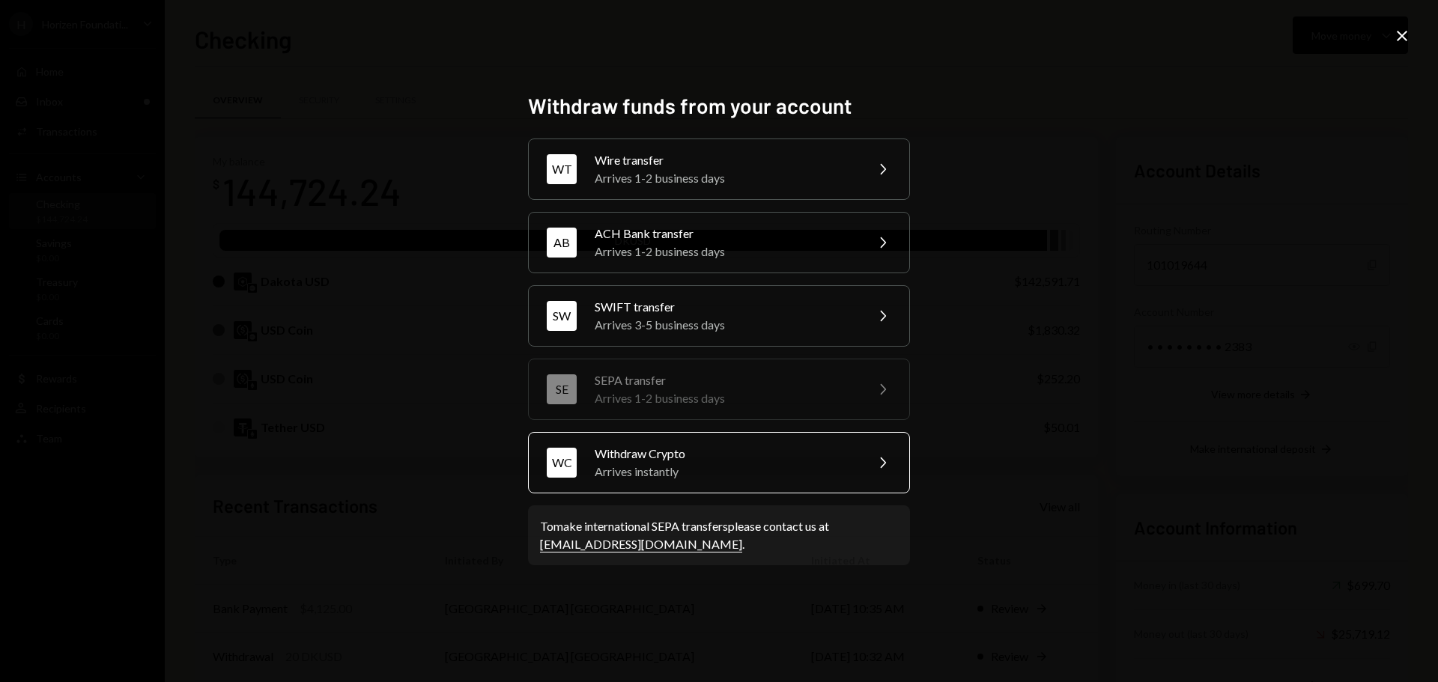
click at [676, 464] on div "Arrives instantly" at bounding box center [725, 472] width 261 height 18
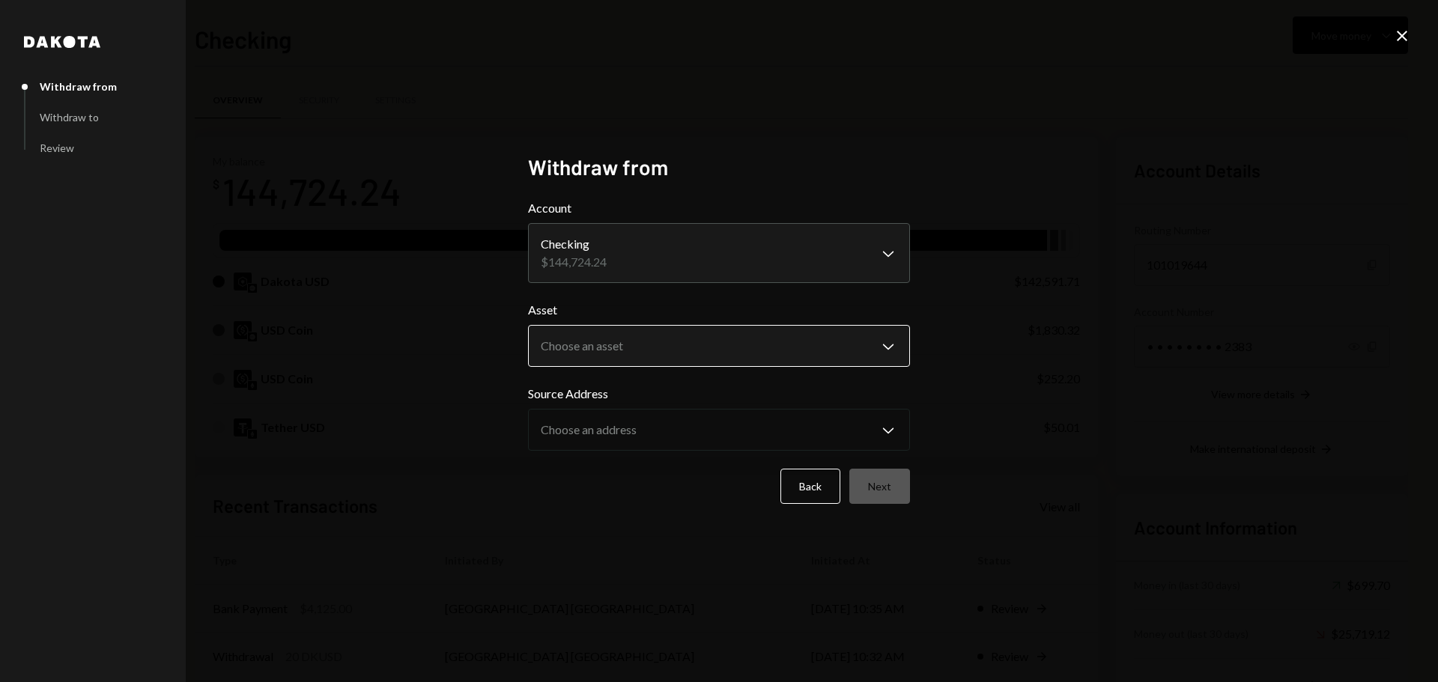
click at [613, 348] on body "H Horizen Foundati... Caret Down Home Home Inbox Inbox Activities Transactions …" at bounding box center [719, 341] width 1438 height 682
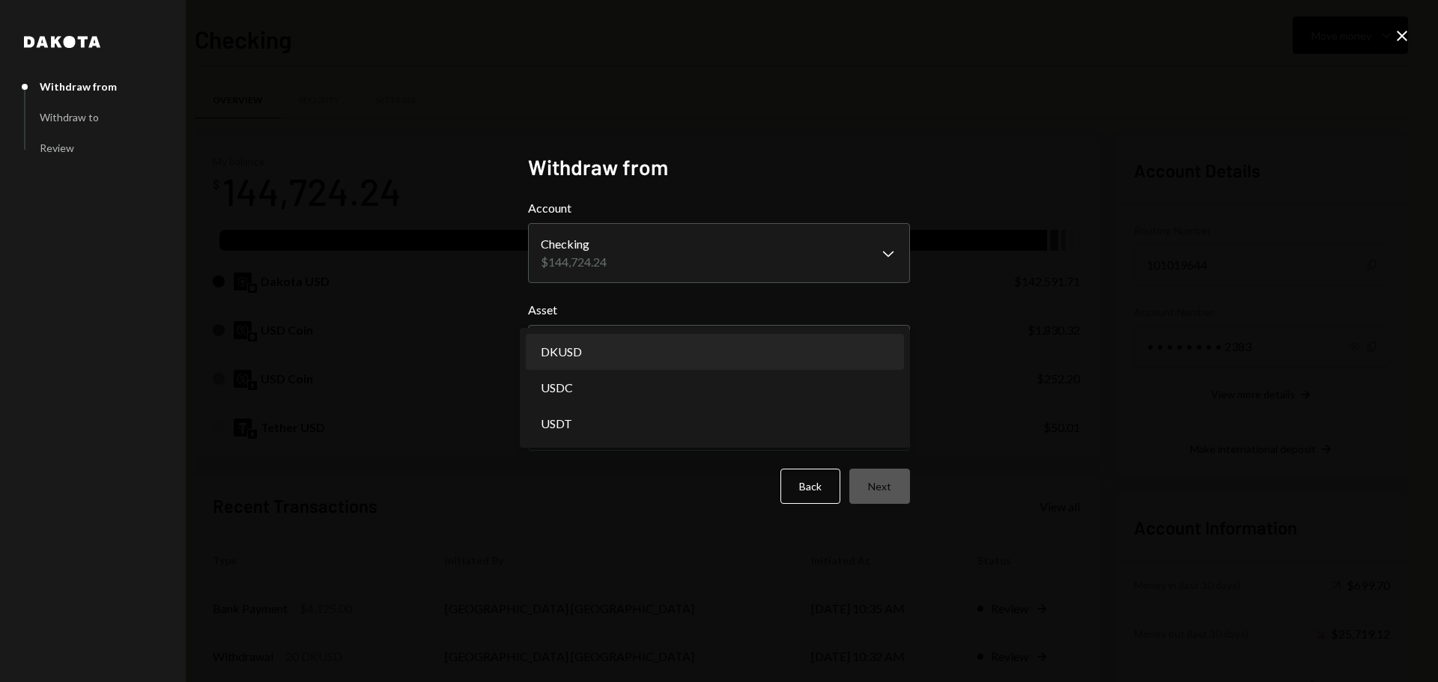
select select "*****"
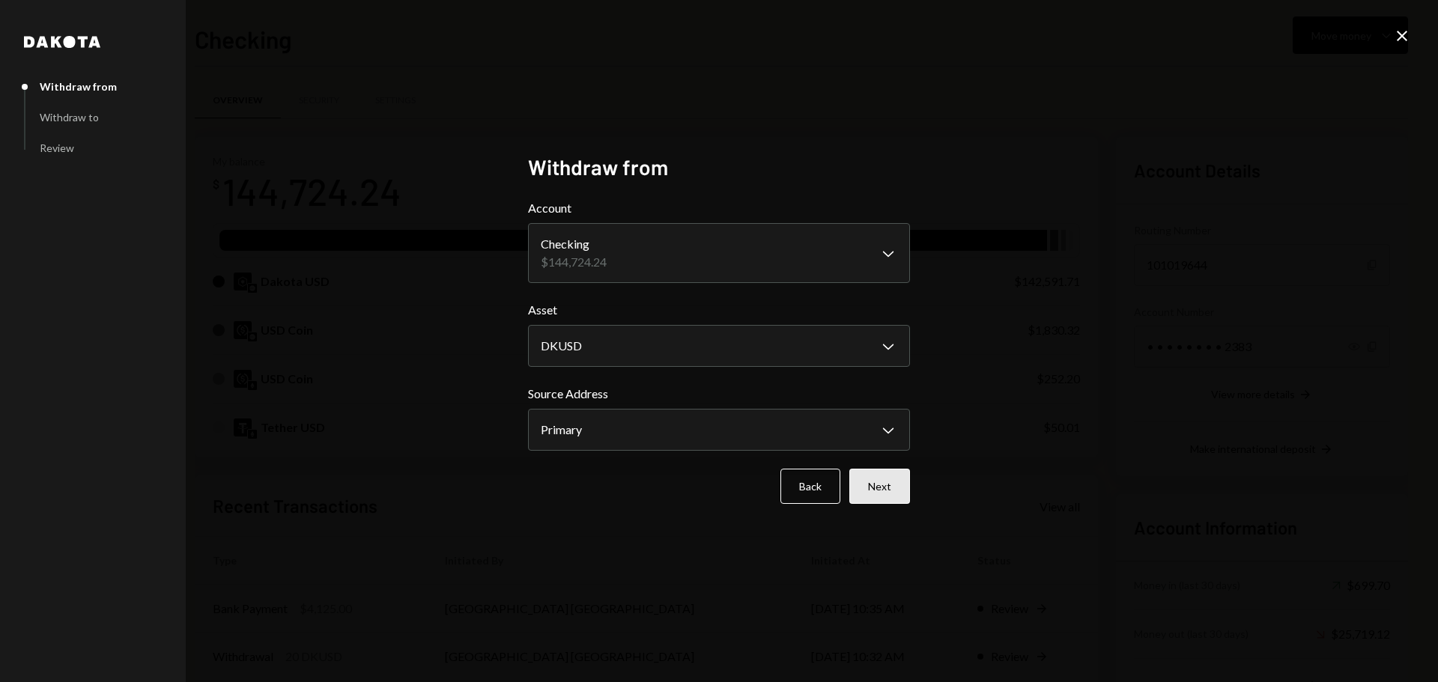
click at [893, 481] on button "Next" at bounding box center [879, 486] width 61 height 35
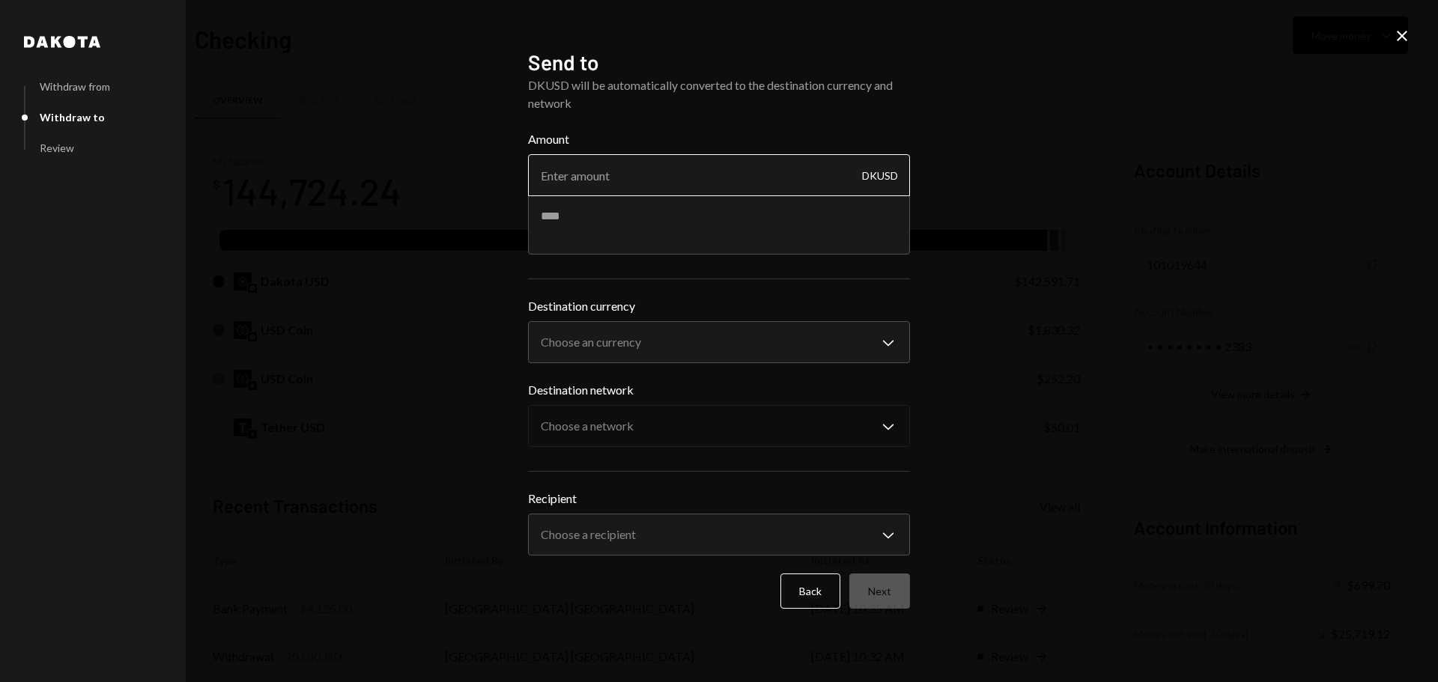
click at [612, 189] on input "Amount" at bounding box center [719, 175] width 382 height 42
type input "20"
click at [613, 208] on textarea at bounding box center [719, 225] width 382 height 60
type textarea "*********"
click at [611, 360] on body "H Horizen Foundati... Caret Down Home Home Inbox Inbox Activities Transactions …" at bounding box center [719, 341] width 1438 height 682
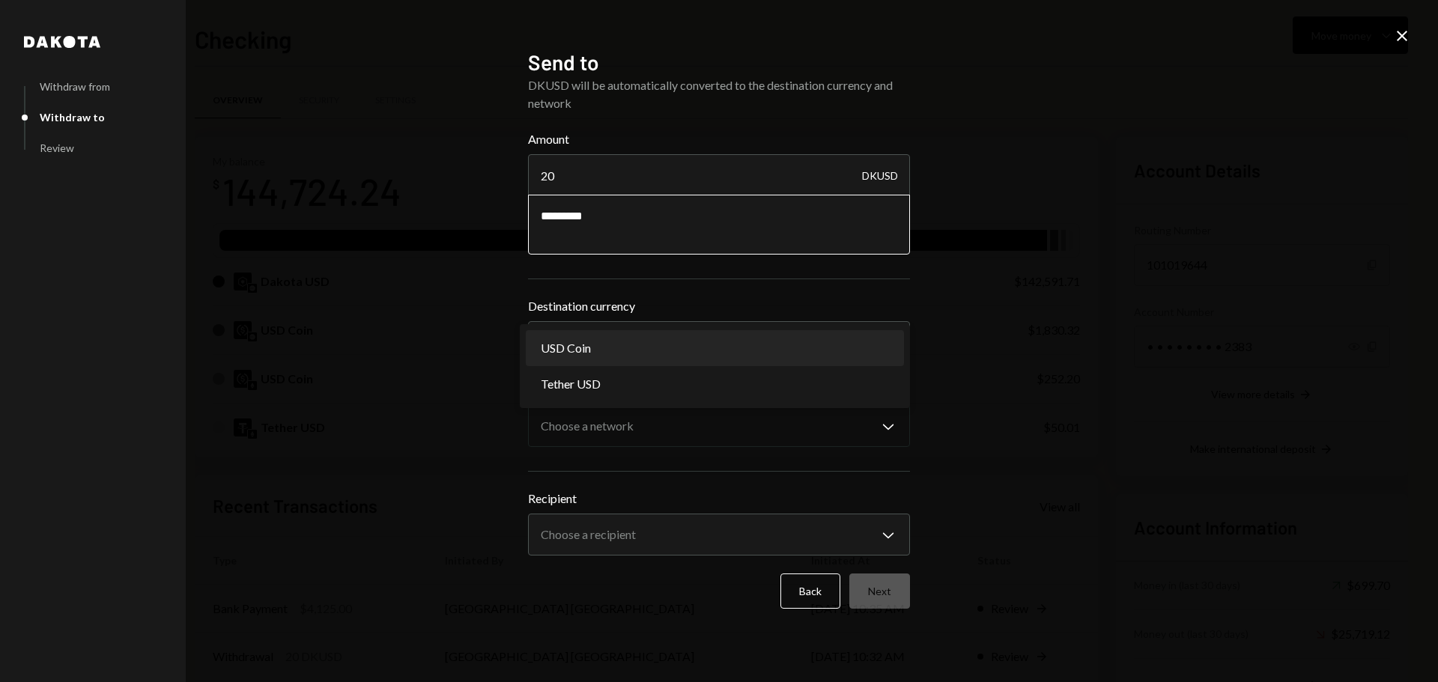
select select "****"
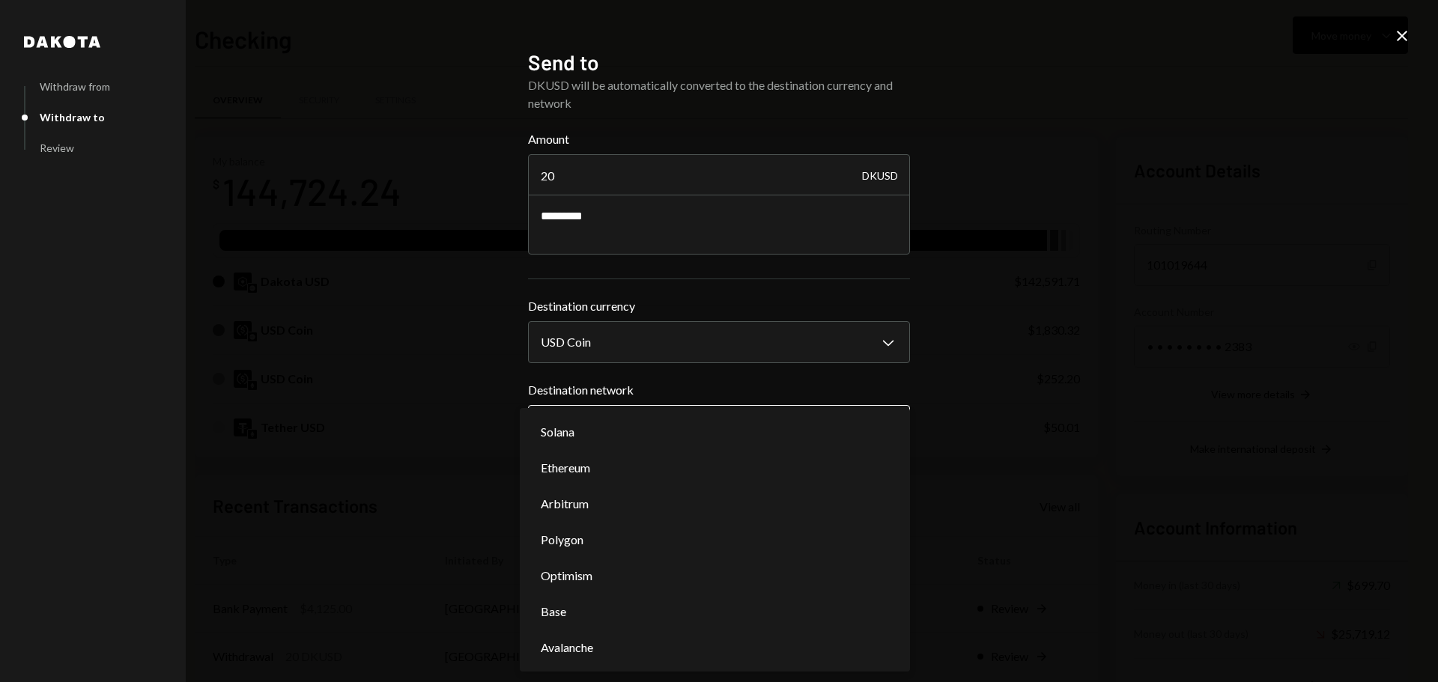
click at [592, 434] on body "H Horizen Foundati... Caret Down Home Home Inbox Inbox Activities Transactions …" at bounding box center [719, 341] width 1438 height 682
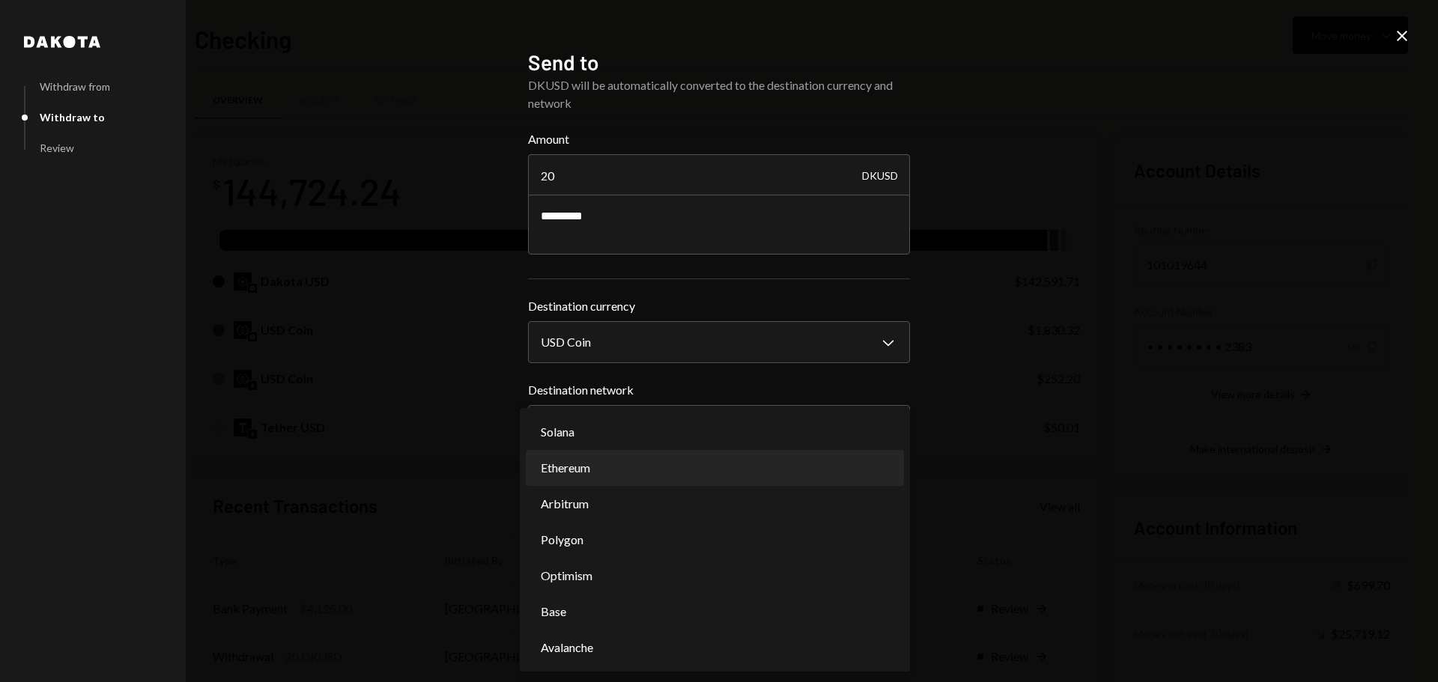
select select "**********"
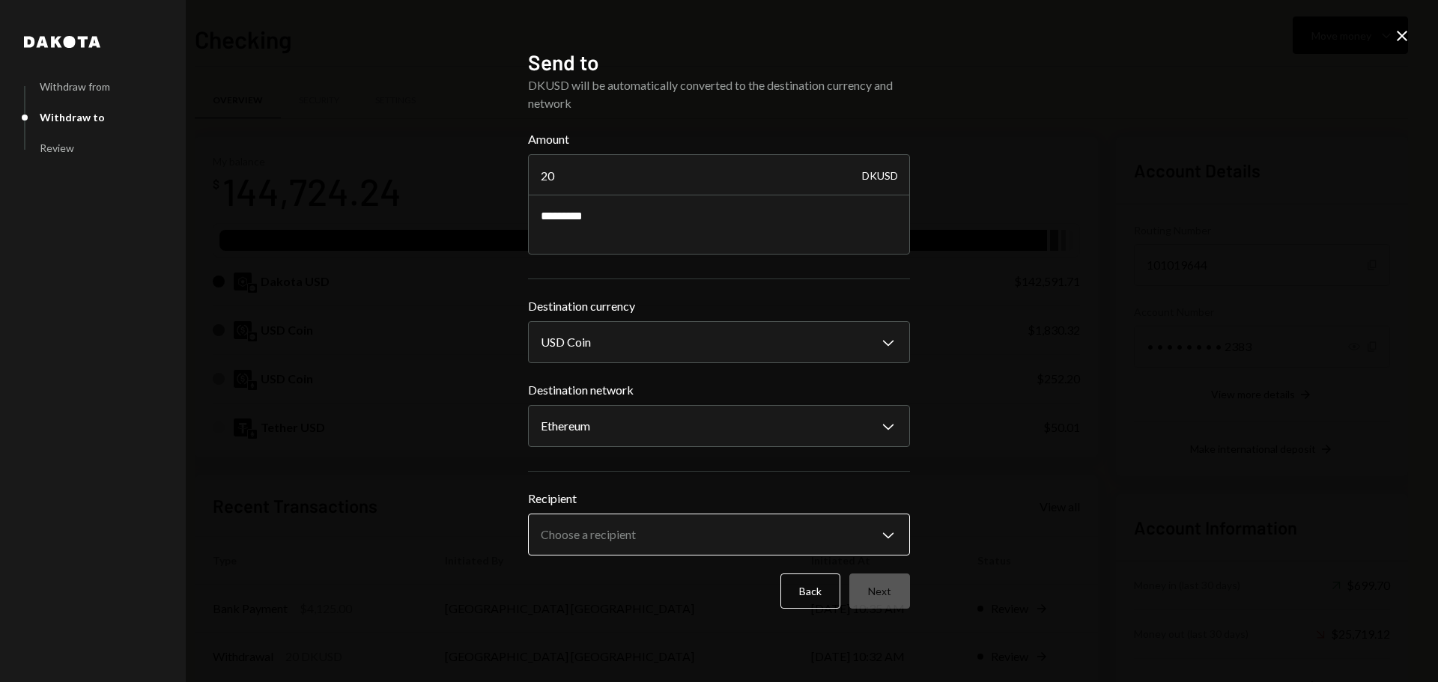
click at [739, 550] on body "H Horizen Foundati... Caret Down Home Home Inbox Inbox Activities Transactions …" at bounding box center [719, 341] width 1438 height 682
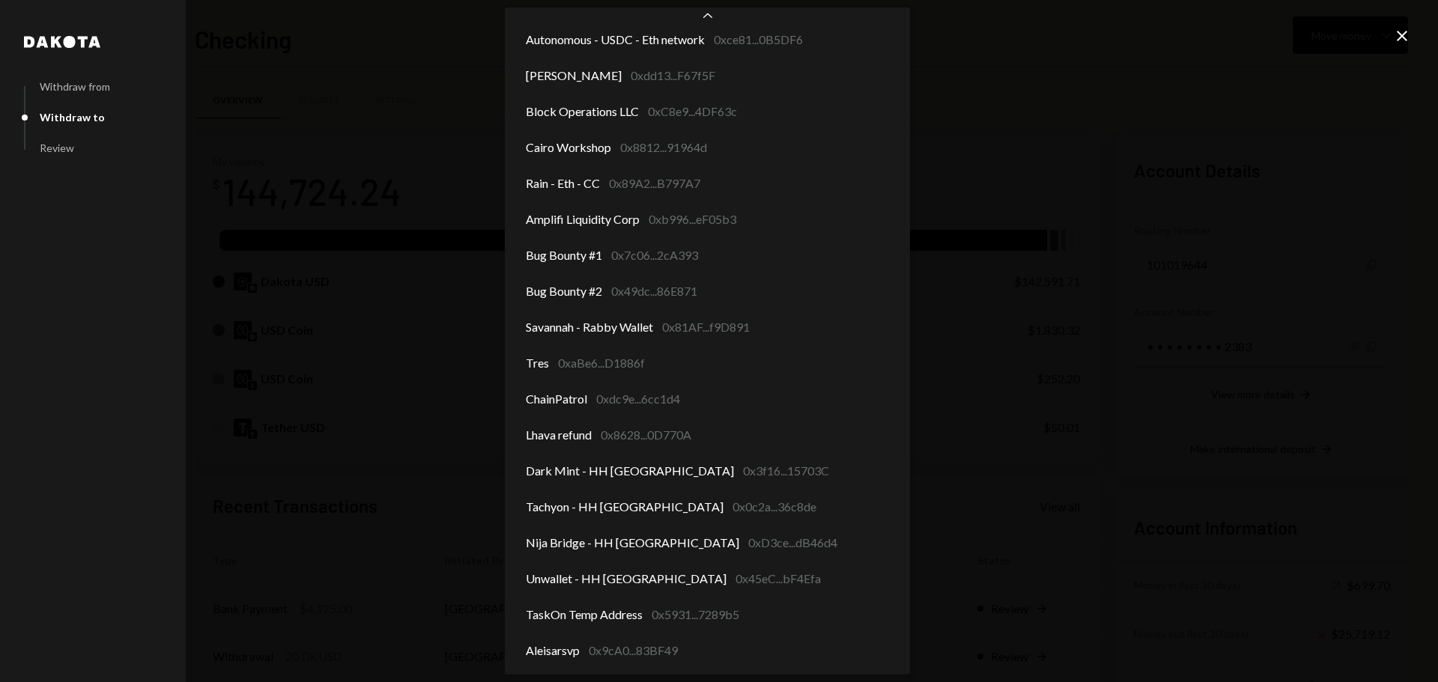
scroll to position [82, 0]
select select "**********"
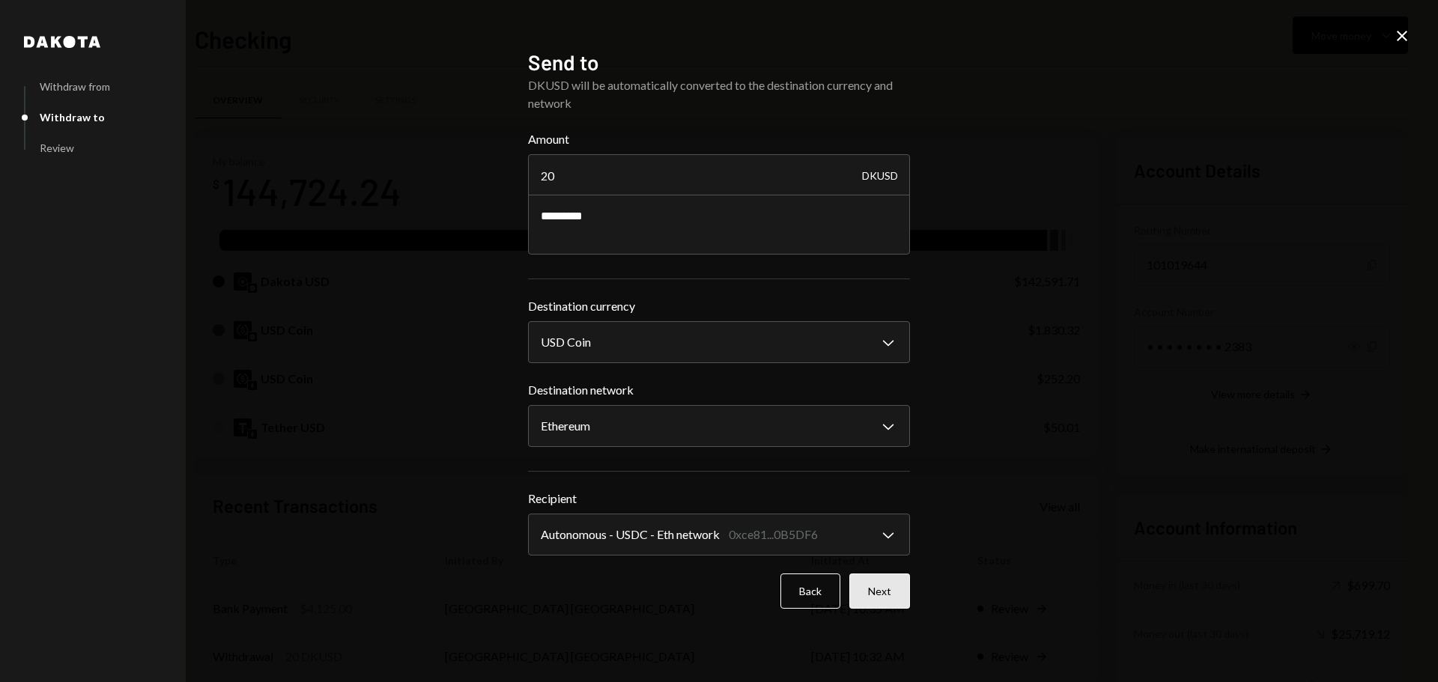
click at [879, 593] on button "Next" at bounding box center [879, 591] width 61 height 35
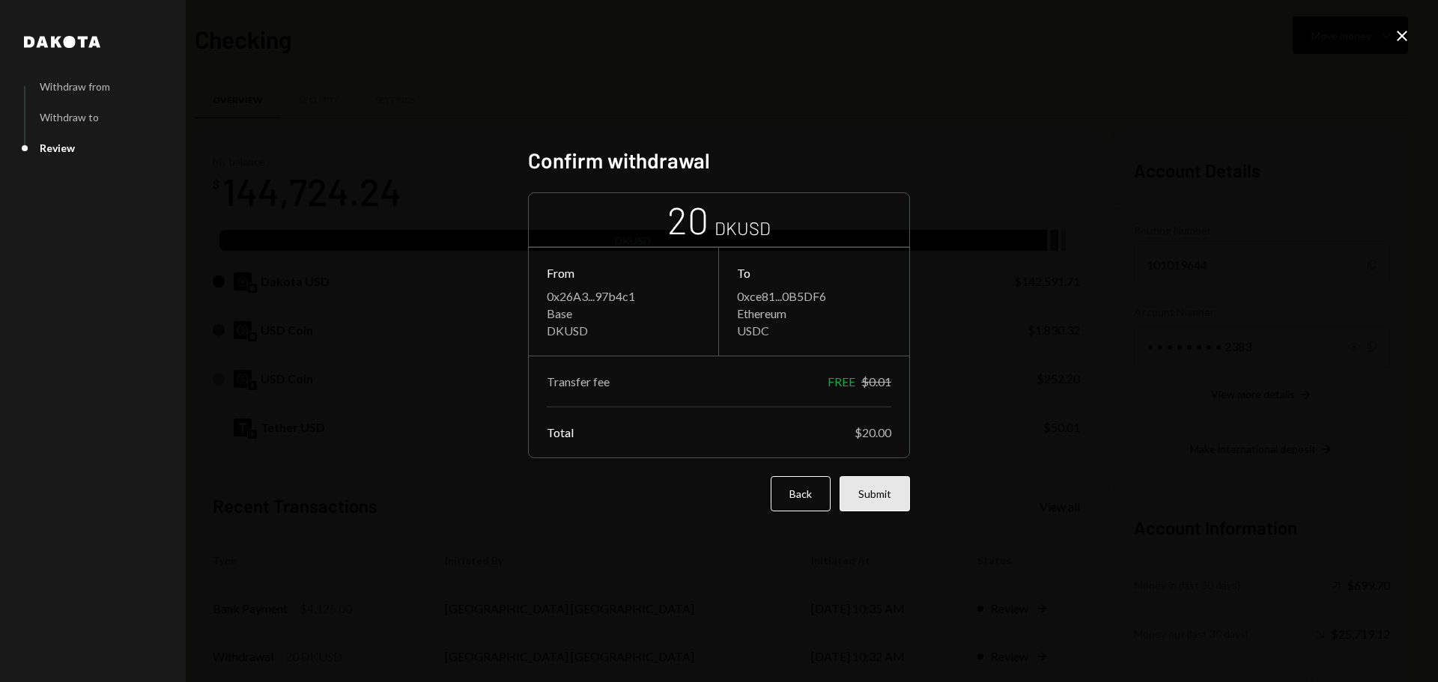
click at [867, 498] on button "Submit" at bounding box center [875, 493] width 70 height 35
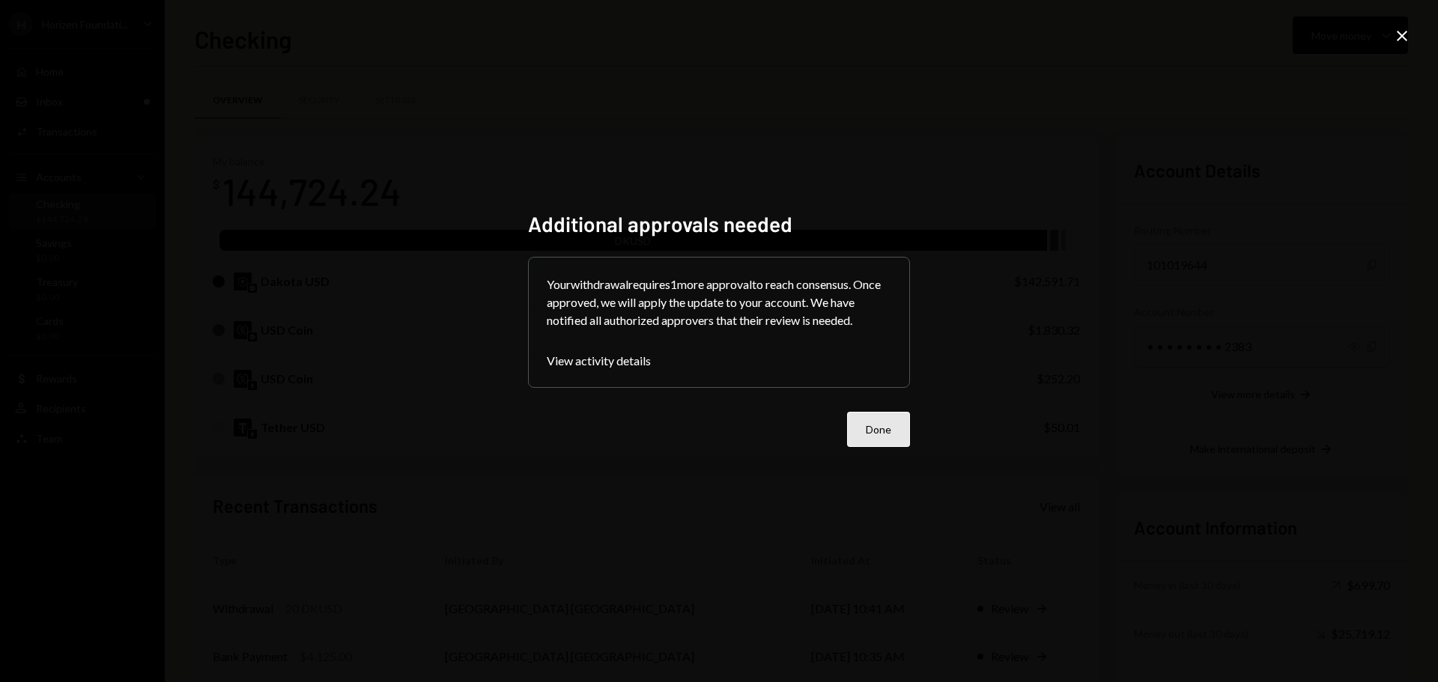
click at [891, 440] on button "Done" at bounding box center [878, 429] width 63 height 35
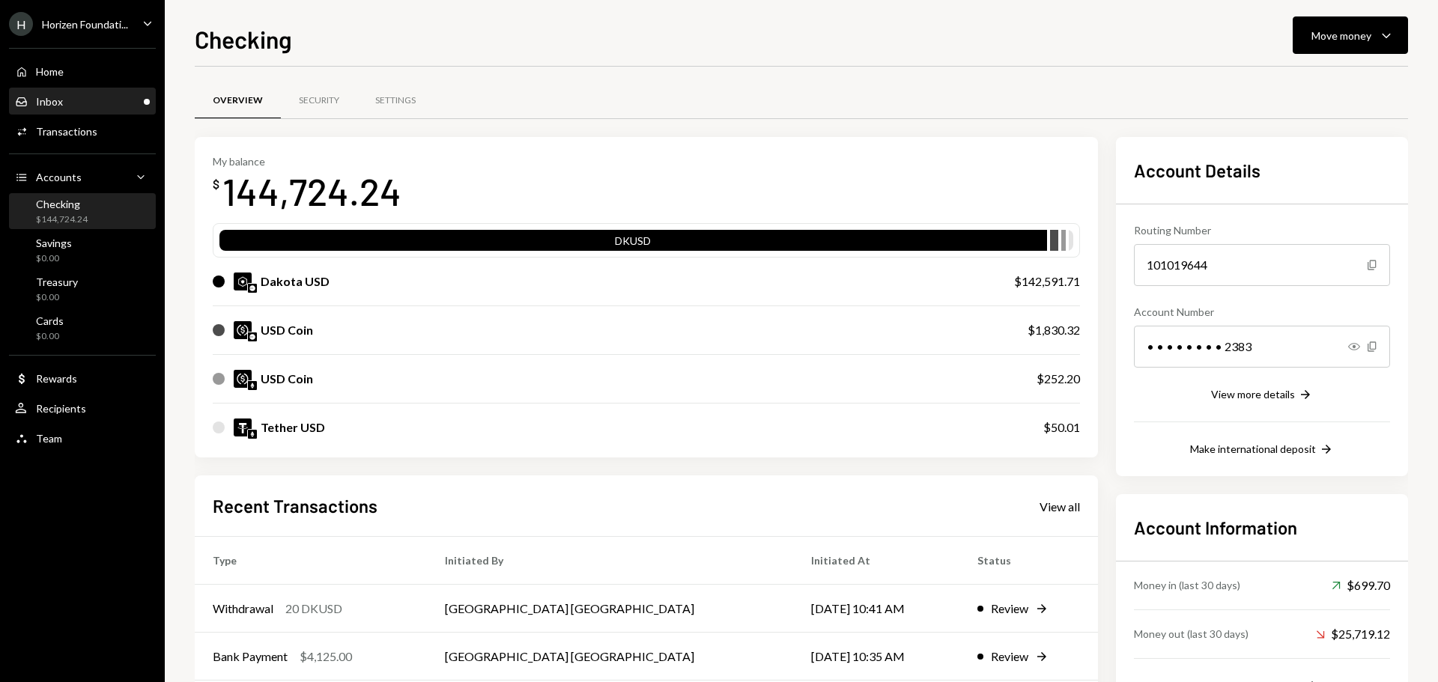
click at [91, 111] on div "Inbox Inbox" at bounding box center [82, 101] width 135 height 25
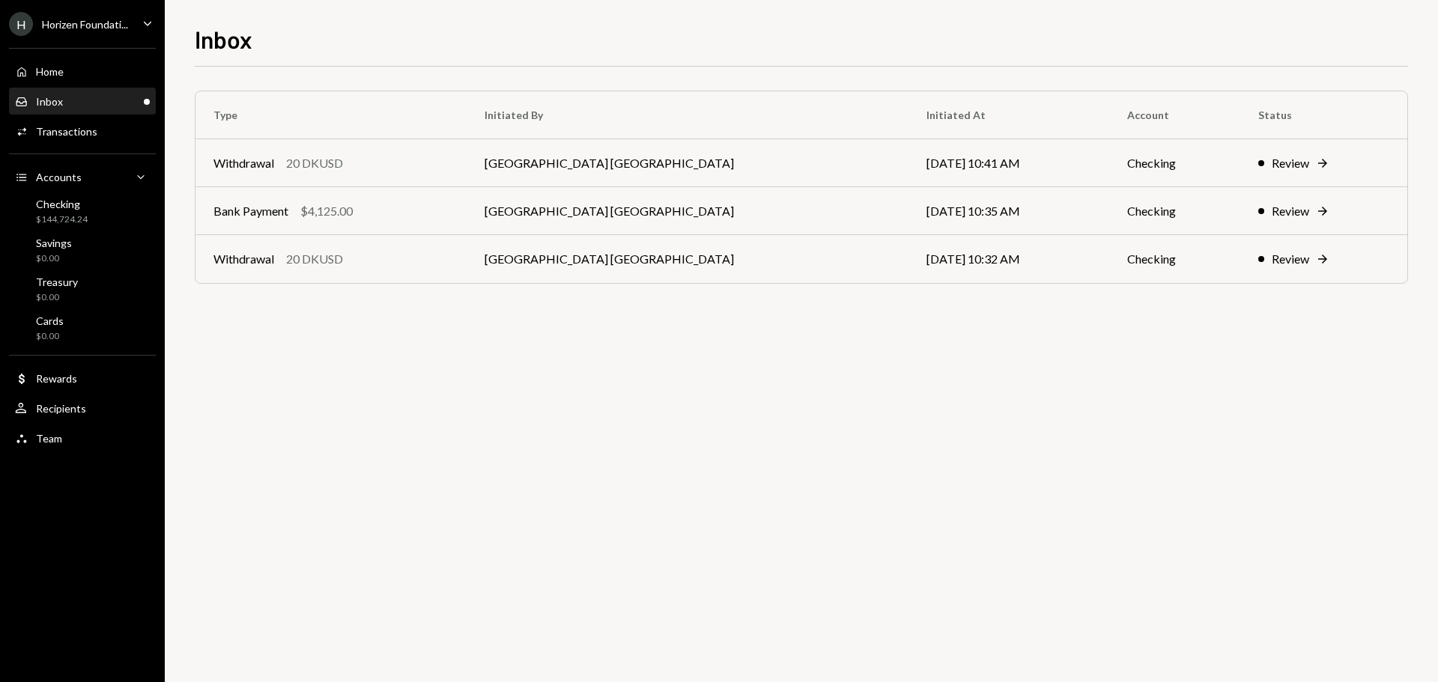
click at [100, 26] on div "Horizen Foundati..." at bounding box center [85, 24] width 86 height 13
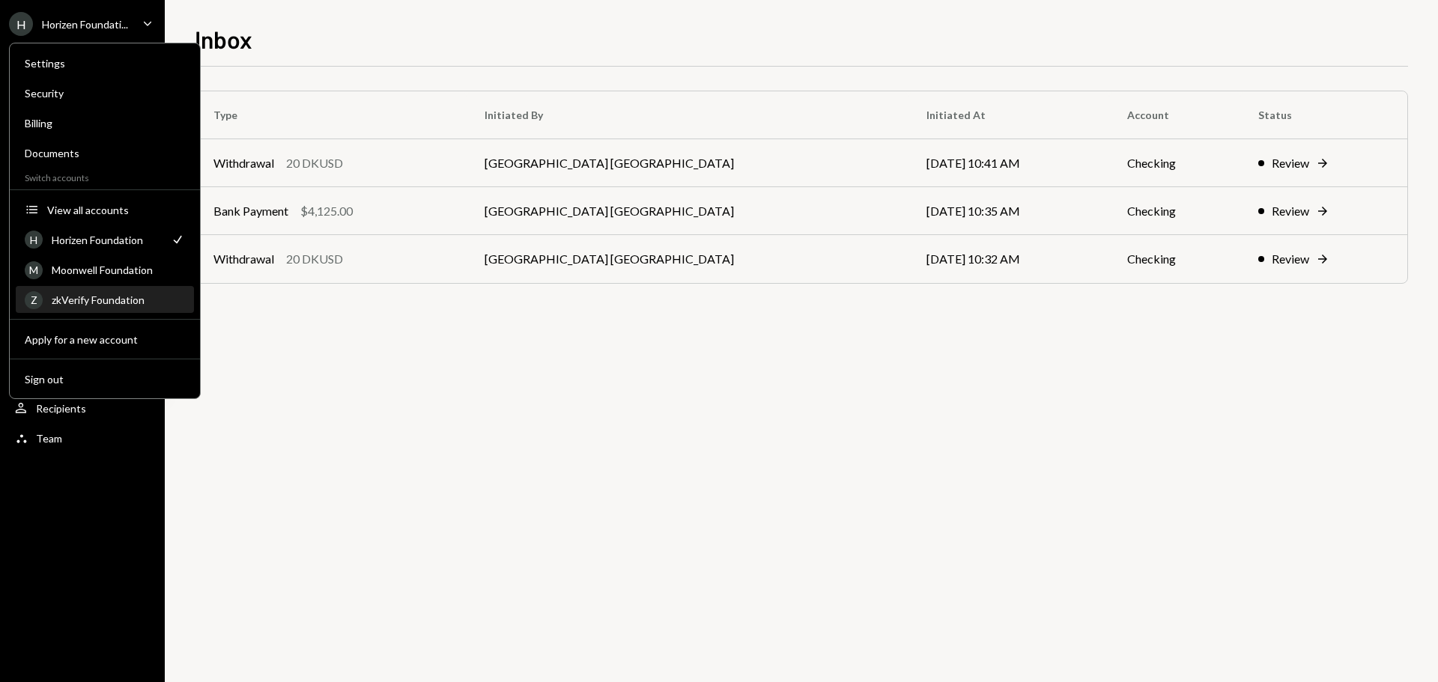
click at [95, 304] on div "zkVerify Foundation" at bounding box center [118, 300] width 133 height 13
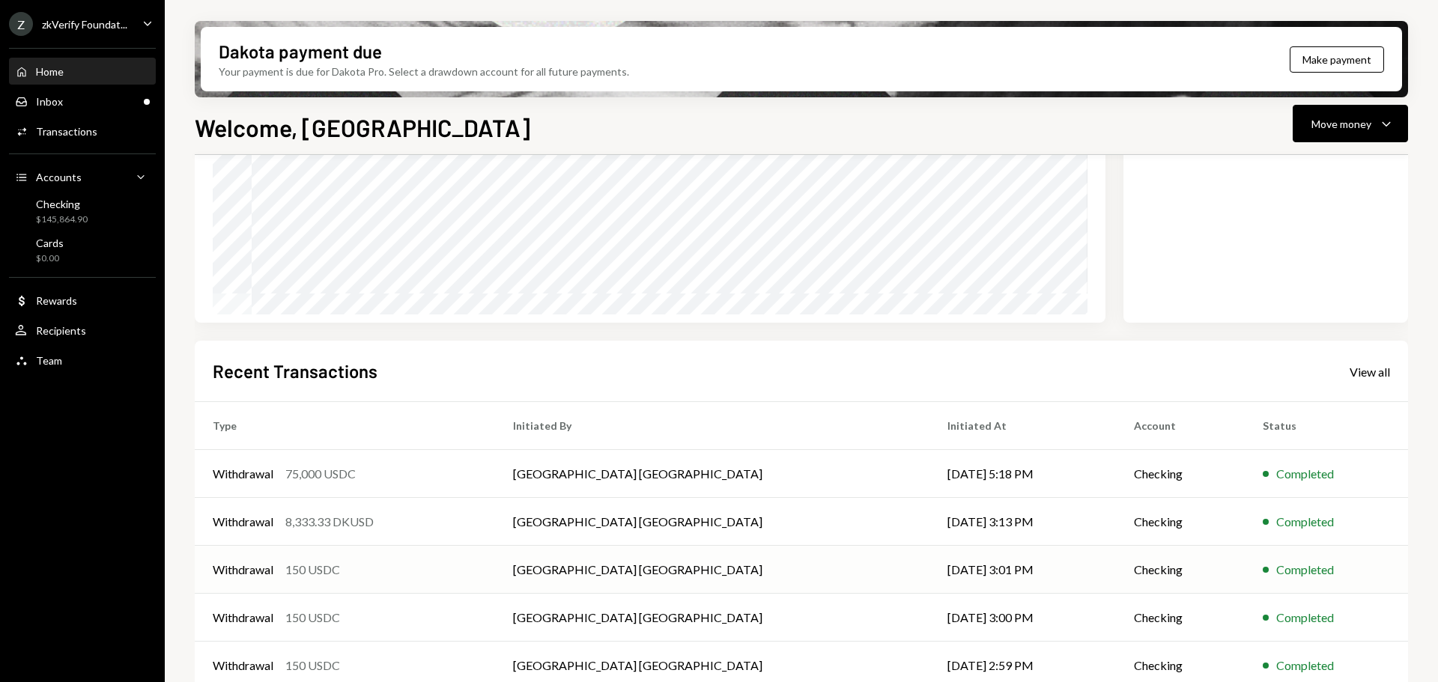
scroll to position [221, 0]
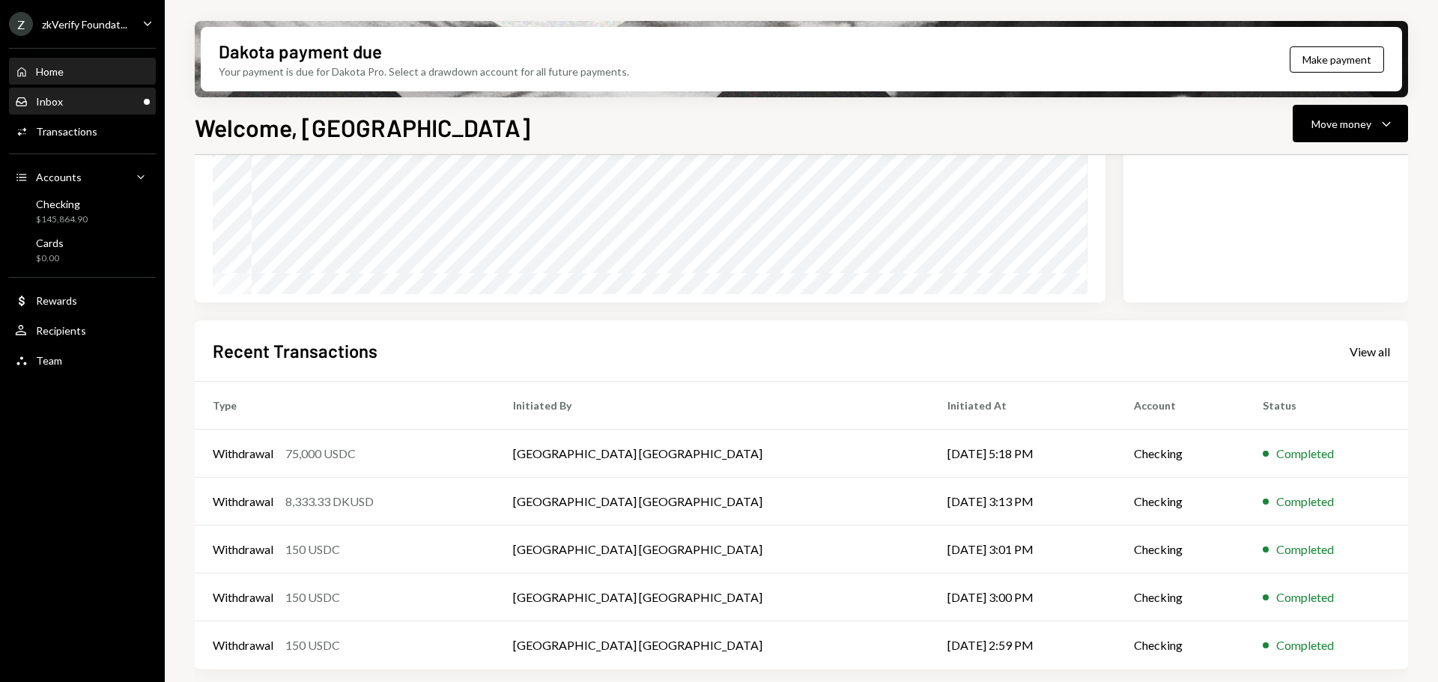
click at [79, 100] on div "Inbox Inbox" at bounding box center [82, 101] width 135 height 13
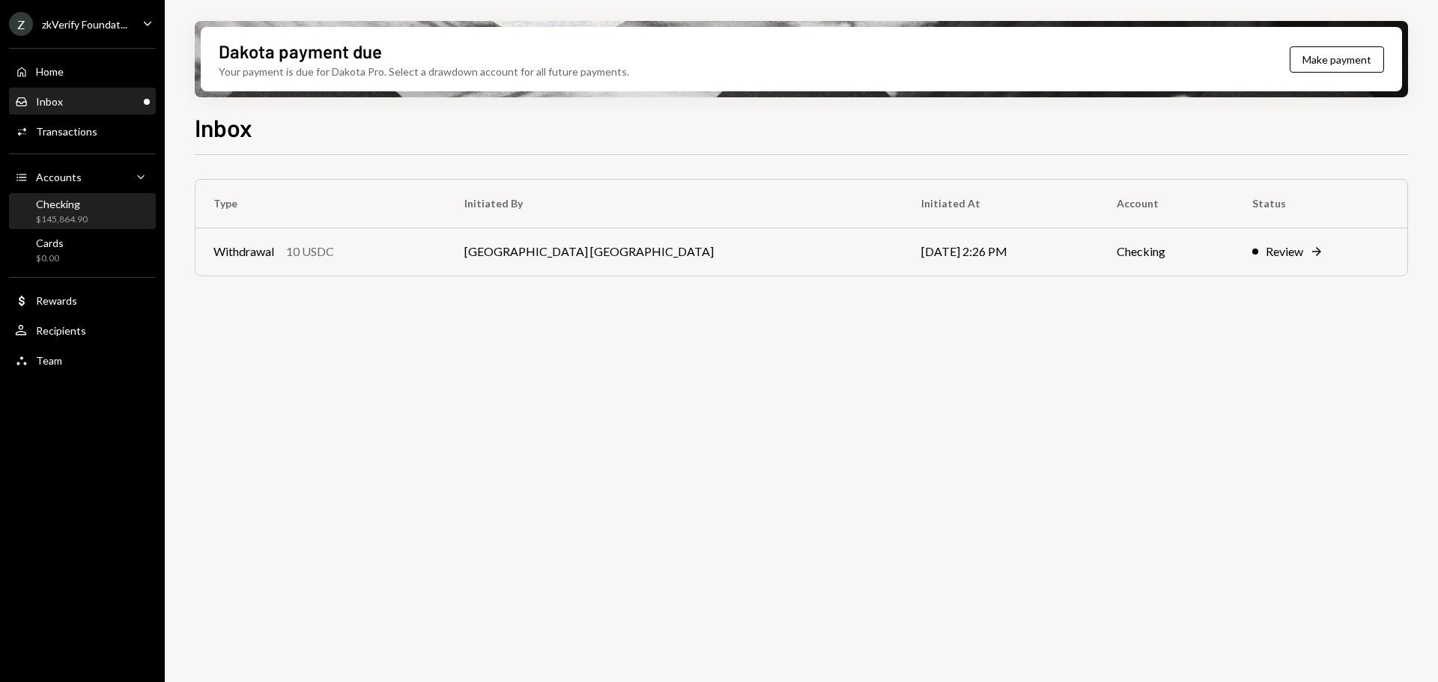
click at [91, 207] on div "Checking $145,864.90" at bounding box center [82, 212] width 135 height 28
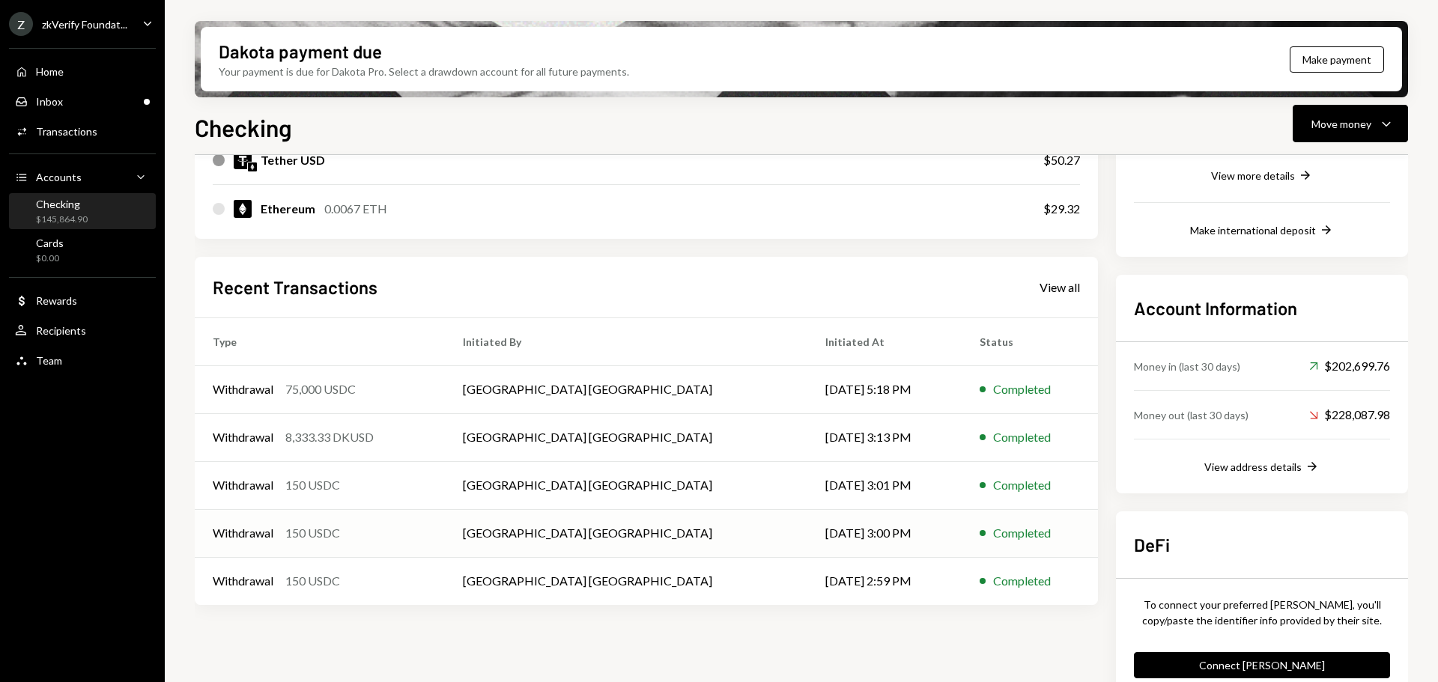
scroll to position [335, 0]
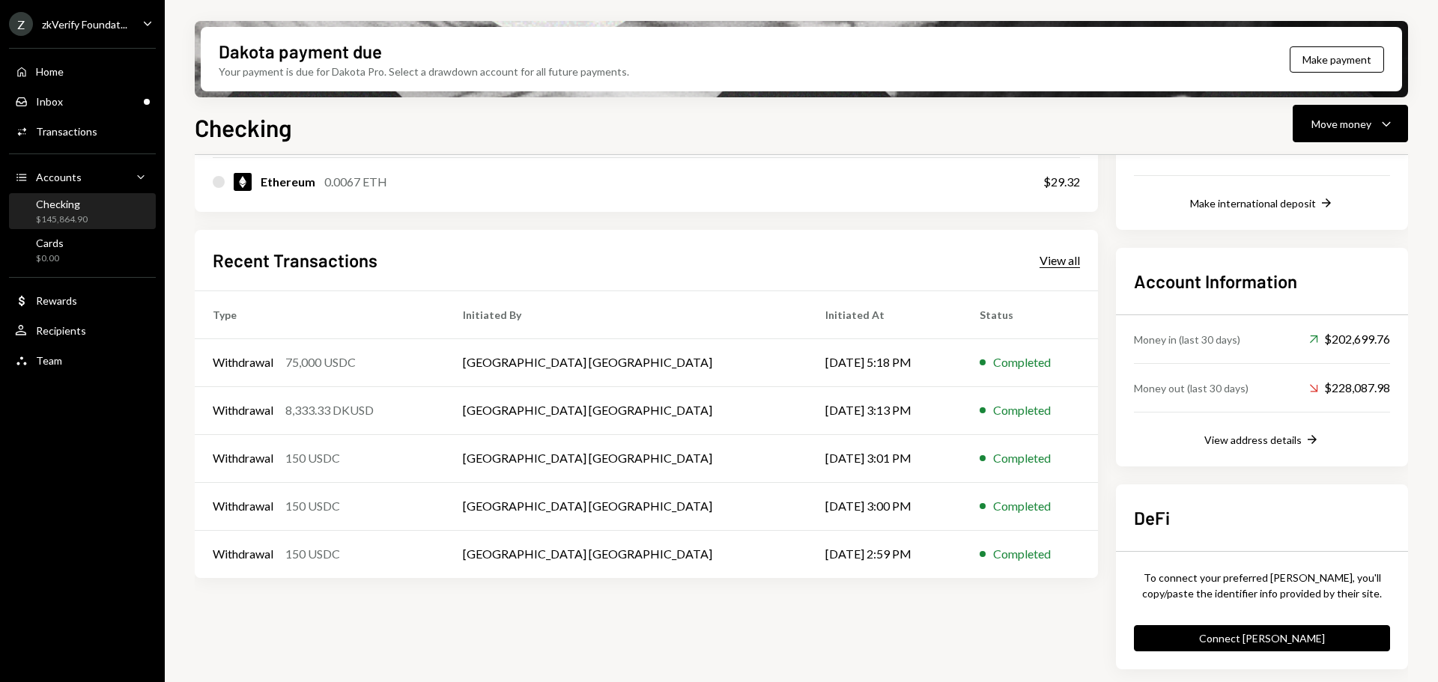
click at [1058, 264] on div "View all" at bounding box center [1060, 260] width 40 height 15
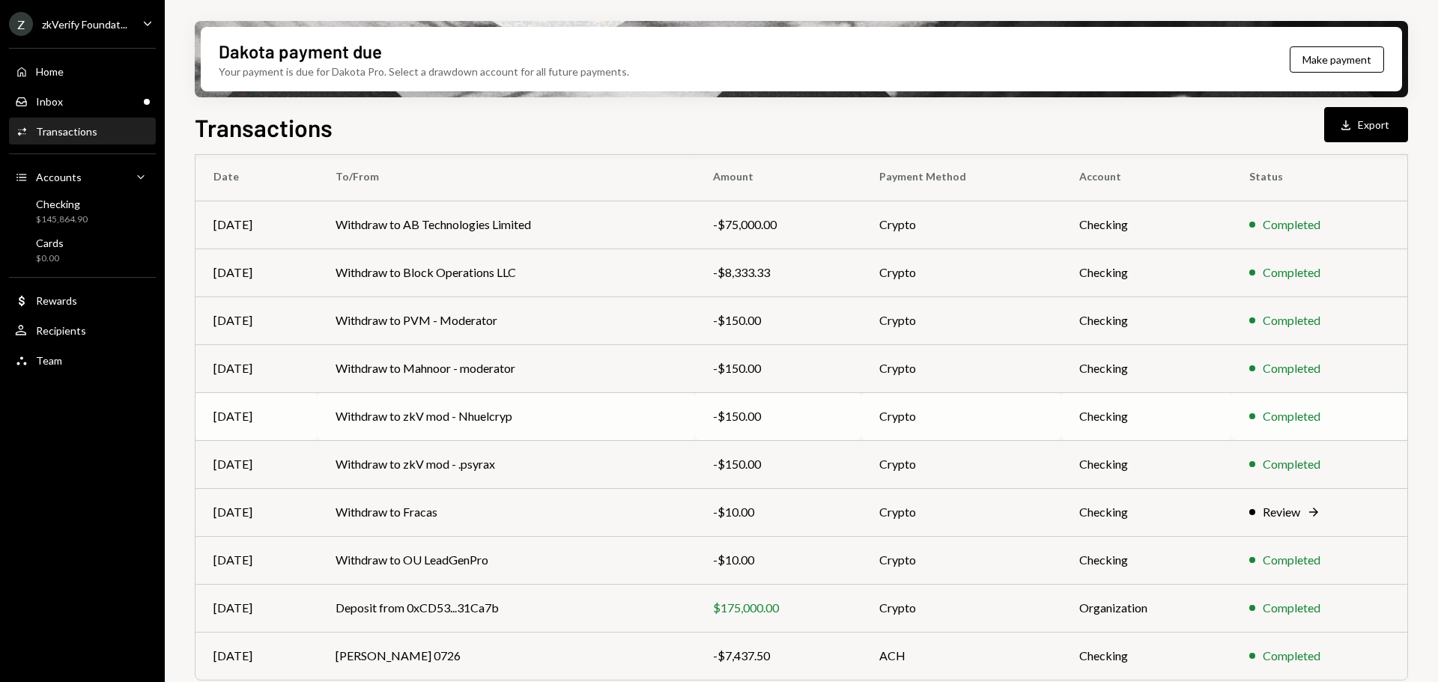
scroll to position [150, 0]
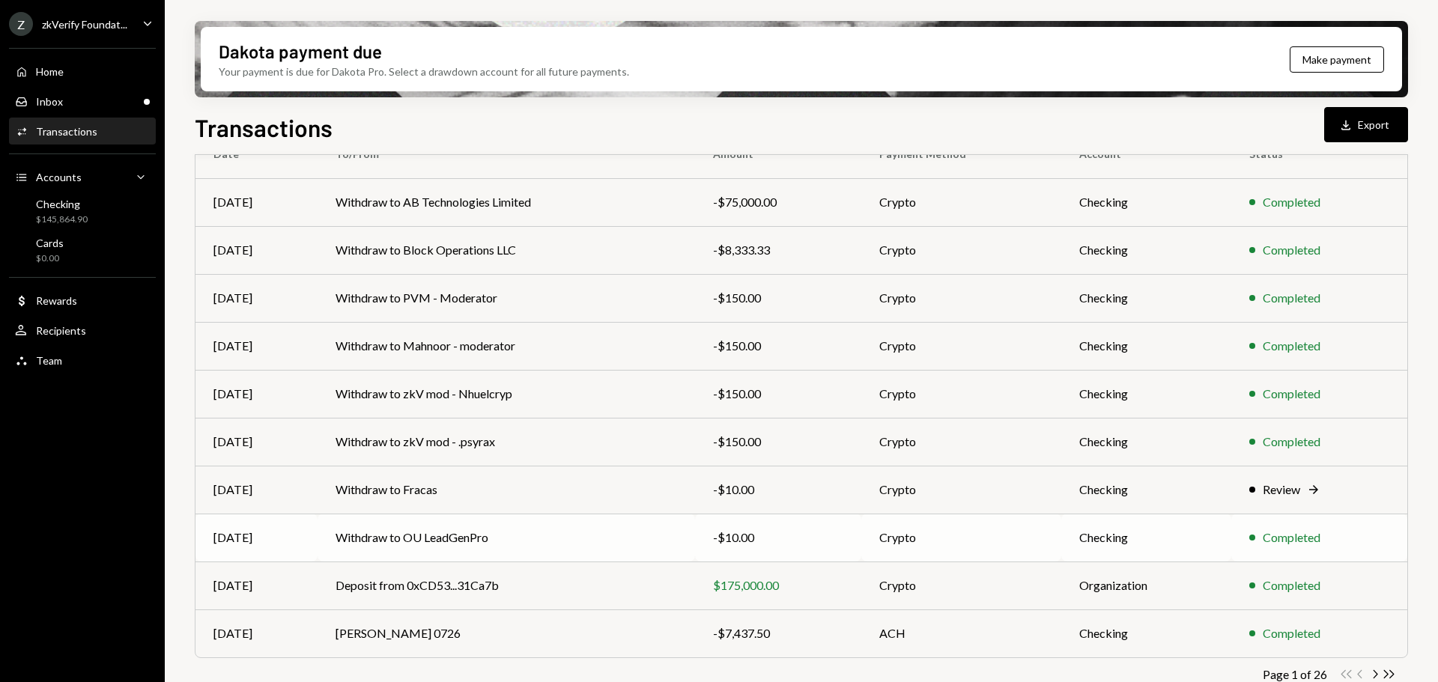
click at [556, 550] on td "Withdraw to OU LeadGenPro" at bounding box center [506, 538] width 377 height 48
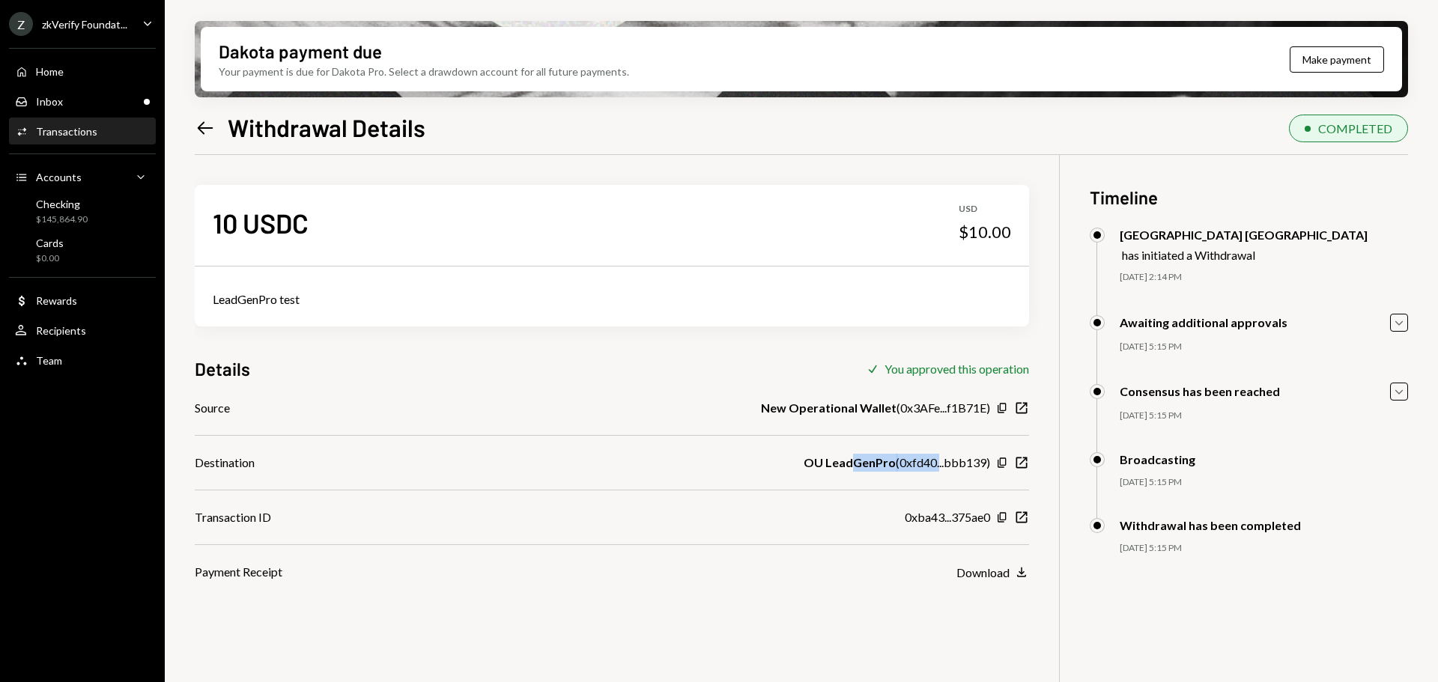
drag, startPoint x: 852, startPoint y: 465, endPoint x: 940, endPoint y: 467, distance: 87.6
click at [940, 467] on div "OU LeadGenPro ( 0xfd40...bbb139 )" at bounding box center [897, 463] width 186 height 18
